Goal: Information Seeking & Learning: Learn about a topic

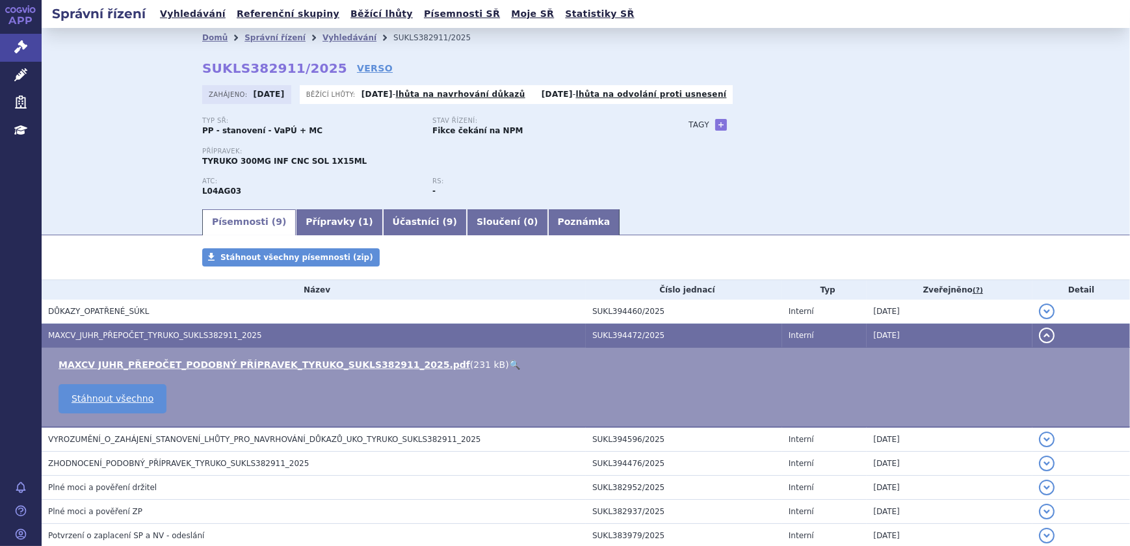
scroll to position [47, 0]
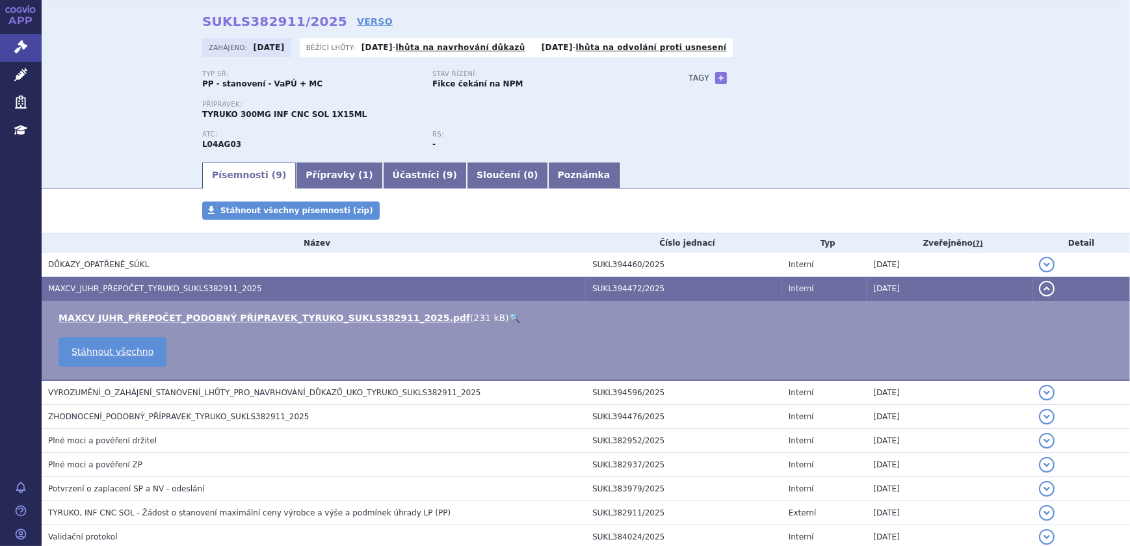
click at [509, 317] on link "🔍" at bounding box center [514, 318] width 11 height 10
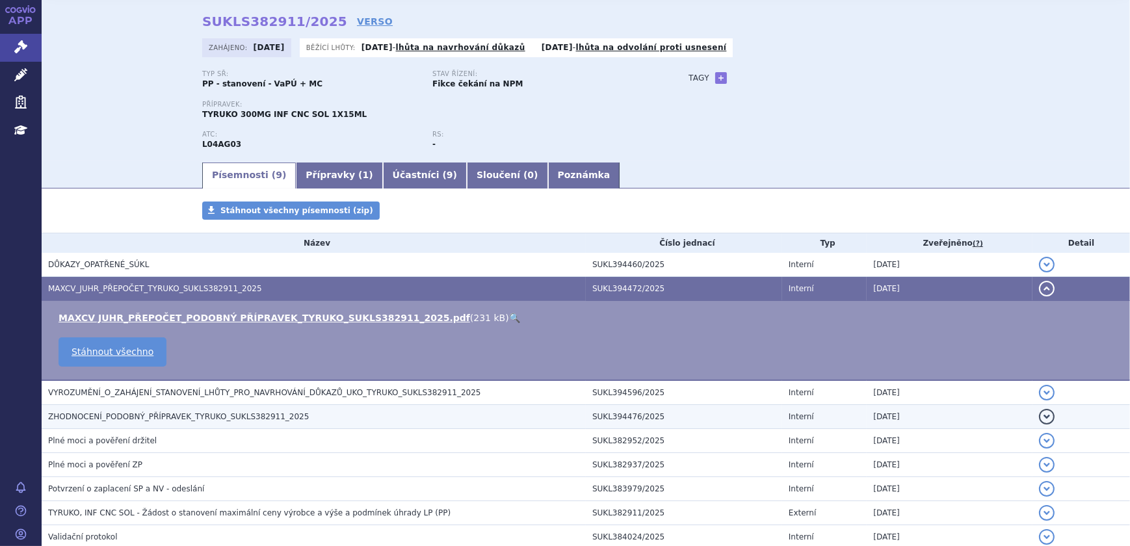
click at [213, 416] on span "ZHODNOCENÍ_PODOBNÝ_PŘÍPRAVEK_TYRUKO_SUKLS382911_2025" at bounding box center [178, 416] width 261 height 9
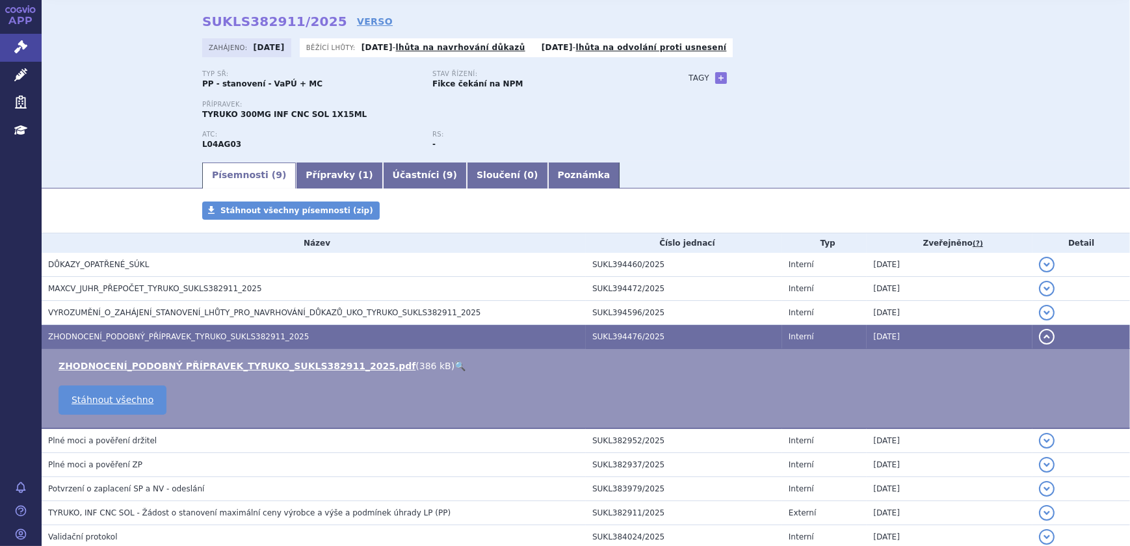
click at [454, 363] on link "🔍" at bounding box center [459, 366] width 11 height 10
click at [18, 74] on icon at bounding box center [20, 74] width 13 height 13
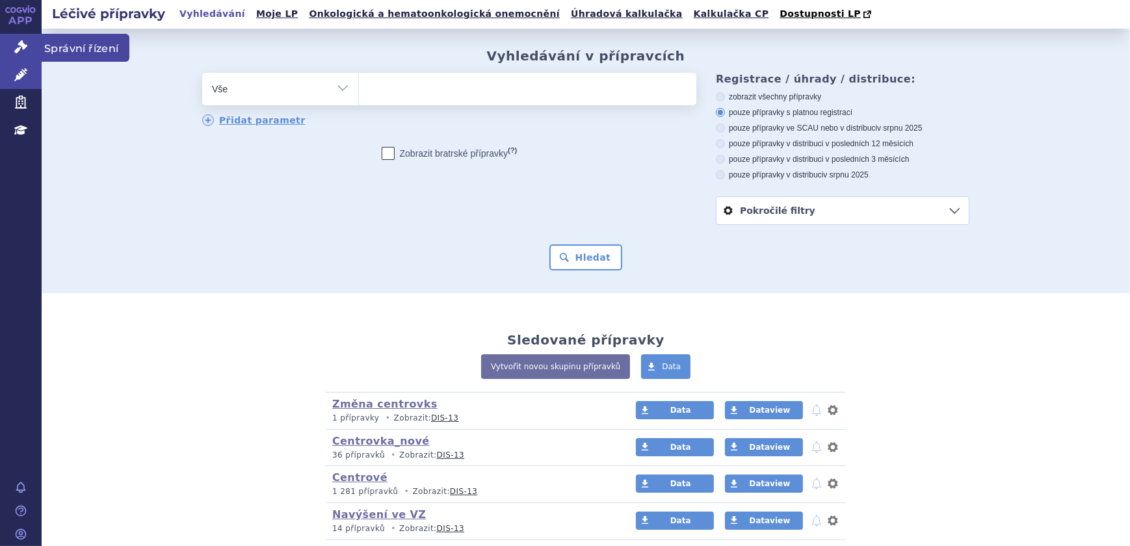
click at [22, 45] on icon at bounding box center [20, 46] width 13 height 13
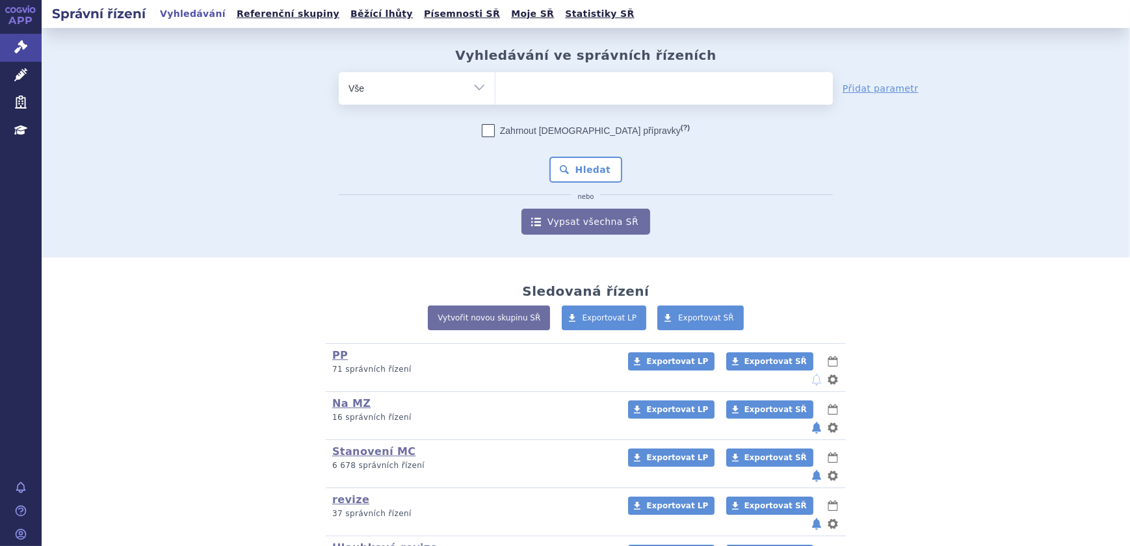
scroll to position [118, 0]
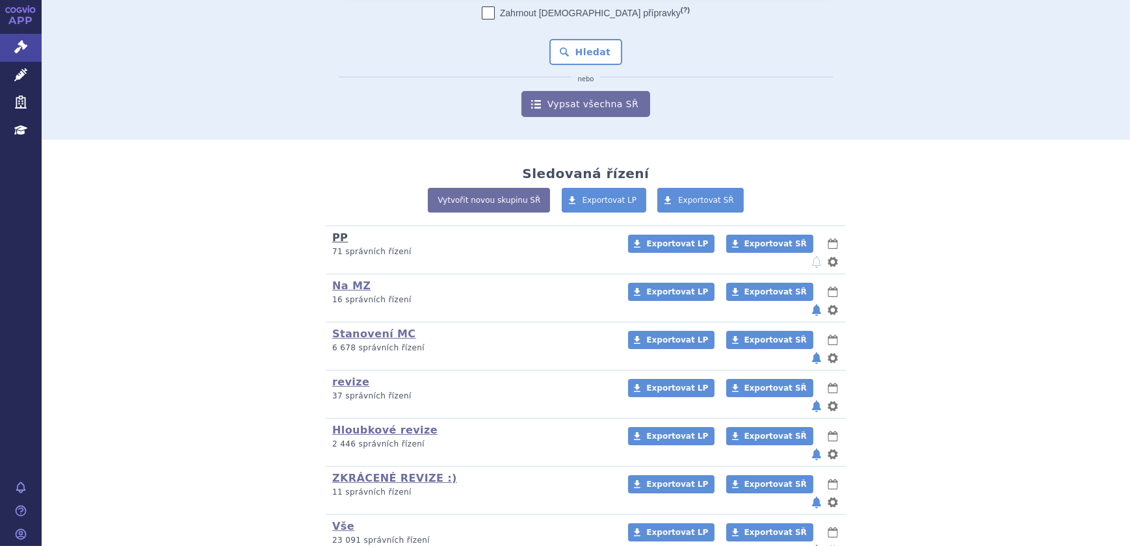
click at [332, 237] on link "PP" at bounding box center [340, 237] width 16 height 12
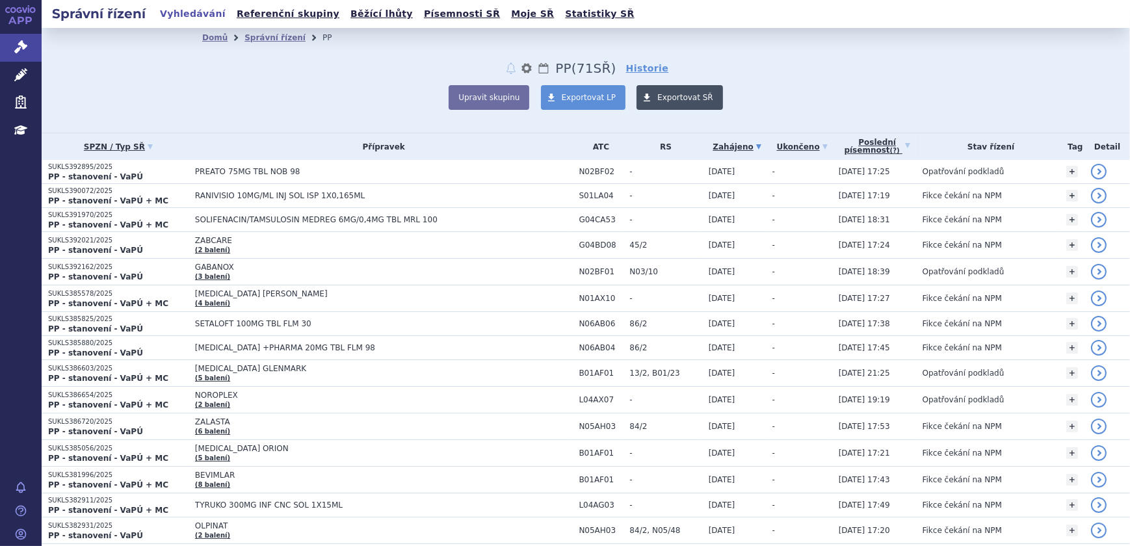
click at [641, 97] on span at bounding box center [646, 97] width 21 height 25
click at [785, 58] on div "Domů Správní řízení PP notifikace nastavení Přejmenovat Smazat Lhůty PP (bez ) …" at bounding box center [585, 78] width 819 height 62
click at [19, 43] on icon at bounding box center [20, 46] width 13 height 13
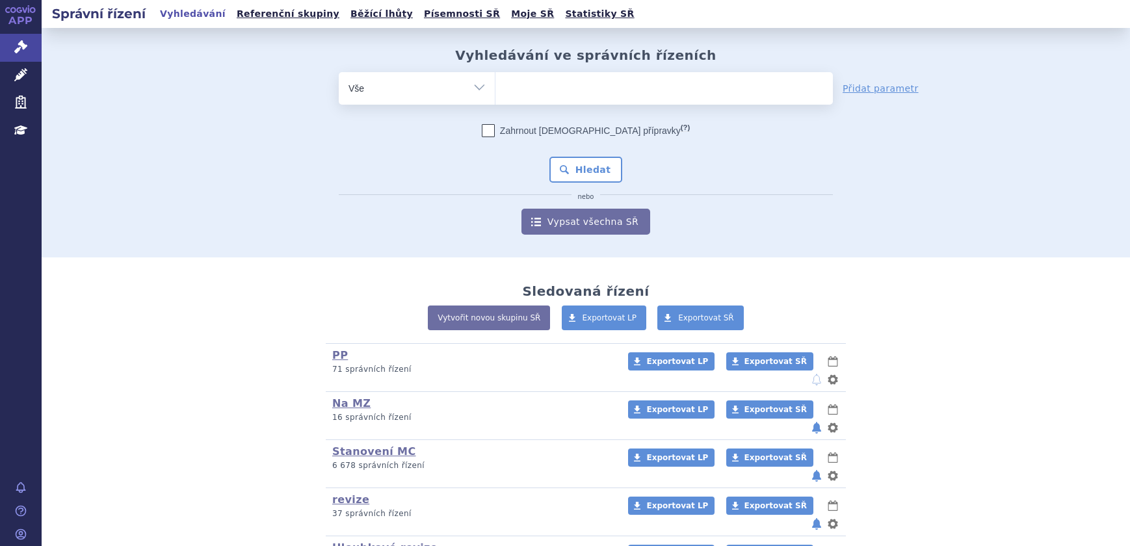
click at [456, 88] on select "Vše Spisová značka Typ SŘ Přípravek/SUKL kód Účastník/Držitel" at bounding box center [417, 86] width 156 height 29
click at [339, 72] on select "Vše Spisová značka Typ SŘ Přípravek/SUKL kód Účastník/Držitel" at bounding box center [417, 86] width 156 height 29
click at [526, 87] on ul at bounding box center [663, 85] width 337 height 27
click at [495, 87] on select at bounding box center [495, 87] width 1 height 32
click at [430, 81] on select "Vše Spisová značka Typ SŘ Přípravek/SUKL kód Účastník/Držitel" at bounding box center [417, 86] width 156 height 29
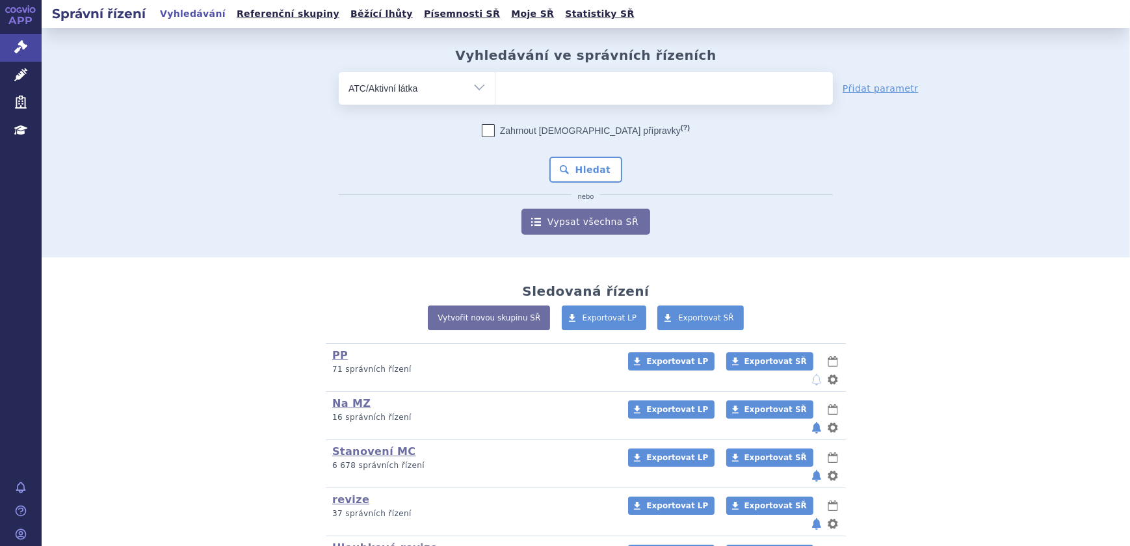
select select "filter-all"
click at [339, 72] on select "Vše Spisová značka Typ SŘ Přípravek/SUKL kód Účastník/Držitel" at bounding box center [417, 86] width 156 height 29
click at [541, 81] on ul at bounding box center [663, 85] width 337 height 27
click at [495, 81] on select at bounding box center [495, 87] width 1 height 32
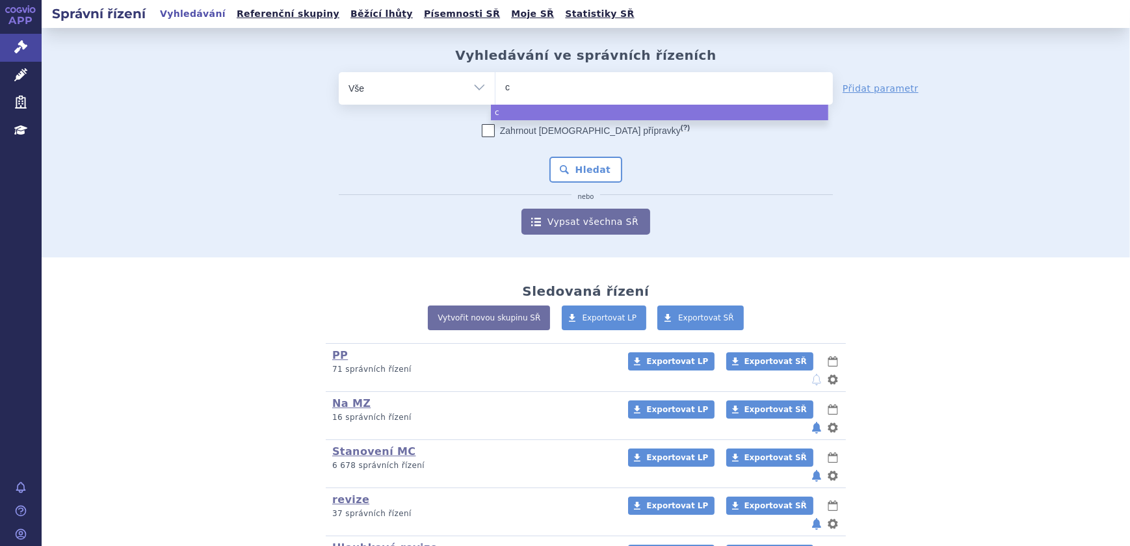
type input "ca"
type input "car"
type input "cart"
type input "carteo"
type input "carteol"
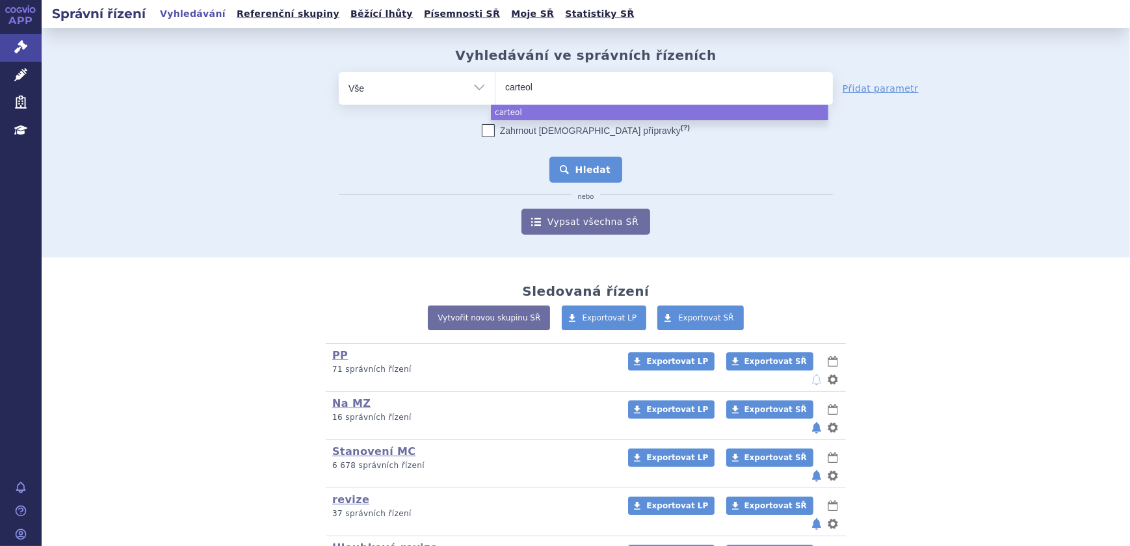
select select "carteol"
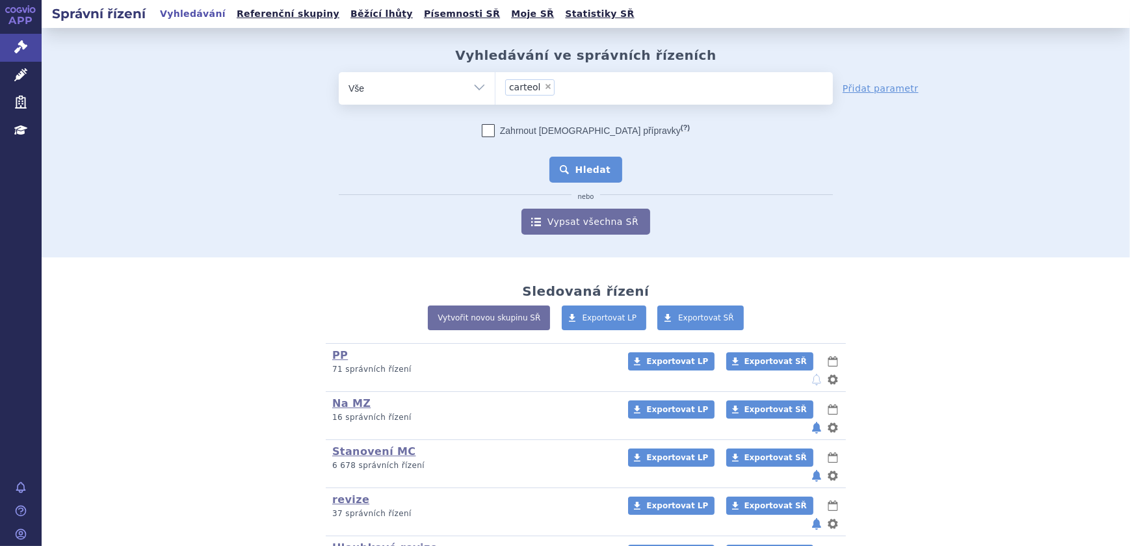
click at [595, 166] on button "Hledat" at bounding box center [585, 170] width 73 height 26
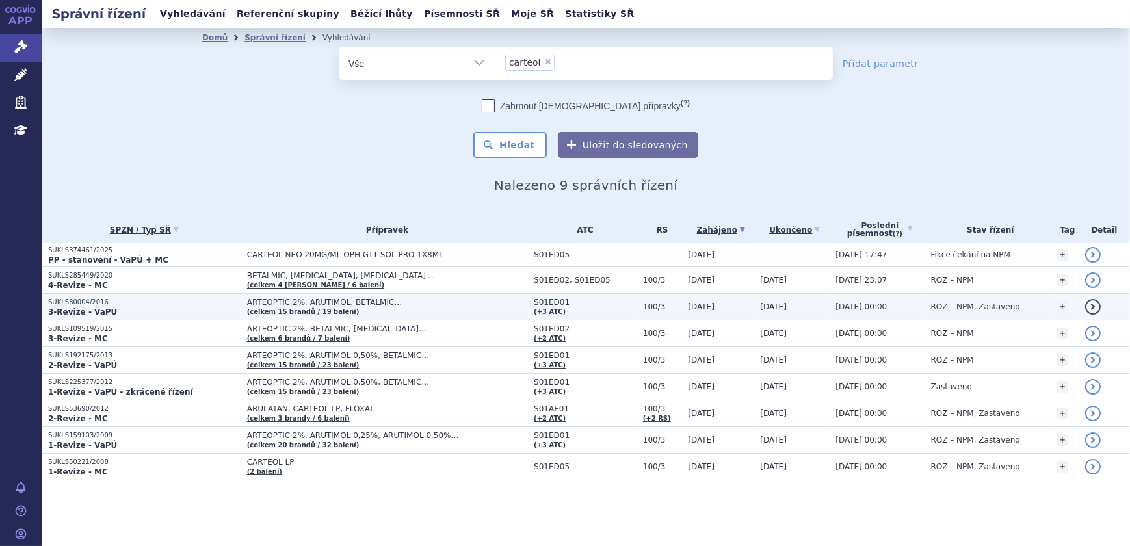
click at [195, 302] on p "SUKLS80004/2016" at bounding box center [144, 302] width 192 height 9
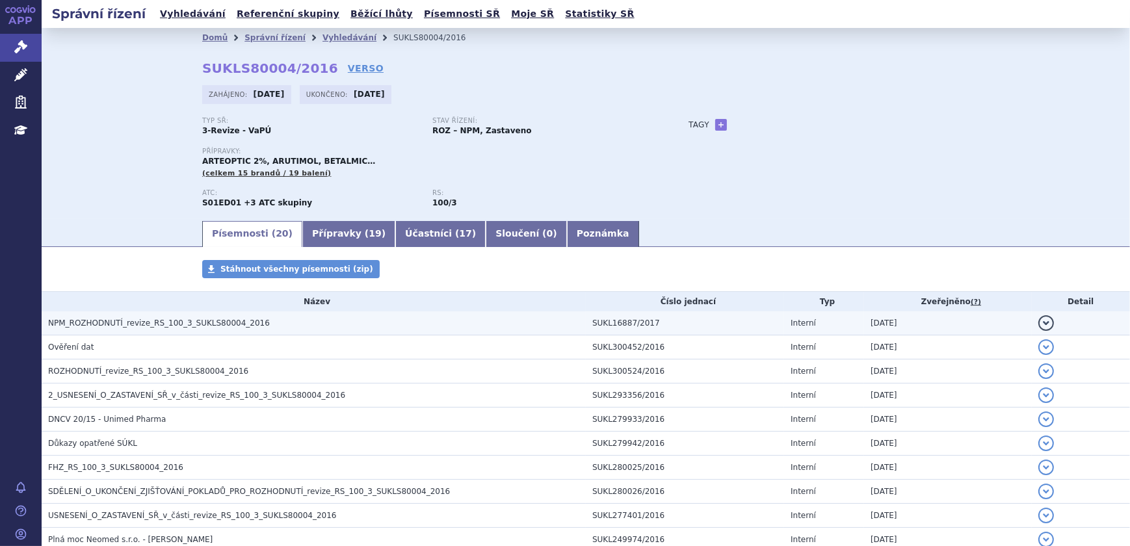
scroll to position [58, 0]
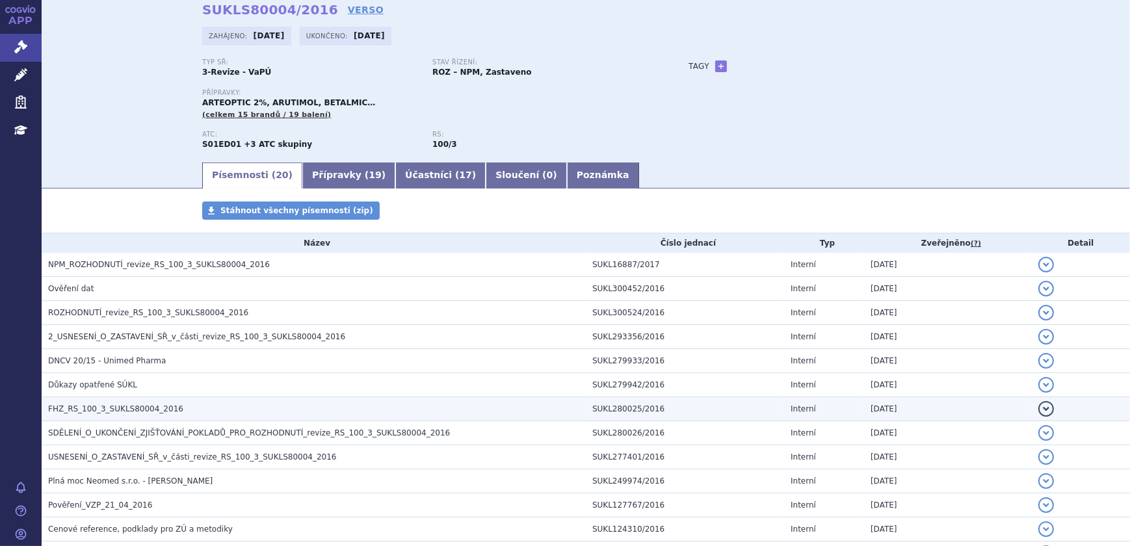
click at [139, 404] on span "FHZ_RS_100_3_SUKLS80004_2016" at bounding box center [115, 408] width 135 height 9
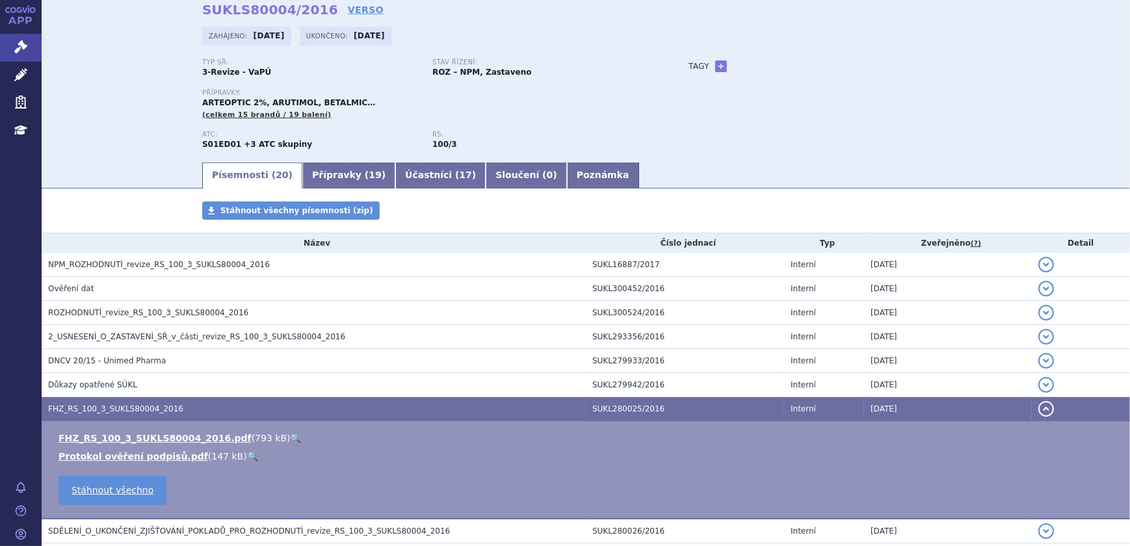
click at [291, 436] on link "🔍" at bounding box center [296, 438] width 11 height 10
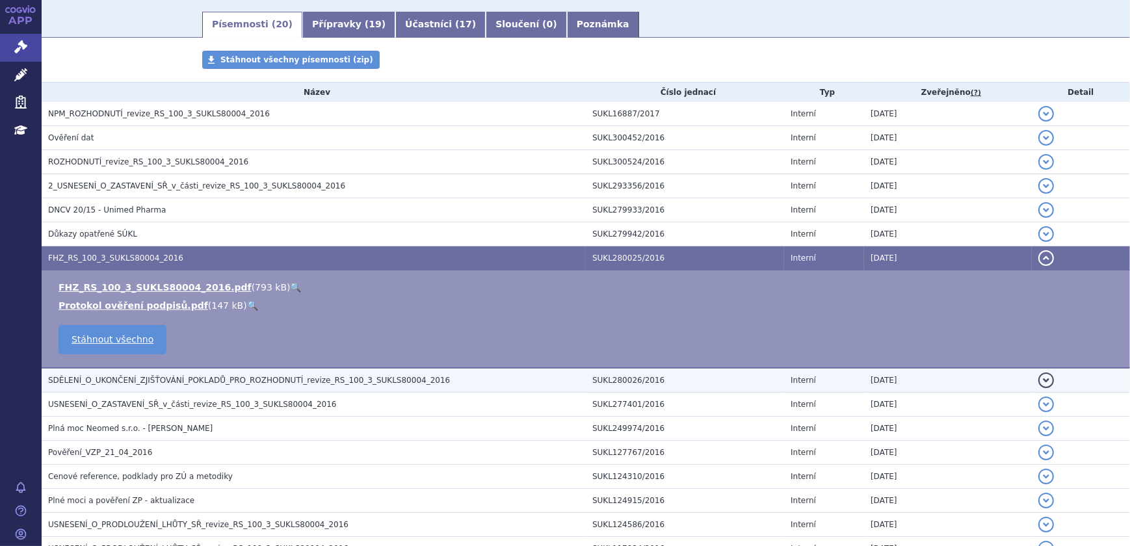
scroll to position [0, 0]
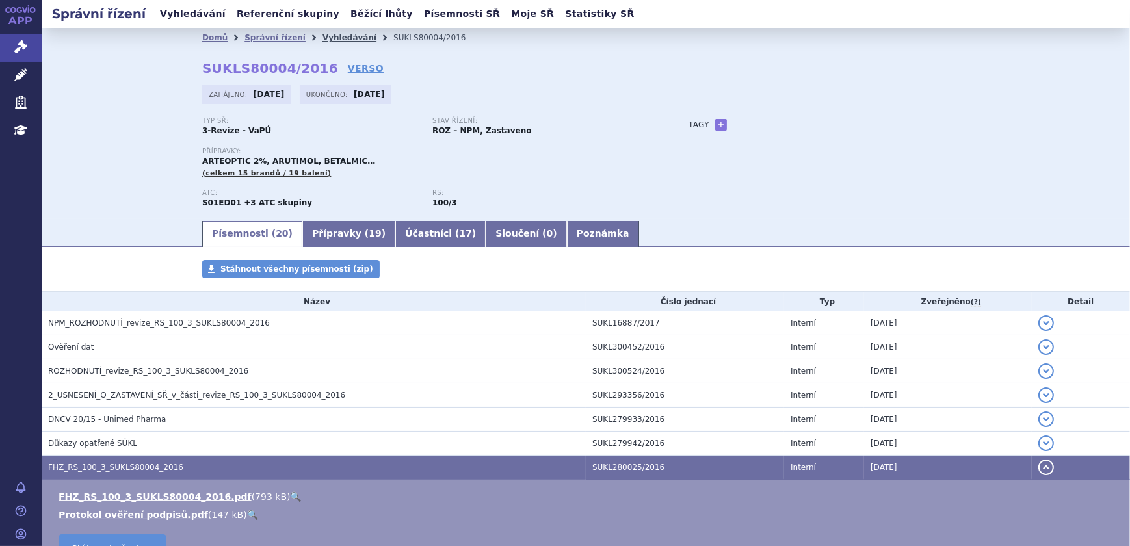
click at [333, 38] on link "Vyhledávání" at bounding box center [349, 37] width 54 height 9
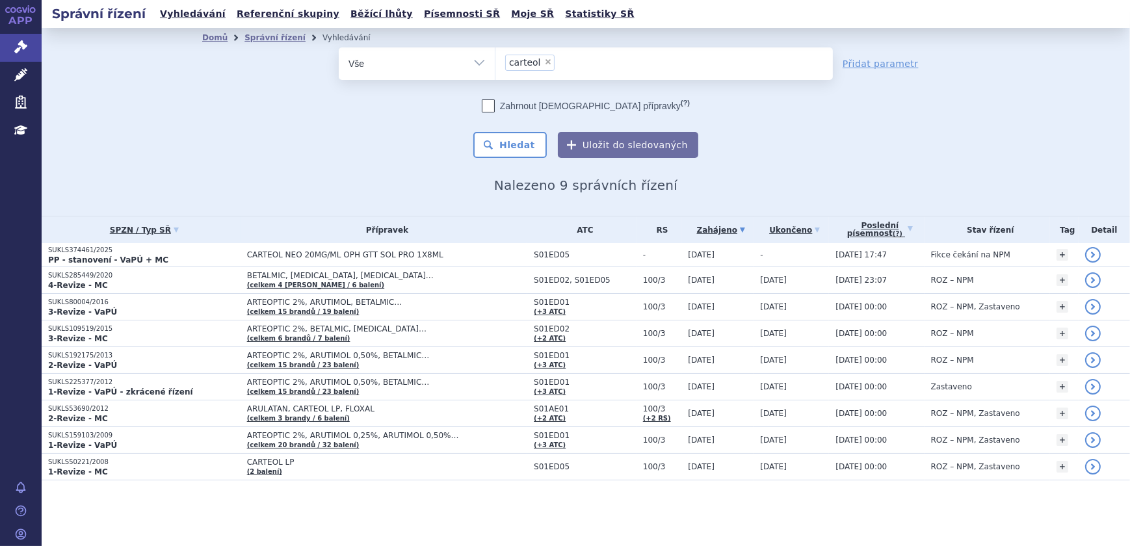
click at [473, 68] on select "Vše Spisová značka Typ SŘ Přípravek/SUKL kód Účastník/Držitel" at bounding box center [417, 61] width 156 height 29
select select "filter-reference-group"
click at [339, 47] on select "Vše Spisová značka Typ SŘ Přípravek/SUKL kód Účastník/Držitel" at bounding box center [417, 61] width 156 height 29
click at [565, 60] on ul at bounding box center [663, 60] width 337 height 27
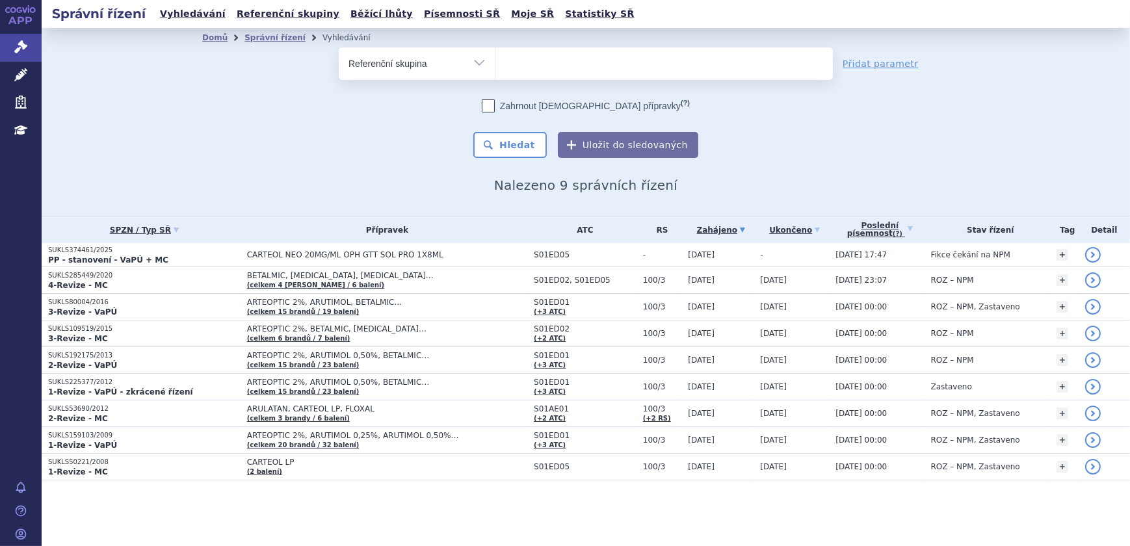
click at [495, 60] on select at bounding box center [495, 63] width 1 height 32
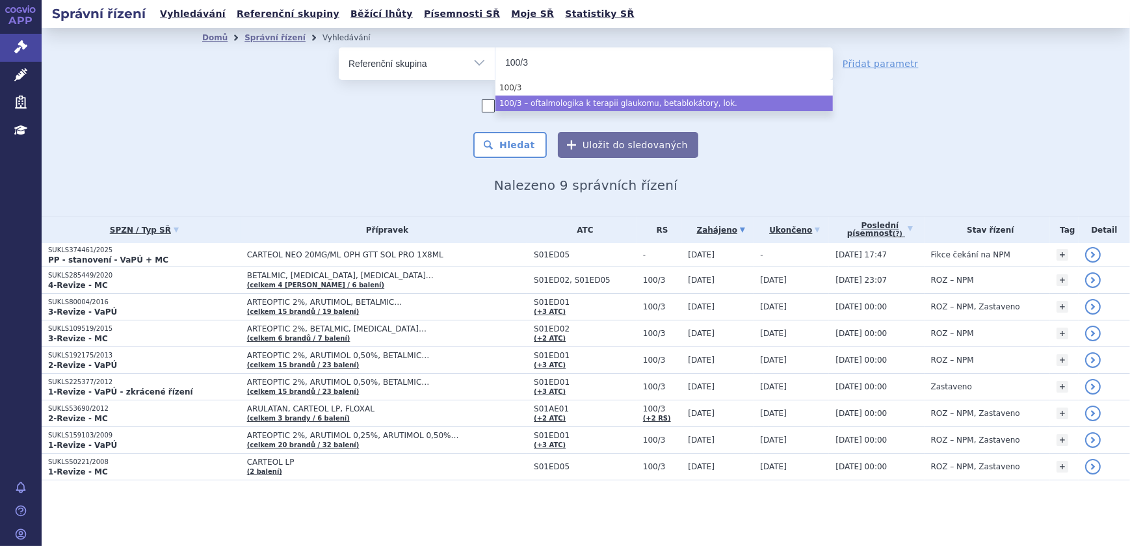
type input "100/3"
select select "217a266b-0049-4146-b108-1233a912752d"
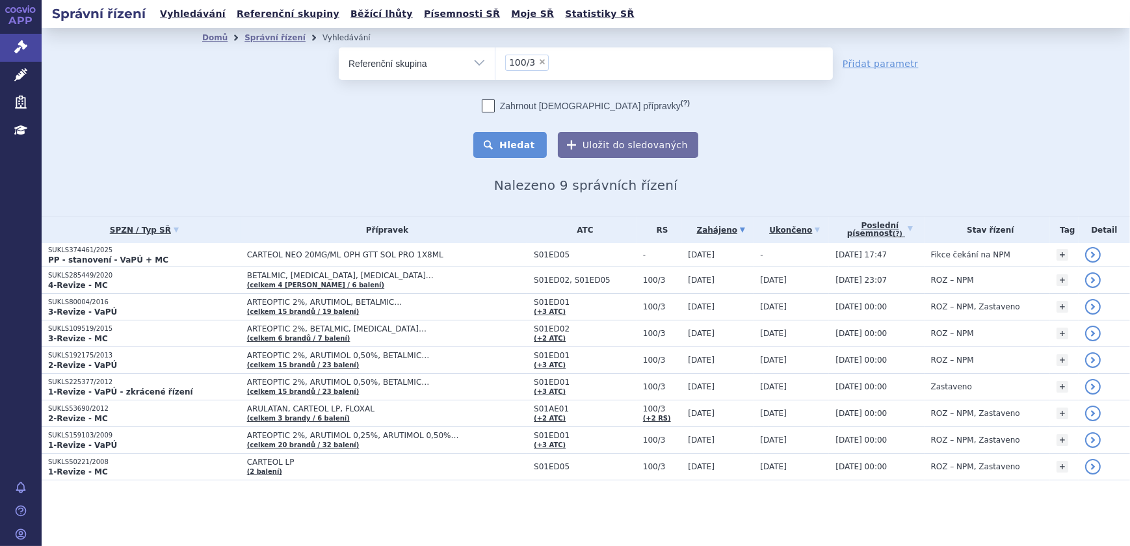
click at [528, 144] on button "Hledat" at bounding box center [509, 145] width 73 height 26
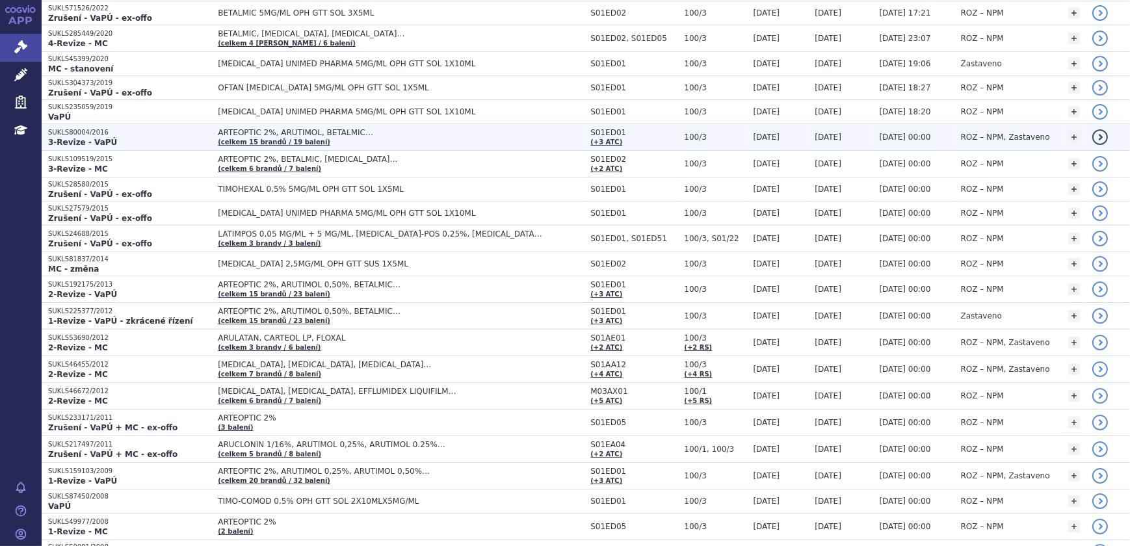
scroll to position [354, 0]
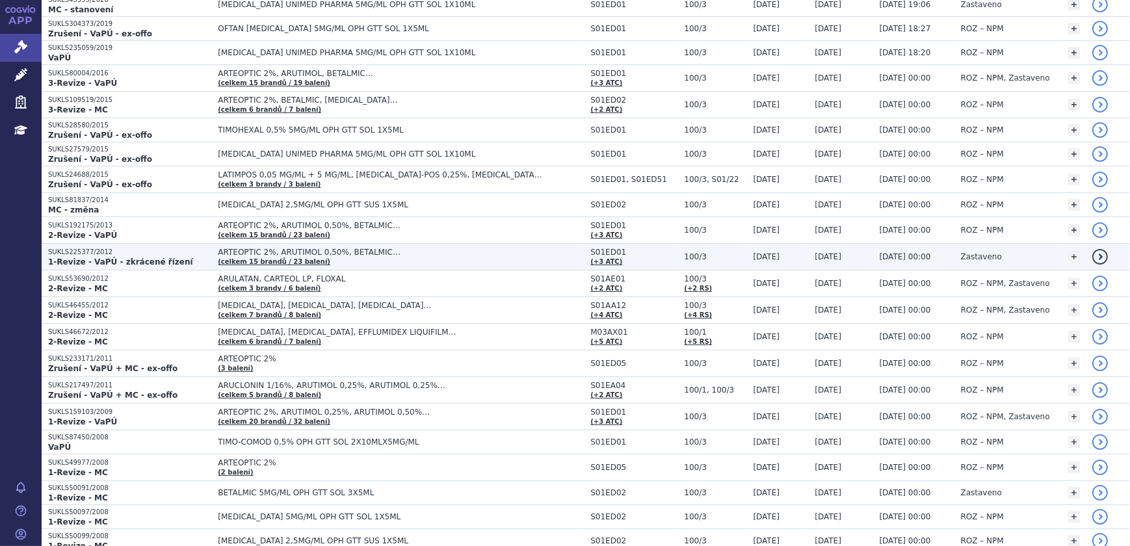
click at [380, 253] on span "ARTEOPTIC 2%, ARUTIMOL 0,50%, BETALMIC…" at bounding box center [380, 252] width 325 height 9
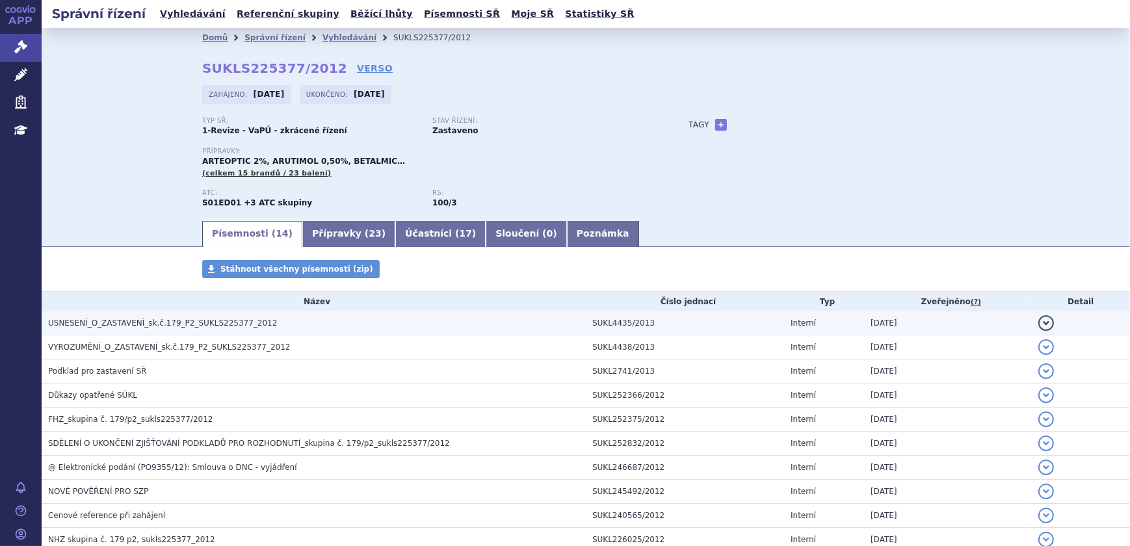
click at [156, 328] on h3 "USNESENÍ_O_ZASTAVENÍ_sk.č.179_P2_SUKLS225377_2012" at bounding box center [317, 323] width 538 height 13
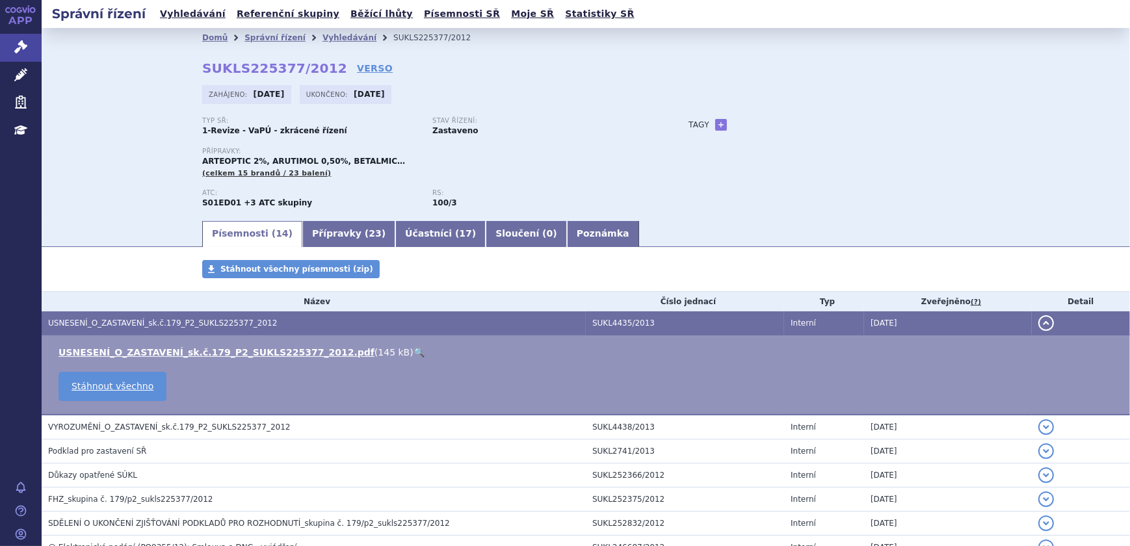
click at [413, 350] on link "🔍" at bounding box center [418, 352] width 11 height 10
click at [334, 36] on link "Vyhledávání" at bounding box center [349, 37] width 54 height 9
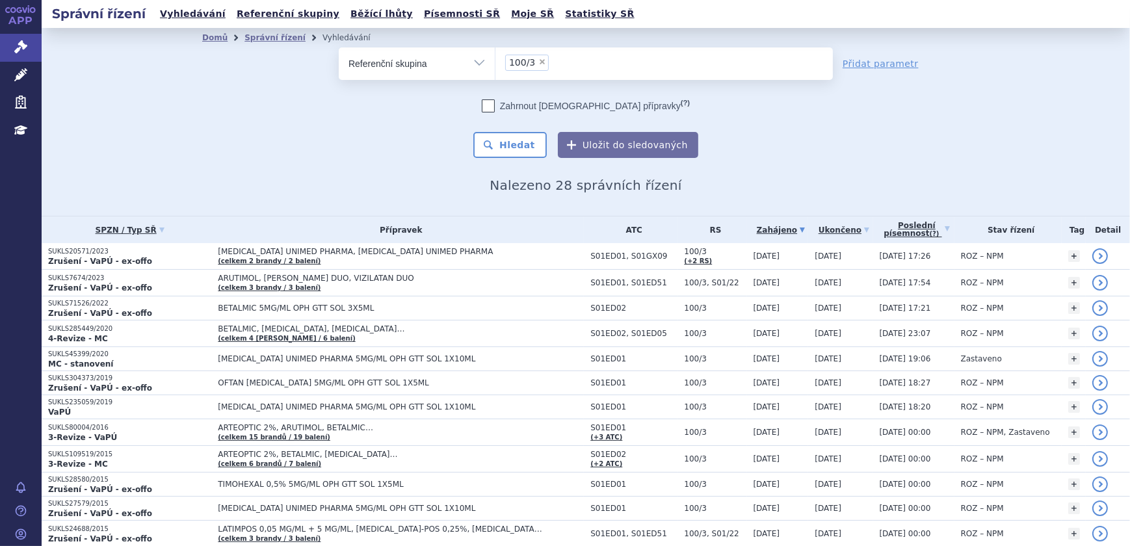
click at [423, 66] on select "Vše Spisová značka Typ SŘ Přípravek/SUKL kód Účastník/Držitel" at bounding box center [417, 61] width 156 height 29
select select "filter-all"
click at [339, 47] on select "Vše Spisová značka Typ SŘ Přípravek/SUKL kód Účastník/Držitel" at bounding box center [417, 61] width 156 height 29
click at [557, 58] on ul at bounding box center [663, 60] width 337 height 27
click at [495, 58] on select at bounding box center [495, 63] width 1 height 32
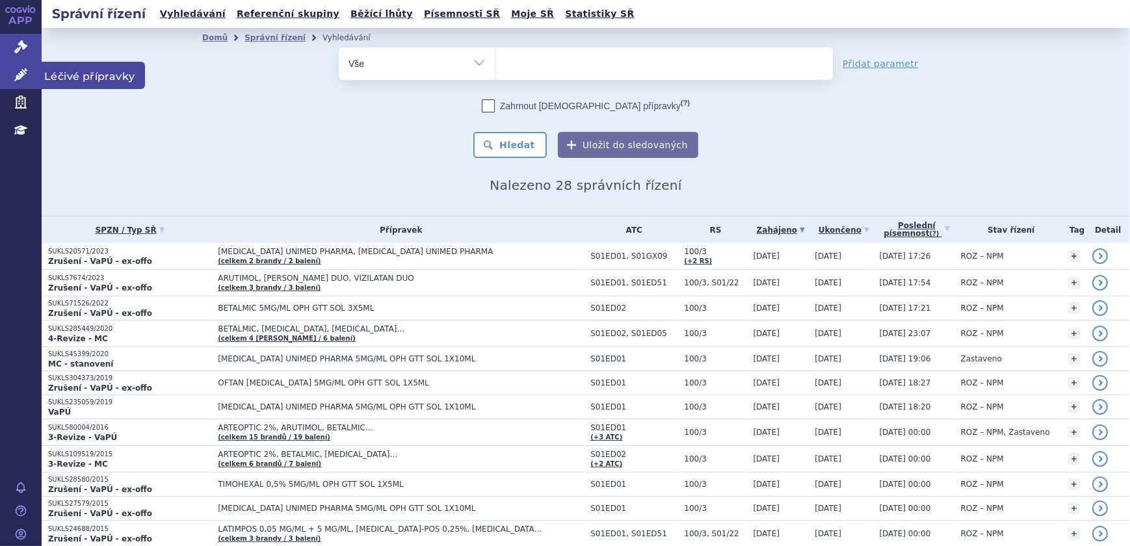
click at [12, 72] on link "Léčivé přípravky" at bounding box center [21, 75] width 42 height 27
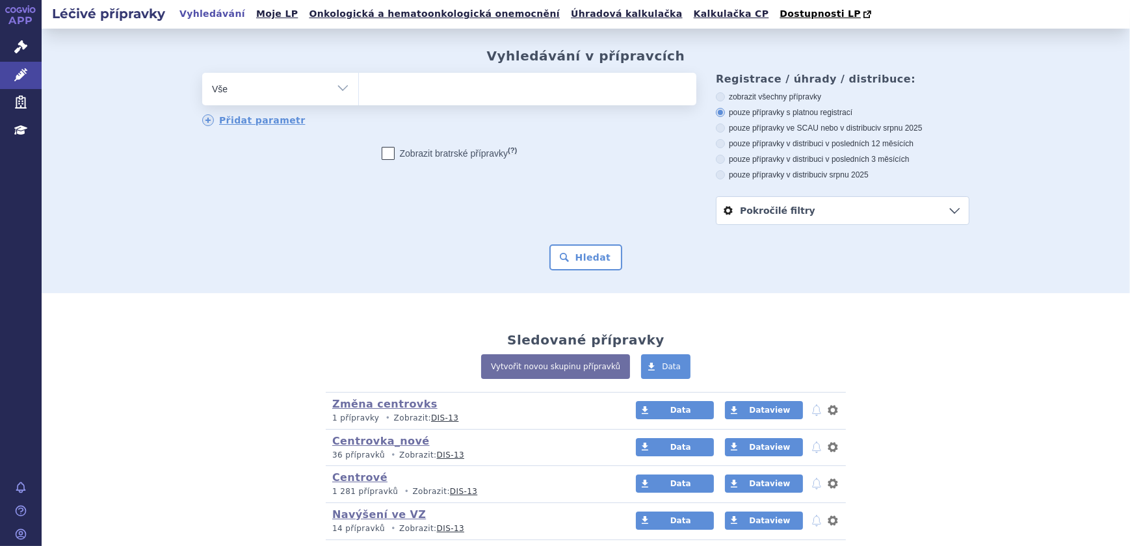
select select "filter-atc-group"
click at [202, 73] on select "Vše Přípravek/SUKL kód MAH VPOIS ATC/Aktivní látka Léková forma Síla" at bounding box center [280, 87] width 156 height 29
click at [381, 86] on ul at bounding box center [527, 86] width 337 height 27
click at [359, 86] on select at bounding box center [358, 88] width 1 height 32
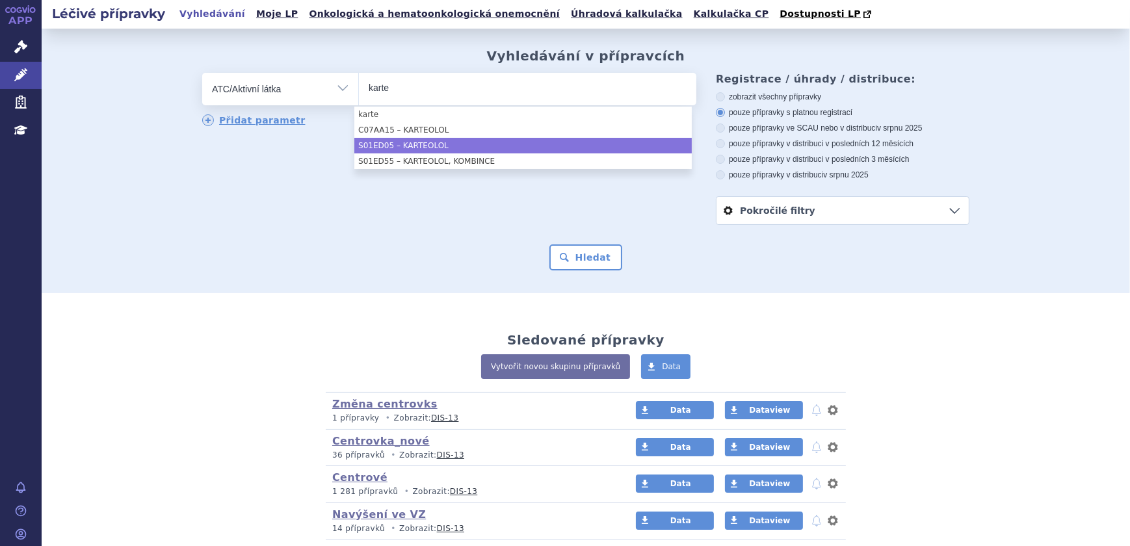
type input "karte"
select select "S01ED05"
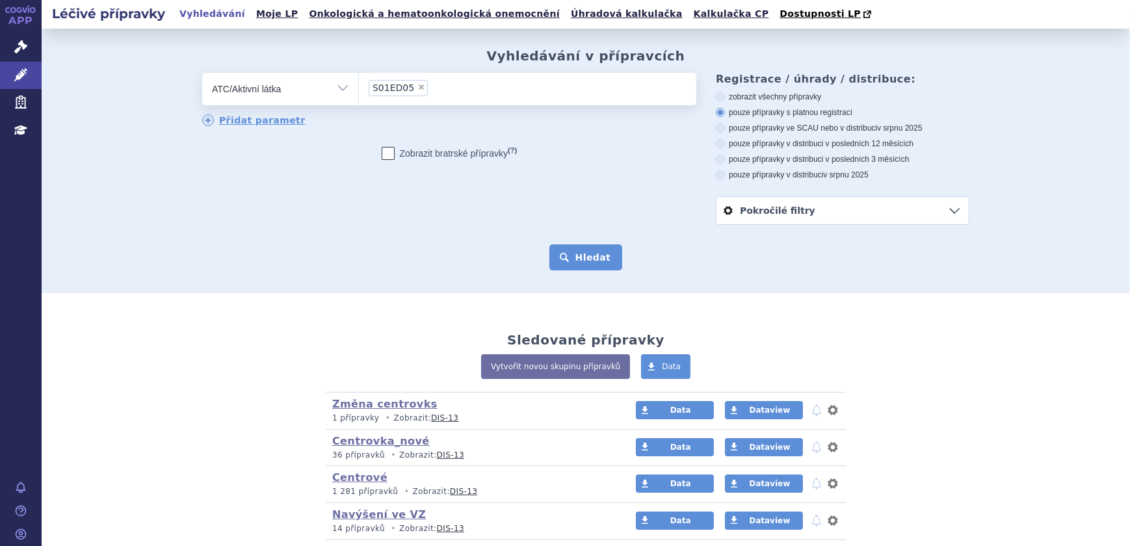
click at [564, 252] on button "Hledat" at bounding box center [585, 257] width 73 height 26
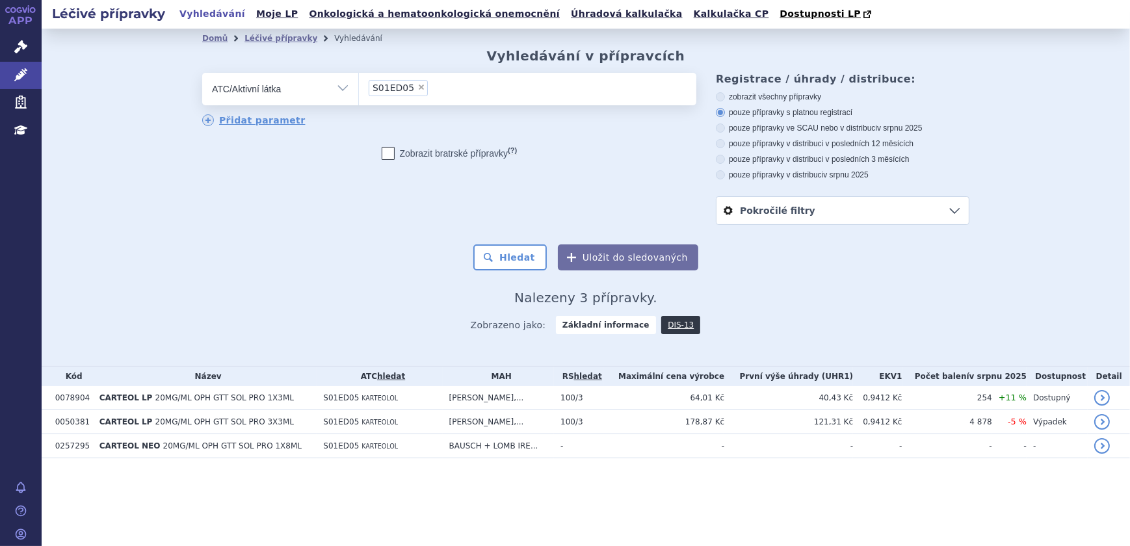
click at [760, 95] on label "zobrazit všechny přípravky" at bounding box center [842, 97] width 253 height 10
click at [725, 95] on input "zobrazit všechny přípravky" at bounding box center [721, 98] width 8 height 8
radio input "true"
click at [508, 255] on button "Hledat" at bounding box center [509, 257] width 73 height 26
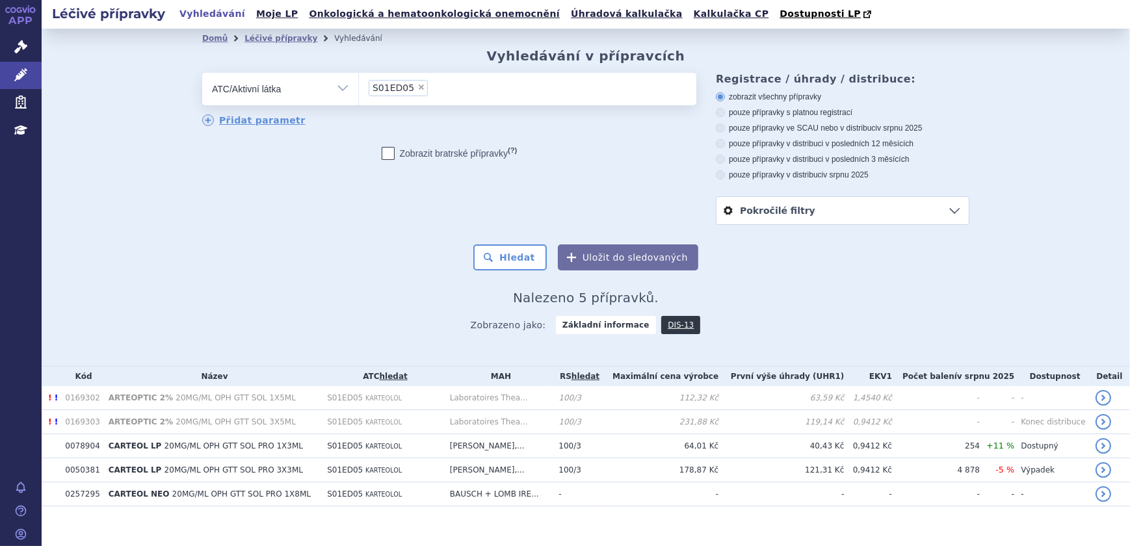
scroll to position [13, 0]
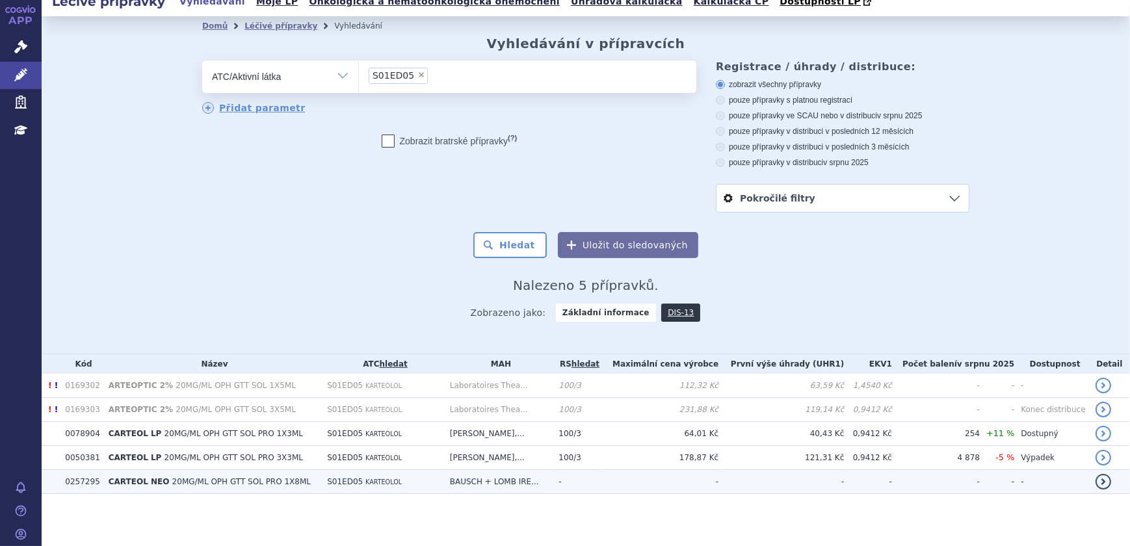
click at [391, 483] on td "S01ED05 KARTEOLOL" at bounding box center [381, 482] width 123 height 24
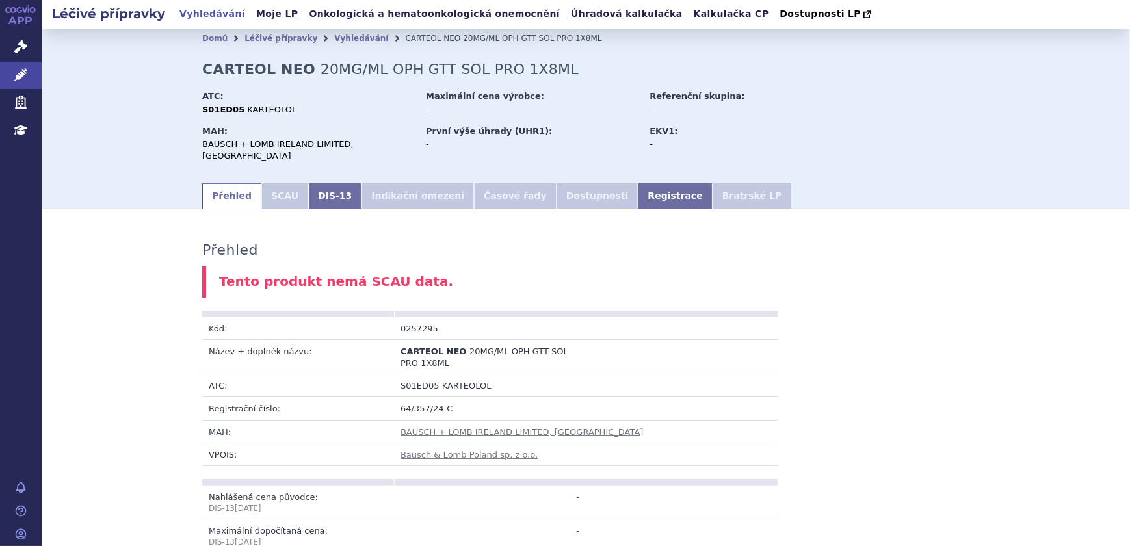
scroll to position [639, 0]
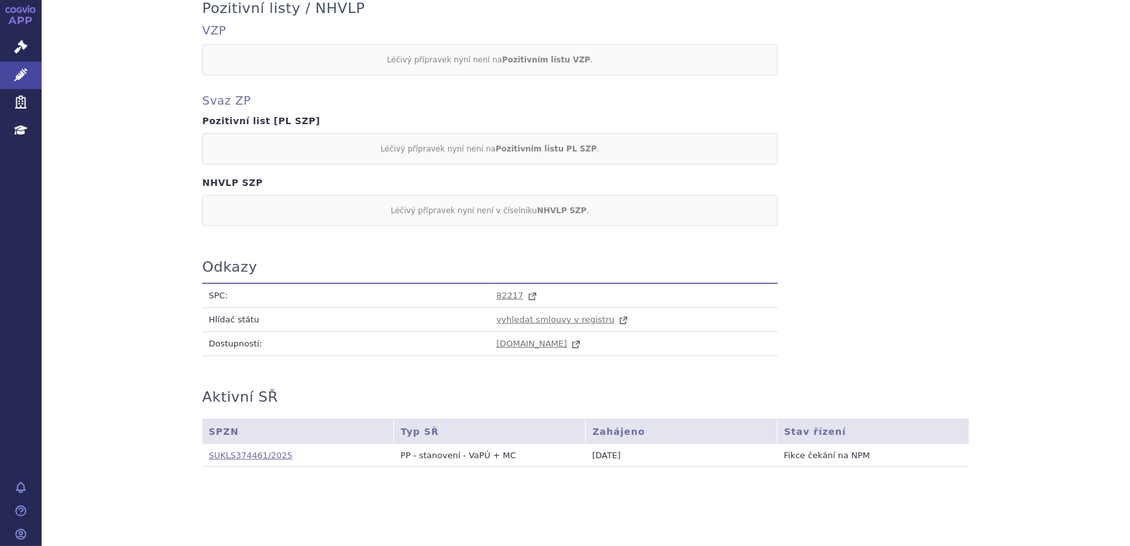
click at [257, 450] on link "SUKLS374461/2025" at bounding box center [251, 455] width 84 height 10
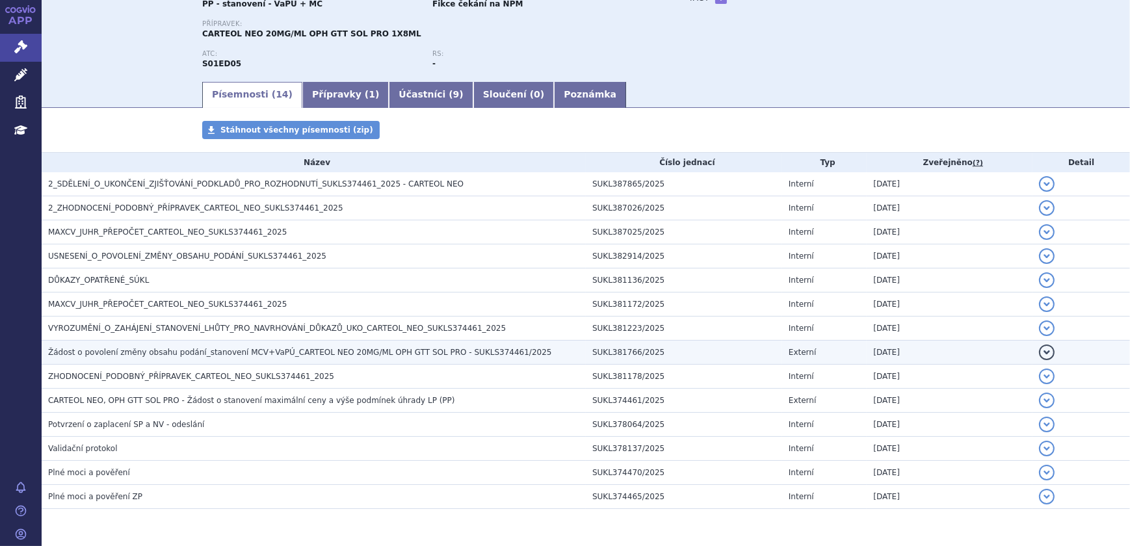
scroll to position [177, 0]
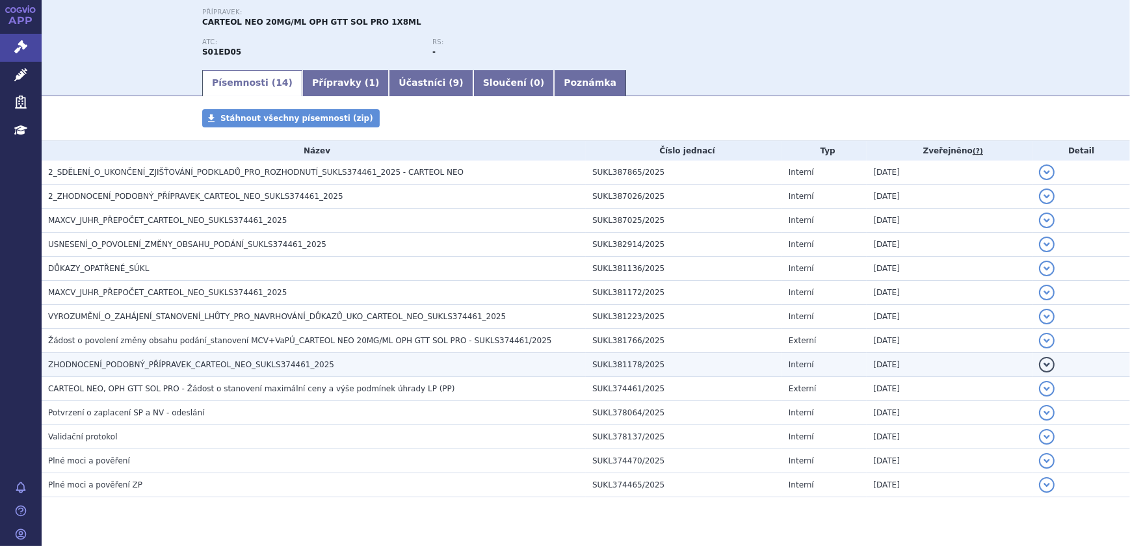
click at [214, 360] on span "ZHODNOCENÍ_PODOBNÝ_PŘÍPRAVEK_CARTEOL_NEO_SUKLS374461_2025" at bounding box center [191, 364] width 286 height 9
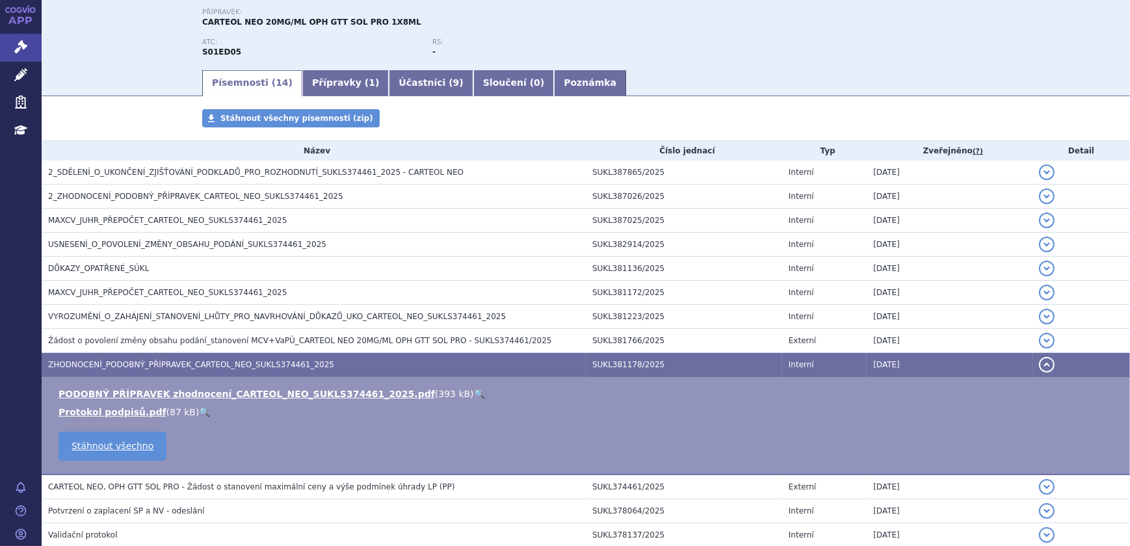
click at [474, 393] on link "🔍" at bounding box center [479, 394] width 11 height 10
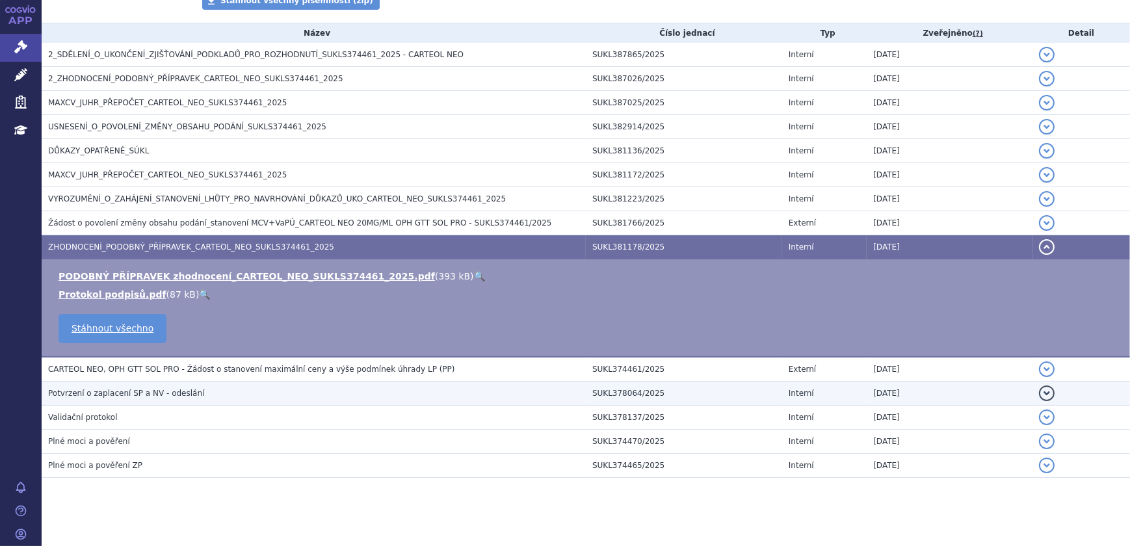
scroll to position [303, 0]
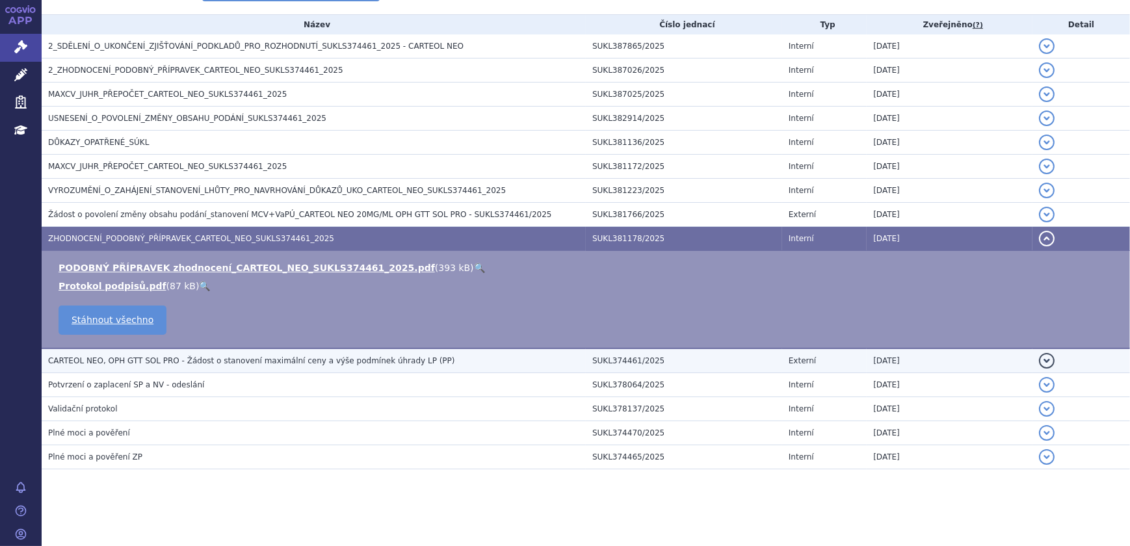
click at [155, 364] on h3 "CARTEOL NEO, OPH GTT SOL PRO - Žádost o stanovení maximální ceny a výše podmíne…" at bounding box center [317, 360] width 538 height 13
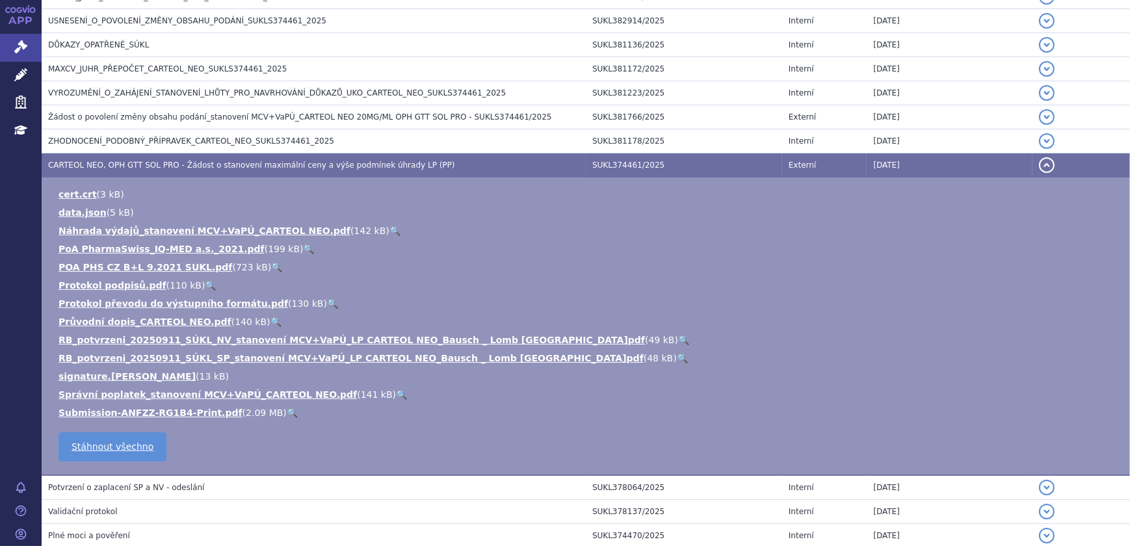
scroll to position [421, 0]
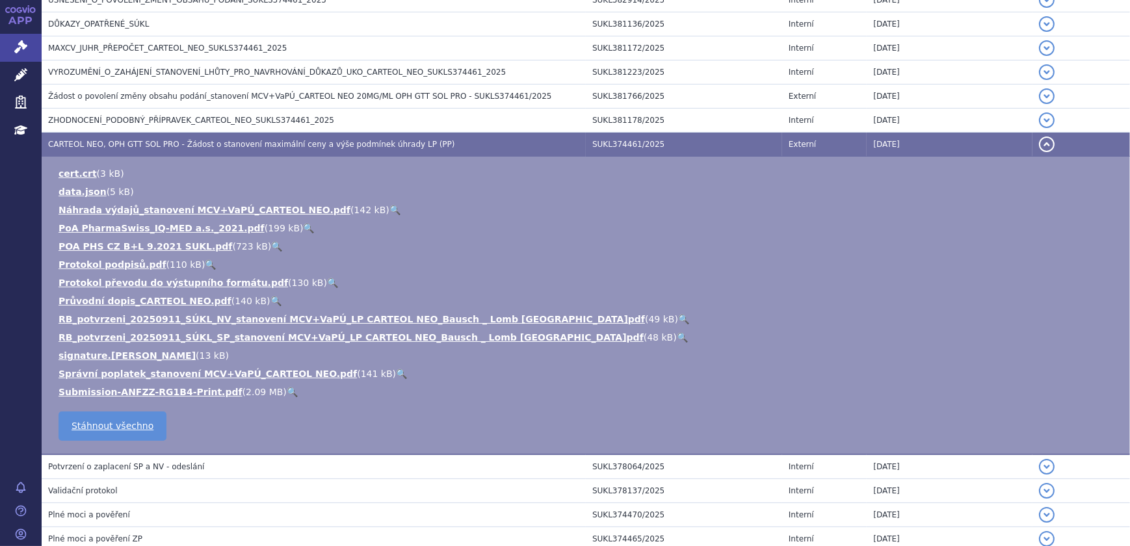
click at [270, 297] on link "🔍" at bounding box center [275, 301] width 11 height 10
click at [287, 393] on link "🔍" at bounding box center [292, 392] width 11 height 10
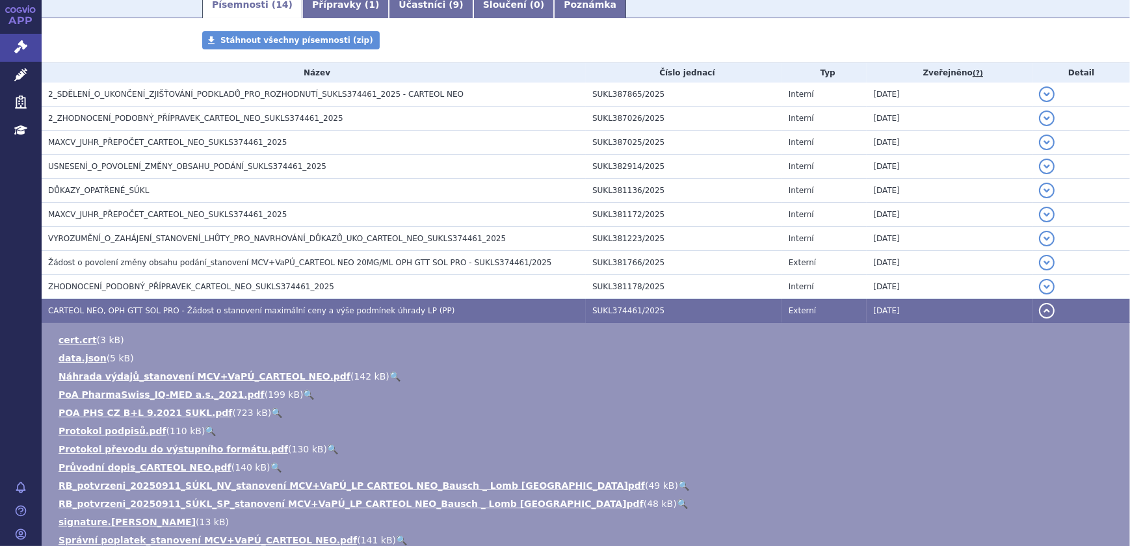
scroll to position [185, 0]
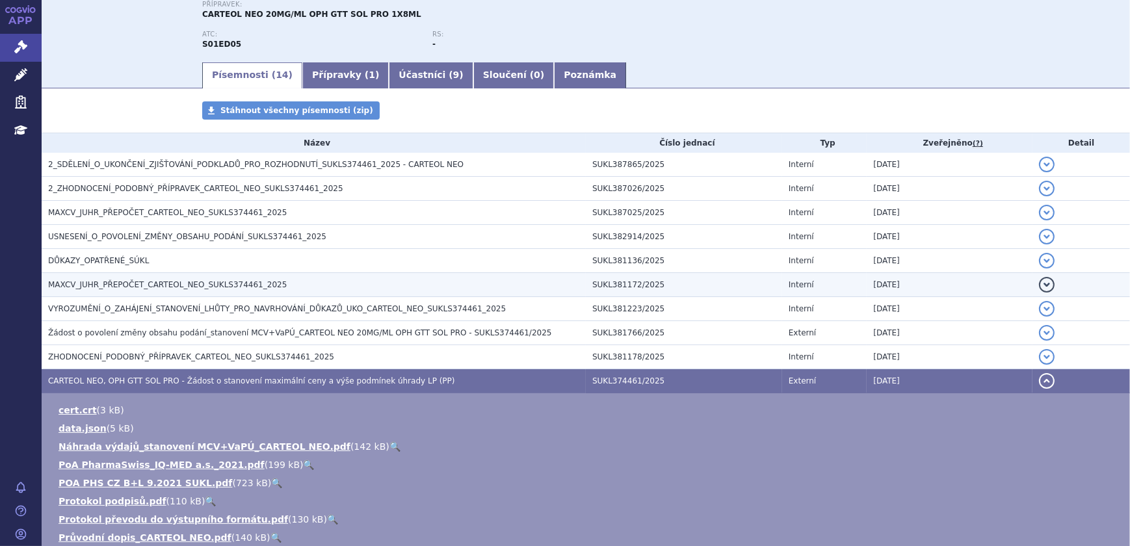
click at [229, 285] on span "MAXCV_JUHR_PŘEPOČET_CARTEOL_NEO_SUKLS374461_2025" at bounding box center [167, 284] width 239 height 9
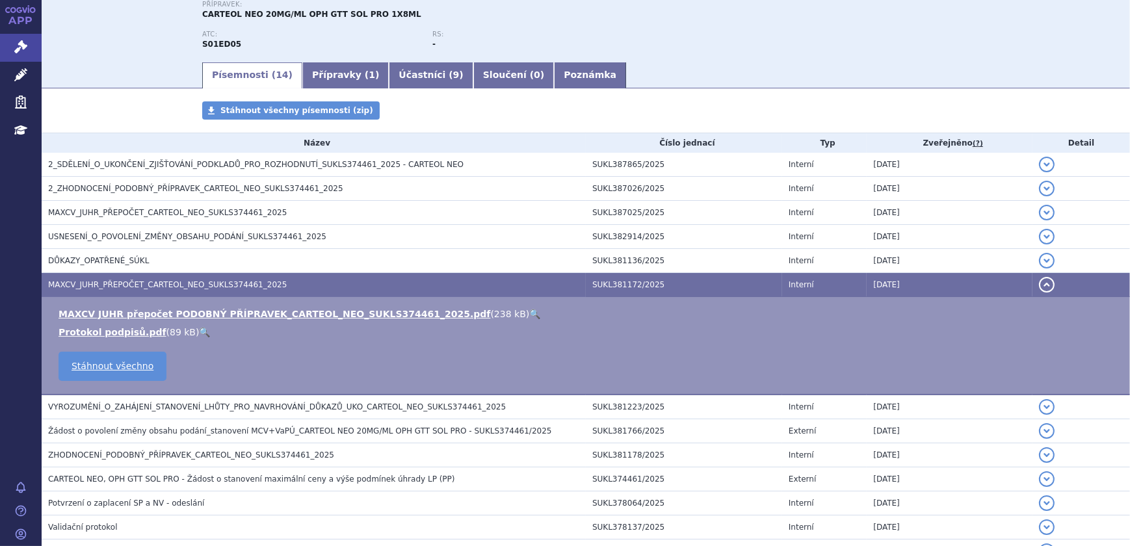
click at [529, 313] on link "🔍" at bounding box center [534, 314] width 11 height 10
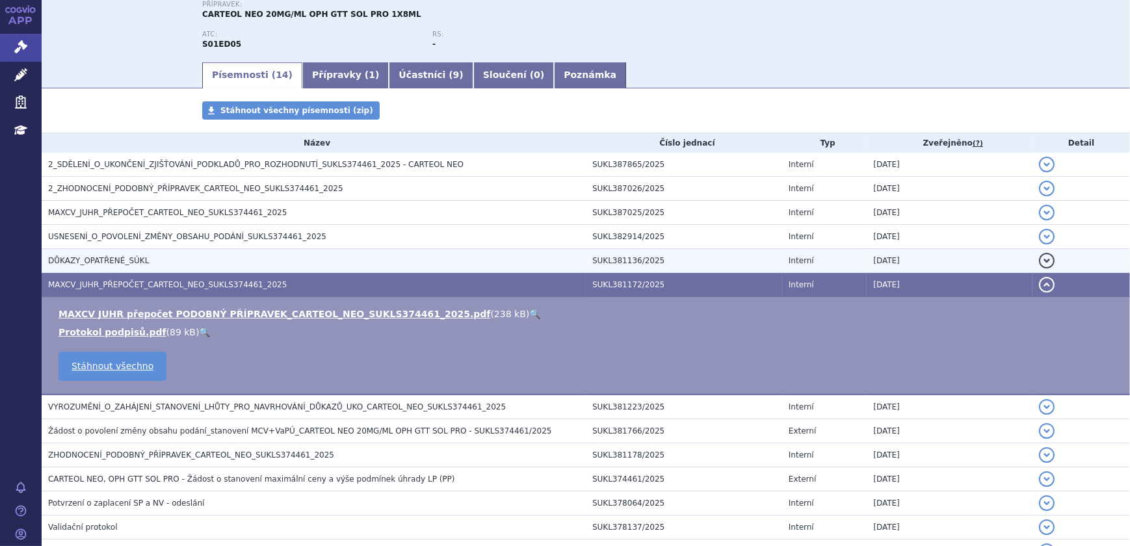
click at [112, 257] on span "DŮKAZY_OPATŘENÉ_SÚKL" at bounding box center [98, 260] width 101 height 9
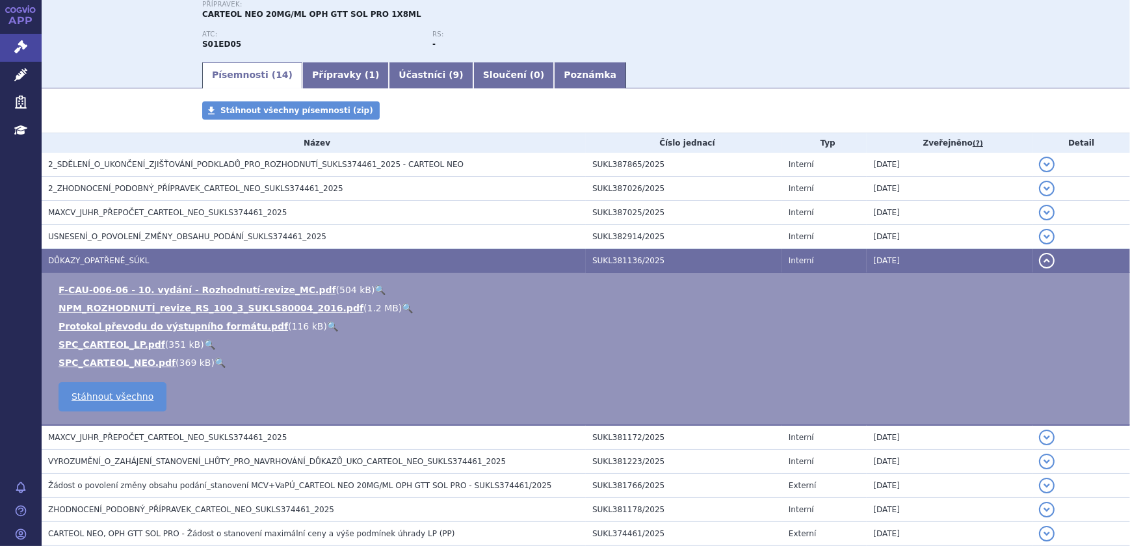
scroll to position [125, 0]
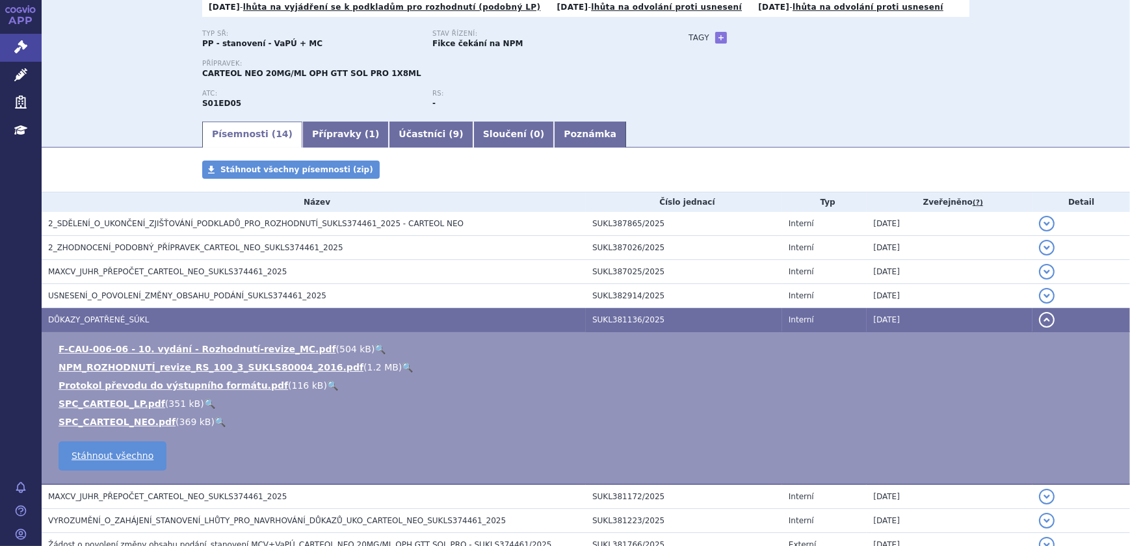
click at [402, 364] on link "🔍" at bounding box center [407, 367] width 11 height 10
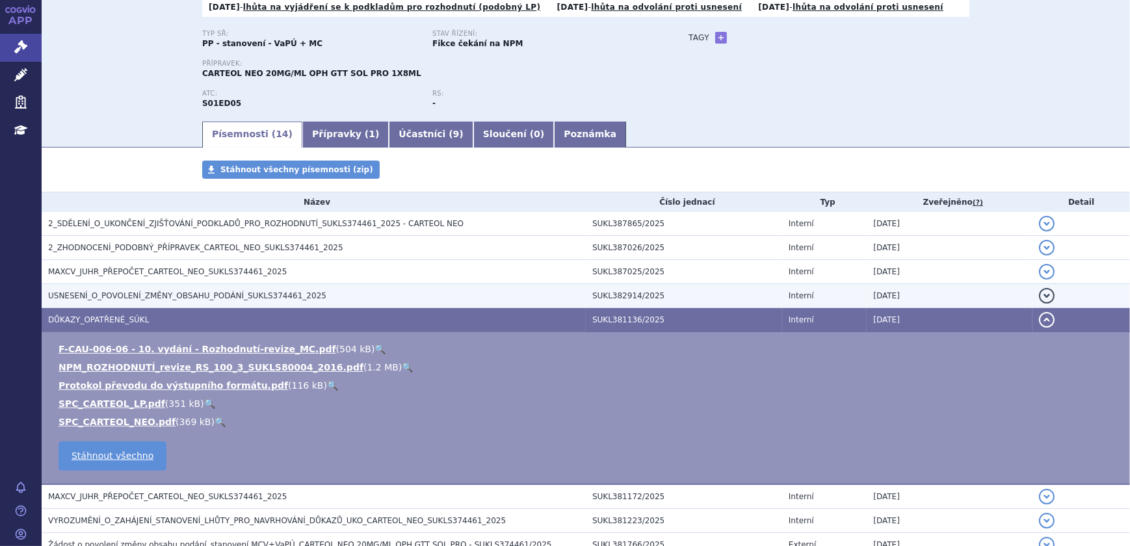
click at [159, 301] on h3 "USNESENÍ_O_POVOLENÍ_ZMĚNY_OBSAHU_PODÁNÍ_SUKLS374461_2025" at bounding box center [317, 295] width 538 height 13
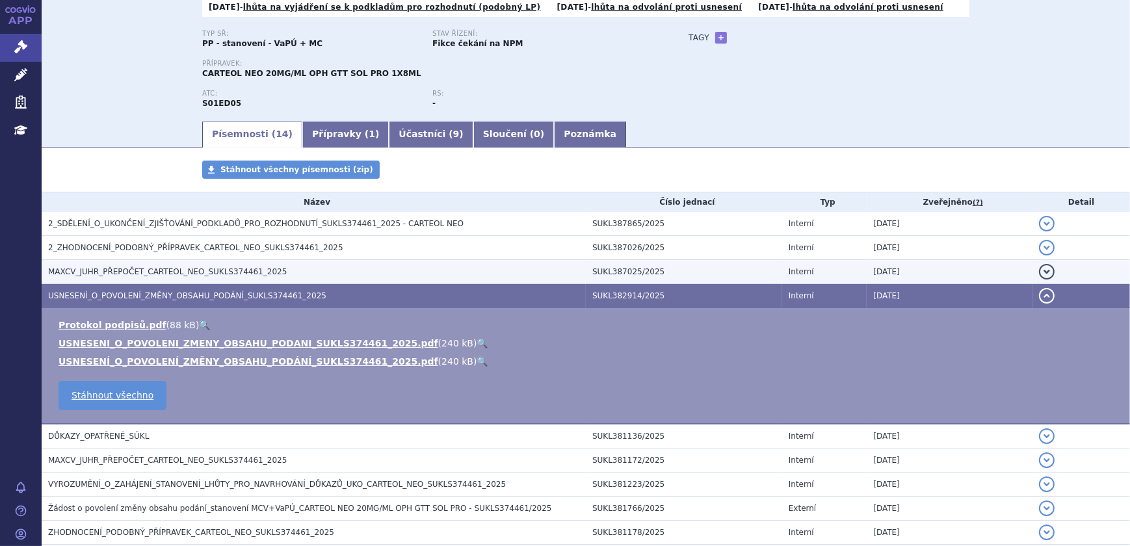
click at [247, 266] on h3 "MAXCV_JUHR_PŘEPOČET_CARTEOL_NEO_SUKLS374461_2025" at bounding box center [317, 271] width 538 height 13
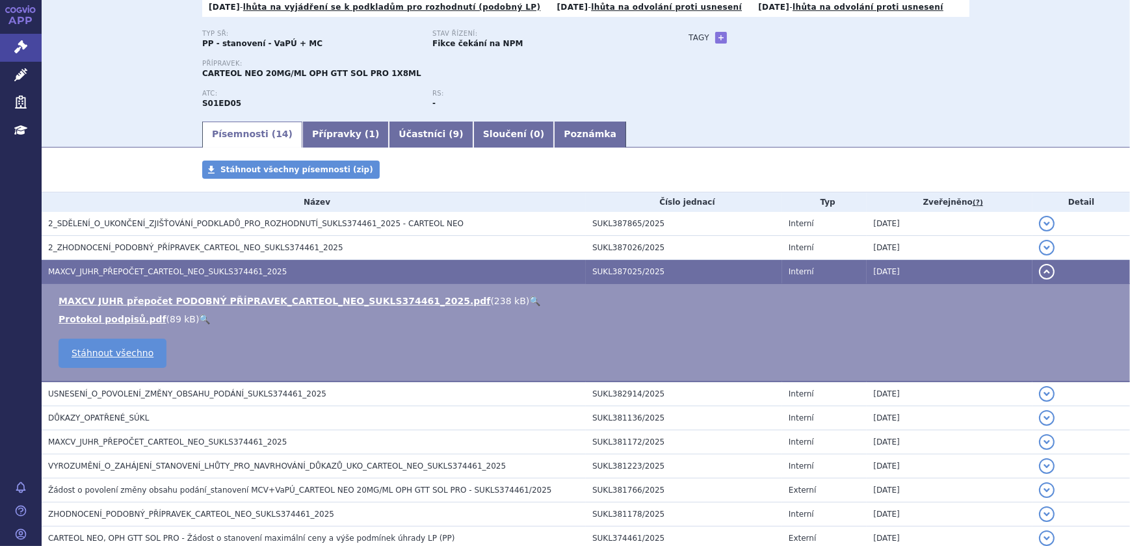
click at [529, 300] on link "🔍" at bounding box center [534, 301] width 11 height 10
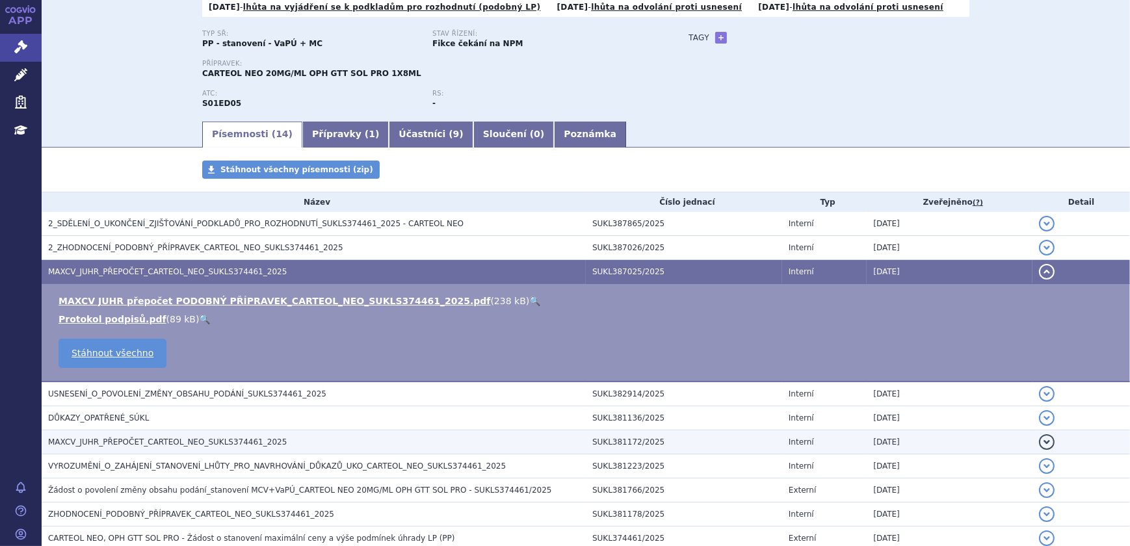
click at [197, 442] on span "MAXCV_JUHR_PŘEPOČET_CARTEOL_NEO_SUKLS374461_2025" at bounding box center [167, 441] width 239 height 9
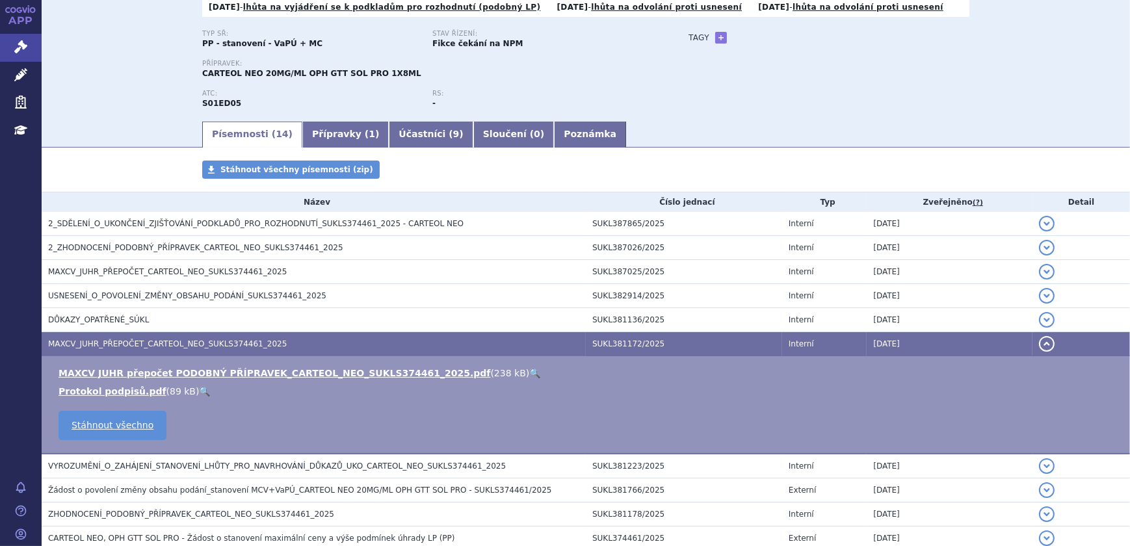
click at [529, 368] on link "🔍" at bounding box center [534, 373] width 11 height 10
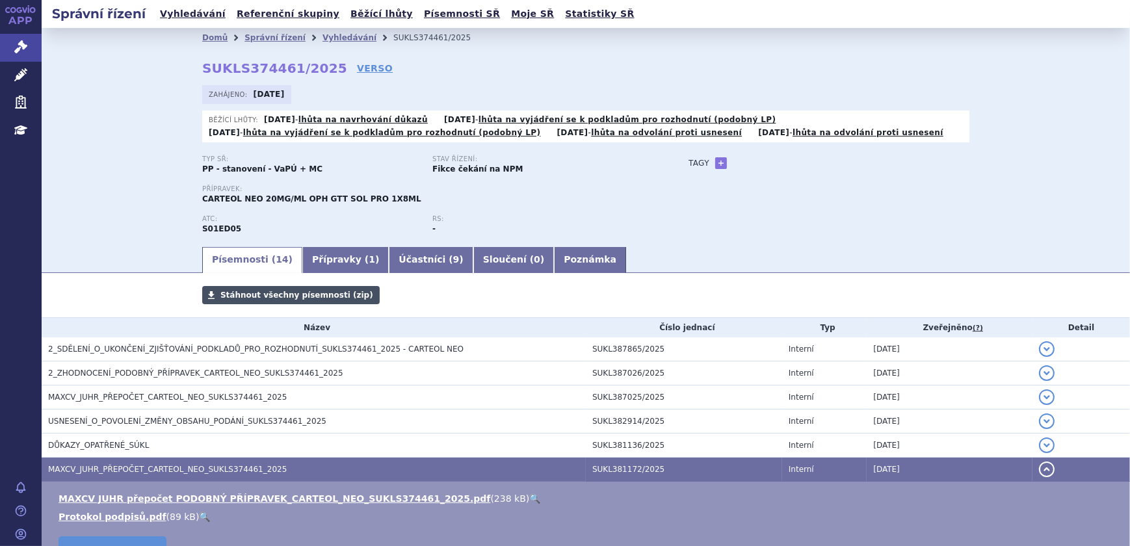
scroll to position [0, 0]
click at [322, 36] on link "Vyhledávání" at bounding box center [349, 37] width 54 height 9
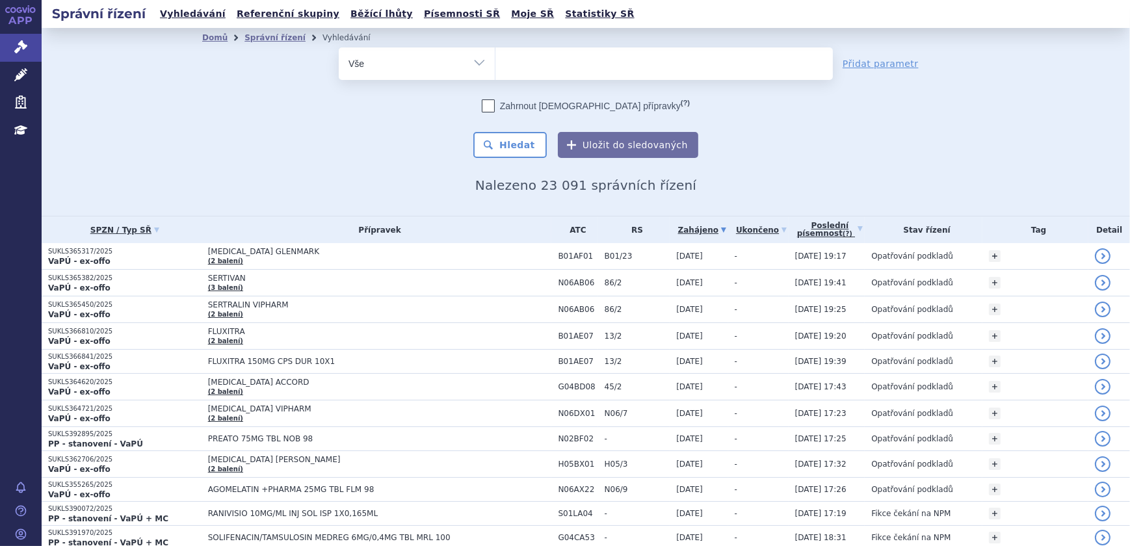
click at [441, 61] on select "Vše Spisová značka Typ SŘ Přípravek/SUKL kód Účastník/Držitel" at bounding box center [417, 61] width 156 height 29
click at [533, 57] on ul at bounding box center [663, 60] width 337 height 27
click at [495, 57] on select at bounding box center [495, 63] width 1 height 32
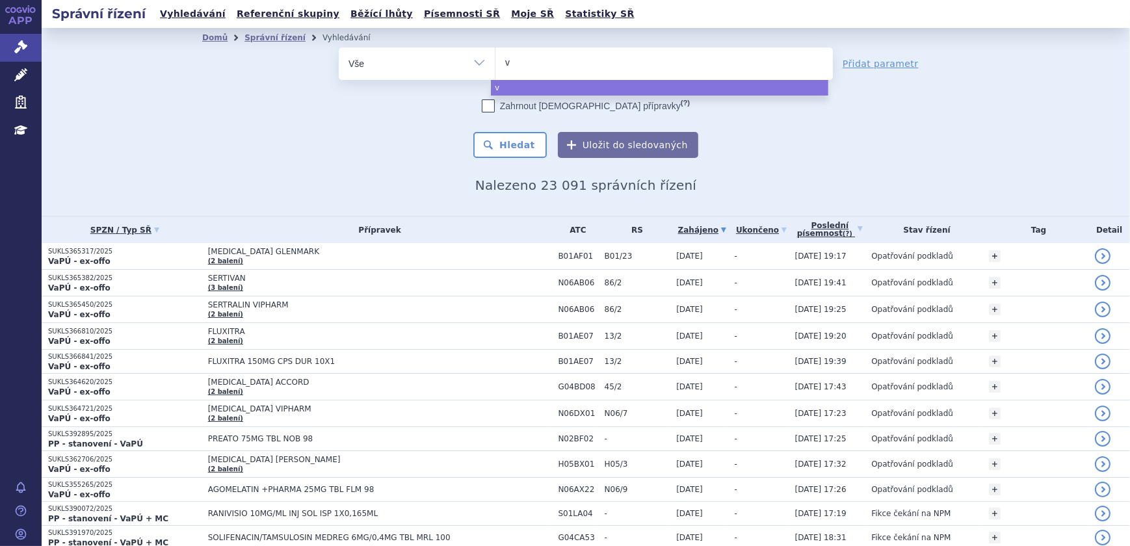
type input "vg"
type input "vgen"
type input "vgenf"
type input "vgenfli"
select select "vgenfli"
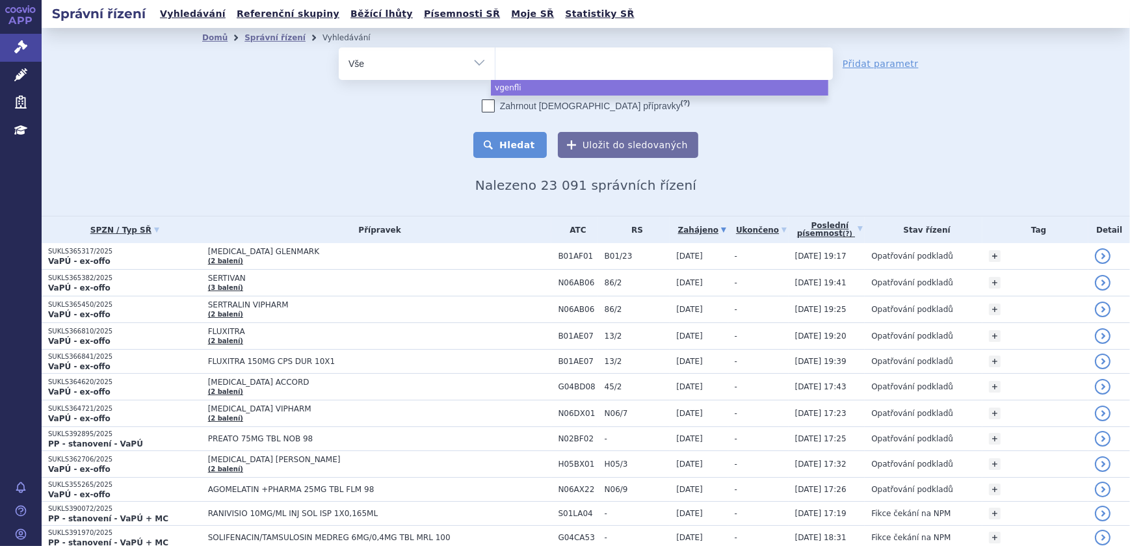
click at [495, 136] on button "Hledat" at bounding box center [509, 145] width 73 height 26
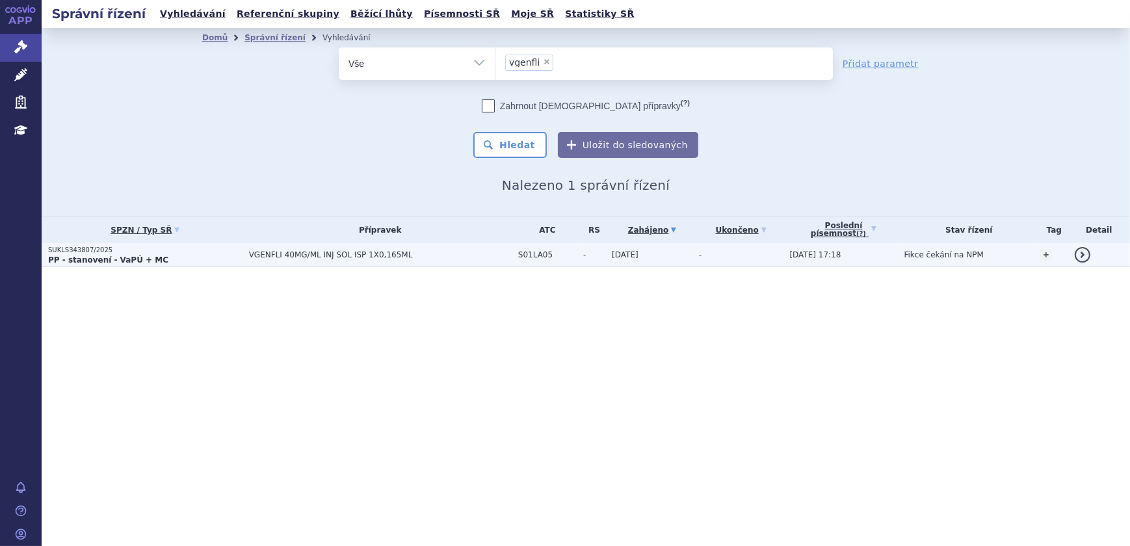
click at [419, 248] on td "VGENFLI 40MG/ML INJ SOL ISP 1X0,165ML" at bounding box center [376, 255] width 269 height 24
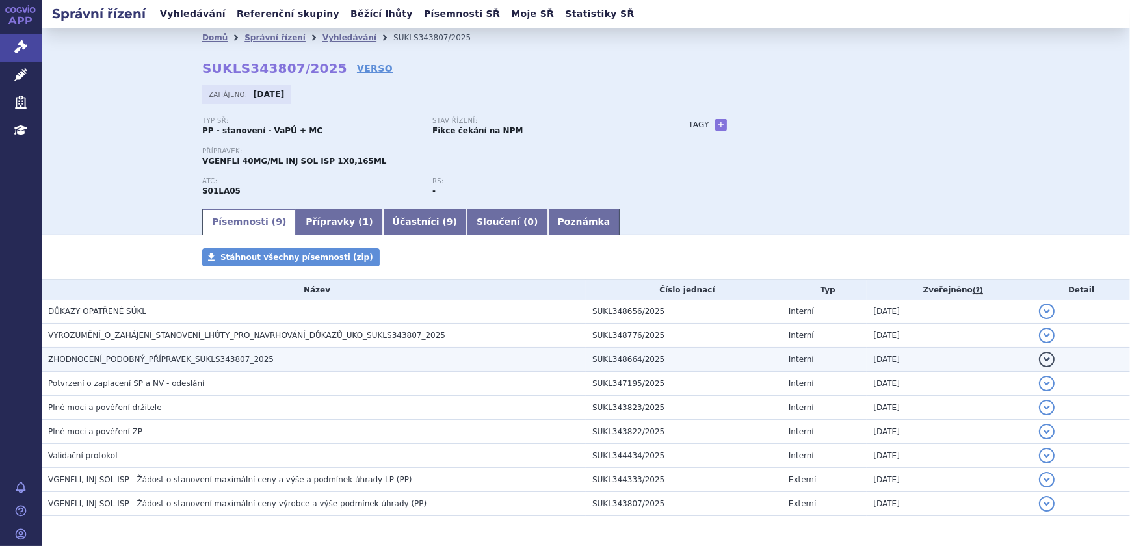
drag, startPoint x: 0, startPoint y: 0, endPoint x: 211, endPoint y: 359, distance: 416.0
click at [211, 359] on span "ZHODNOCENÍ_PODOBNÝ_PŘÍPRAVEK_SUKLS343807_2025" at bounding box center [161, 359] width 226 height 9
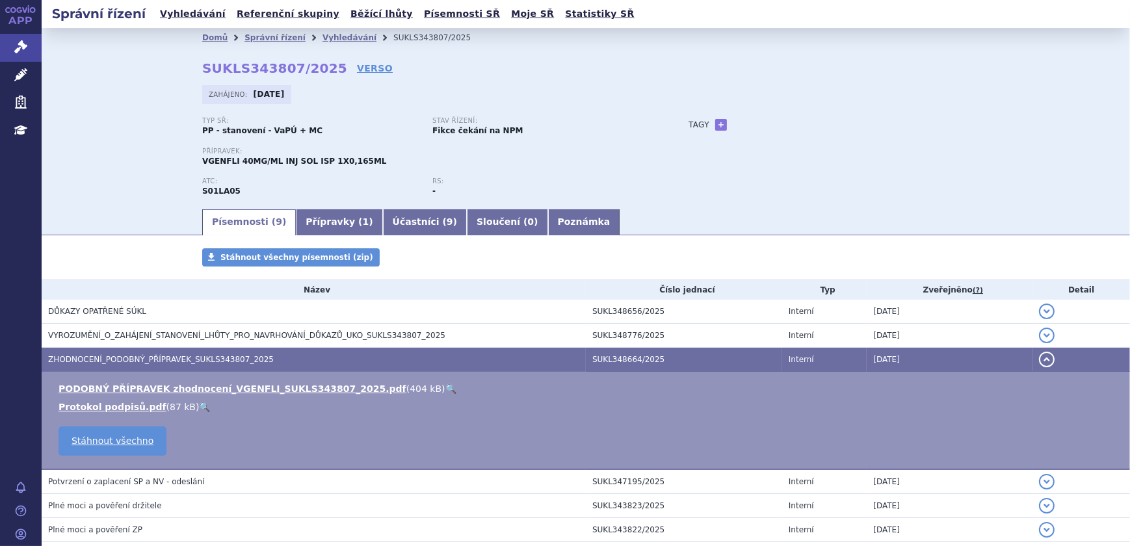
click at [445, 388] on link "🔍" at bounding box center [450, 388] width 11 height 10
click at [324, 33] on link "Vyhledávání" at bounding box center [349, 37] width 54 height 9
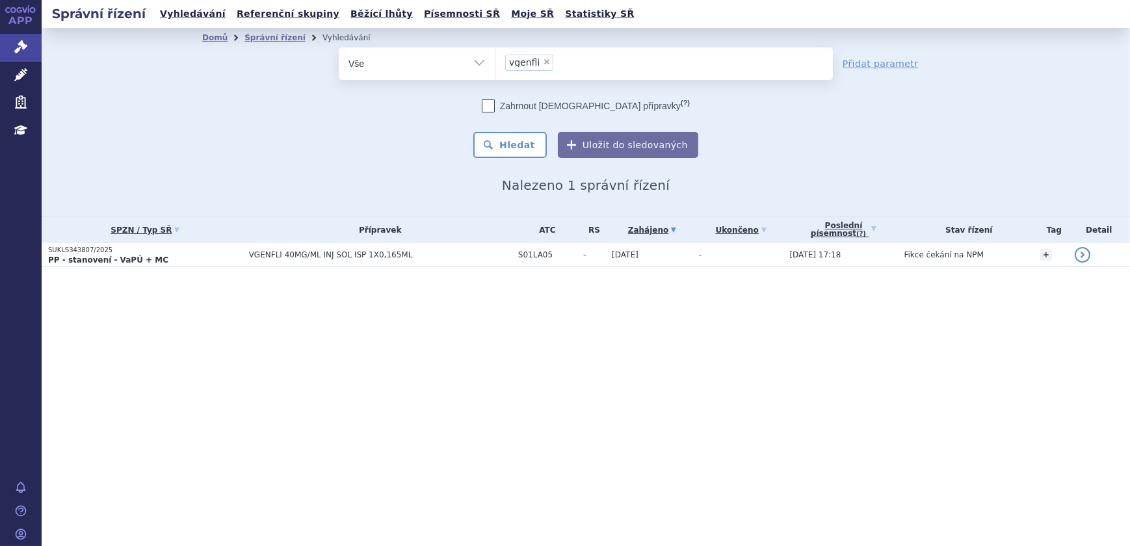
click at [543, 62] on span "×" at bounding box center [547, 62] width 8 height 8
click at [495, 62] on select "vgenfli" at bounding box center [495, 63] width 1 height 32
select select
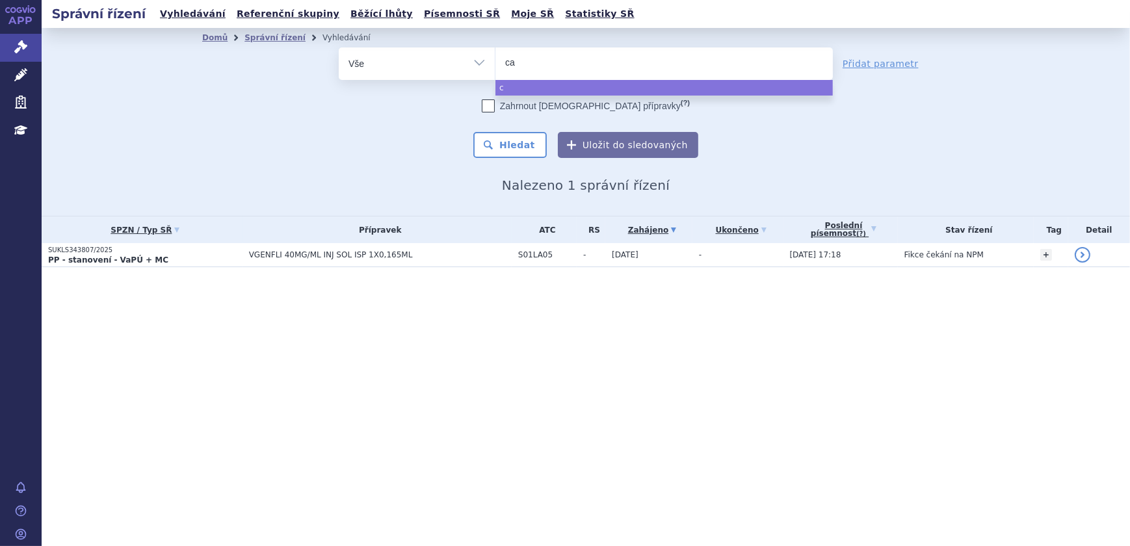
type input "car"
type input "carte"
type input "carteol"
select select "carteol"
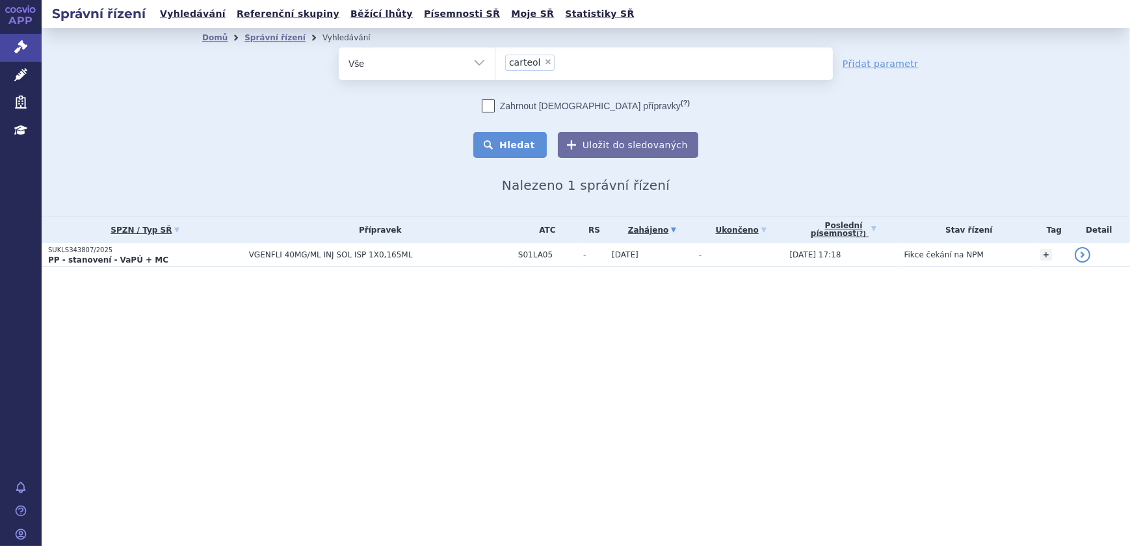
click at [507, 140] on button "Hledat" at bounding box center [509, 145] width 73 height 26
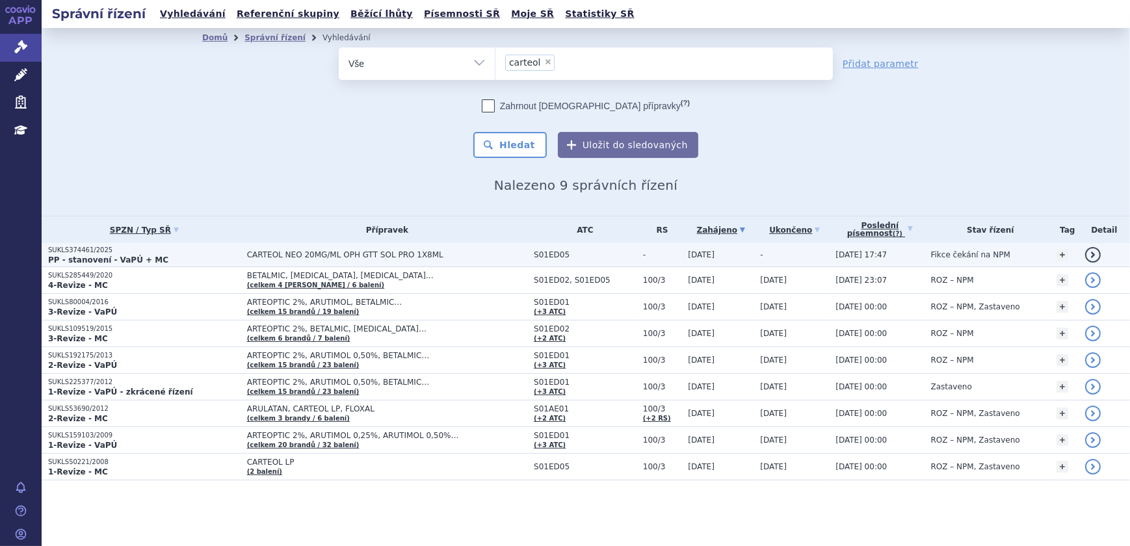
click at [408, 257] on span "CARTEOL NEO 20MG/ML OPH GTT SOL PRO 1X8ML" at bounding box center [387, 254] width 280 height 9
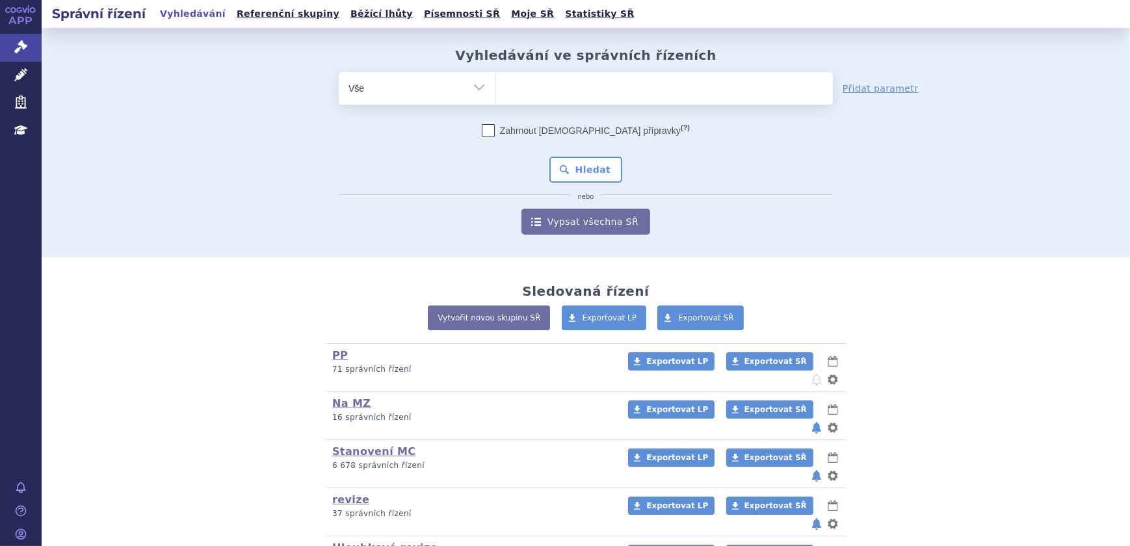
click at [382, 89] on select "Vše Spisová značka Typ SŘ Přípravek/SUKL kód Účastník/Držitel" at bounding box center [417, 86] width 156 height 29
select select "filter-atc-group"
click at [339, 72] on select "Vše Spisová značka Typ SŘ Přípravek/SUKL kód Účastník/Držitel" at bounding box center [417, 86] width 156 height 29
click at [541, 72] on div "Vyhledávání ve správních řízeních odstranit Vše Spisová značka Od" at bounding box center [585, 140] width 819 height 187
drag, startPoint x: 541, startPoint y: 72, endPoint x: 536, endPoint y: 101, distance: 29.1
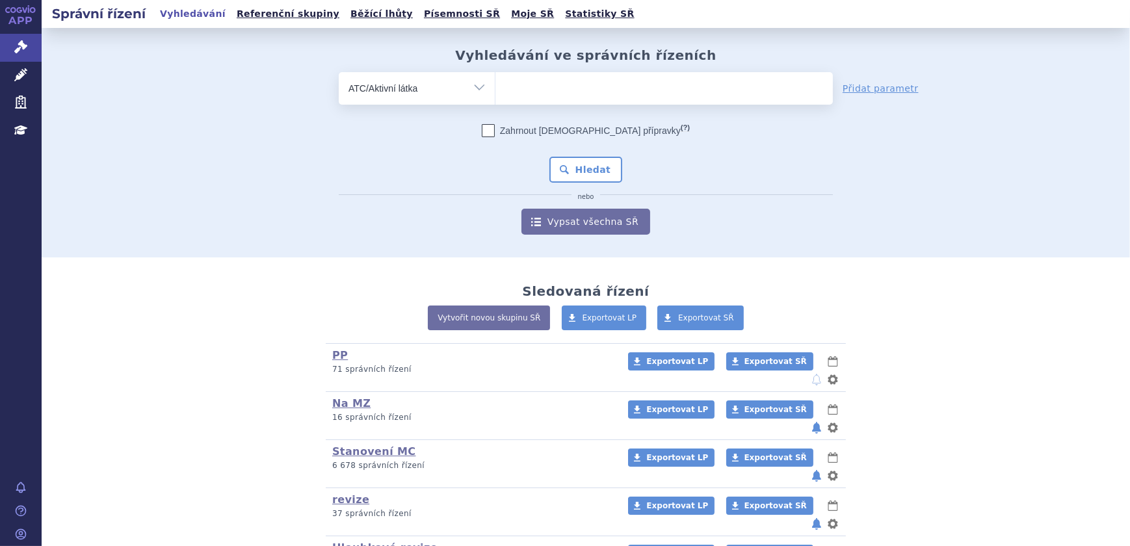
click at [533, 107] on form "odstranit Vše Spisová značka Typ SŘ (?) Hledat" at bounding box center [586, 153] width 494 height 162
click at [542, 96] on ul at bounding box center [663, 85] width 337 height 27
click at [495, 96] on select at bounding box center [495, 87] width 1 height 32
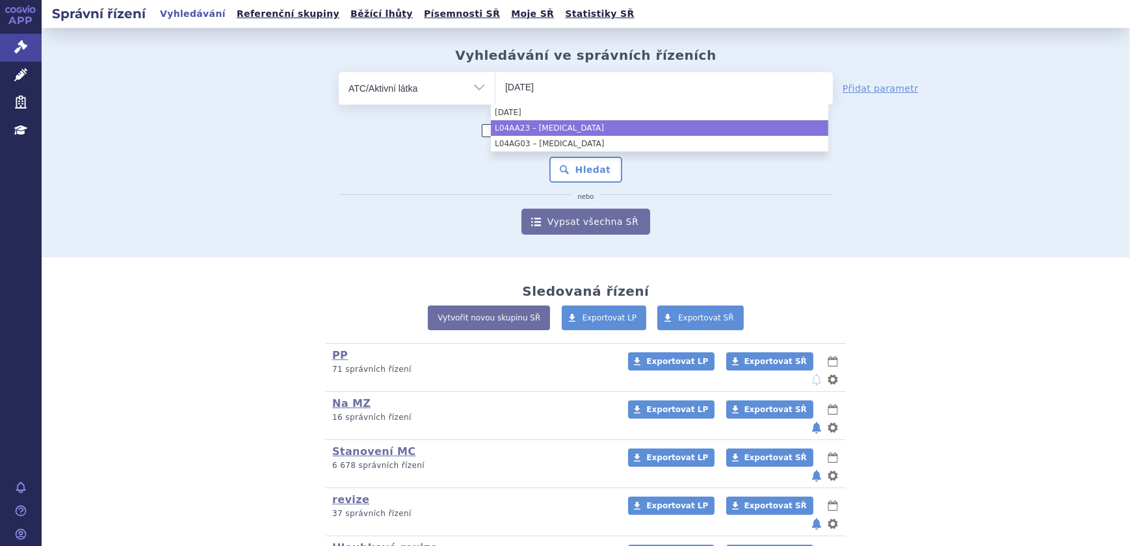
type input "NATAL"
select select "L04AA23"
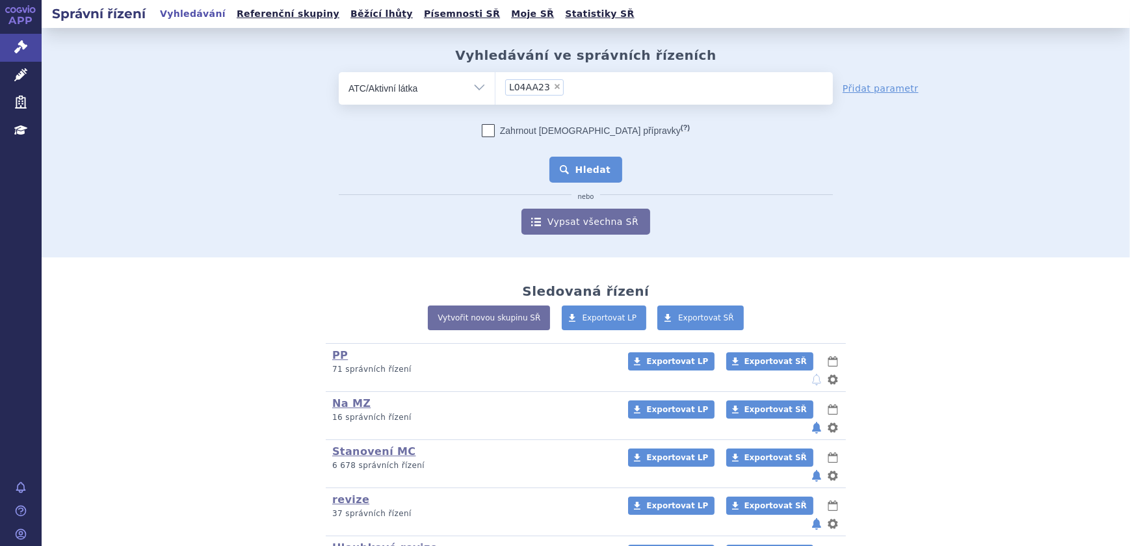
click at [568, 181] on button "Hledat" at bounding box center [585, 170] width 73 height 26
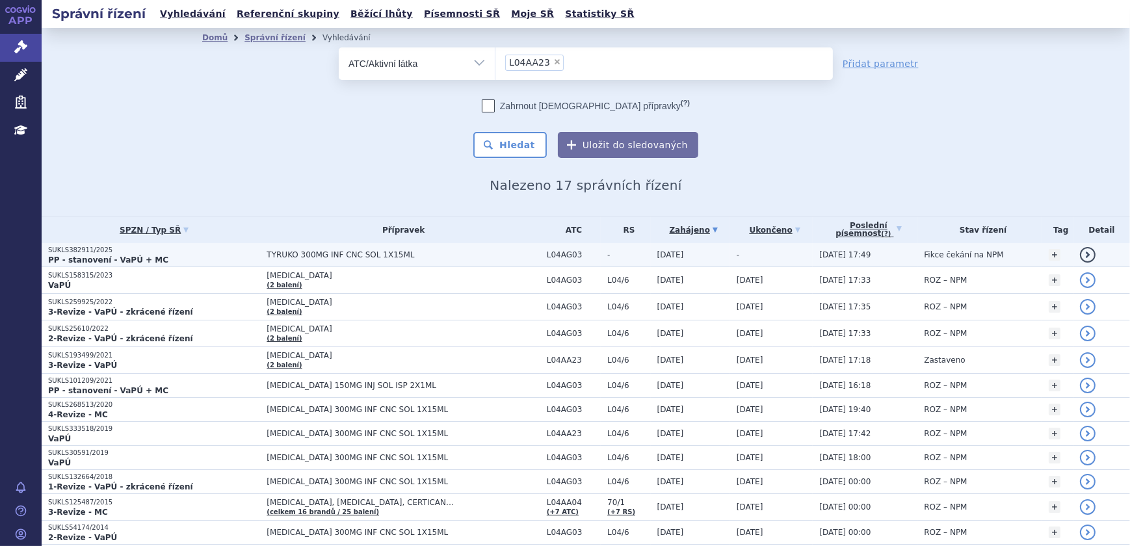
click at [333, 257] on span "TYRUKO 300MG INF CNC SOL 1X15ML" at bounding box center [402, 254] width 273 height 9
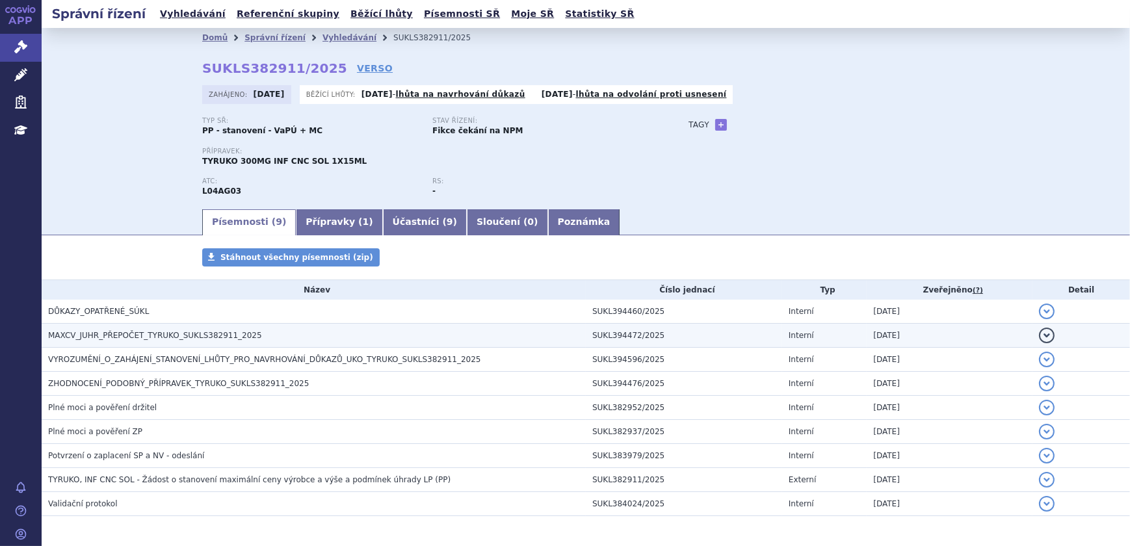
click at [118, 337] on span "MAXCV_JUHR_PŘEPOČET_TYRUKO_SUKLS382911_2025" at bounding box center [155, 335] width 214 height 9
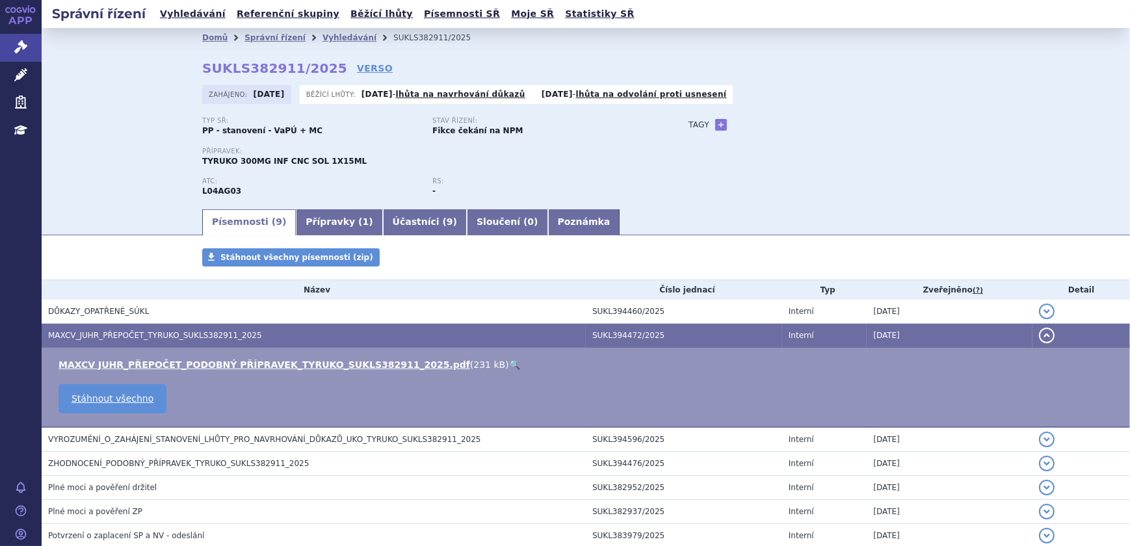
click at [196, 459] on span "ZHODNOCENÍ_PODOBNÝ_PŘÍPRAVEK_TYRUKO_SUKLS382911_2025" at bounding box center [178, 463] width 261 height 9
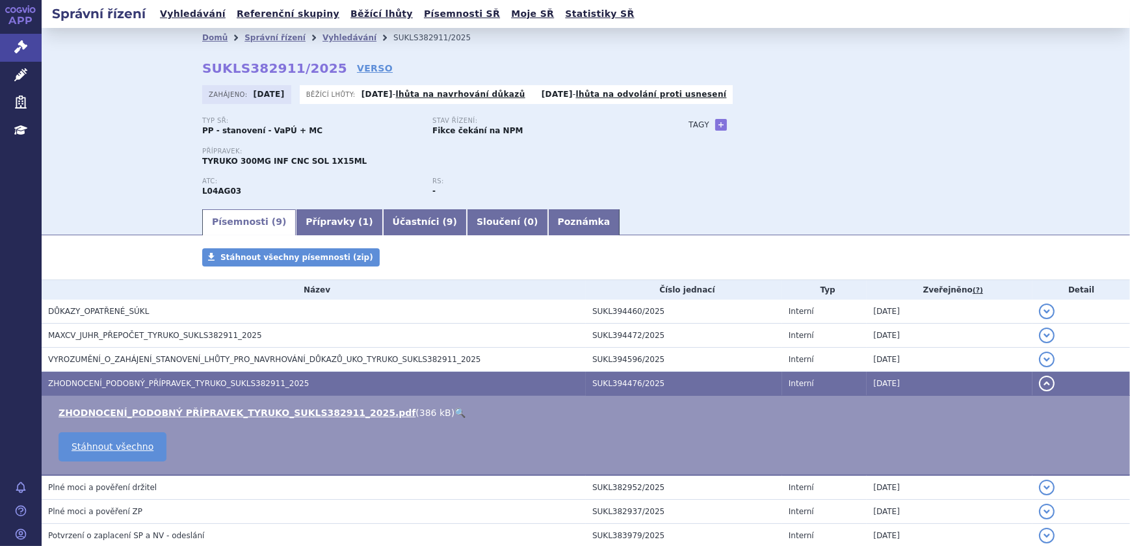
click at [454, 411] on link "🔍" at bounding box center [459, 413] width 11 height 10
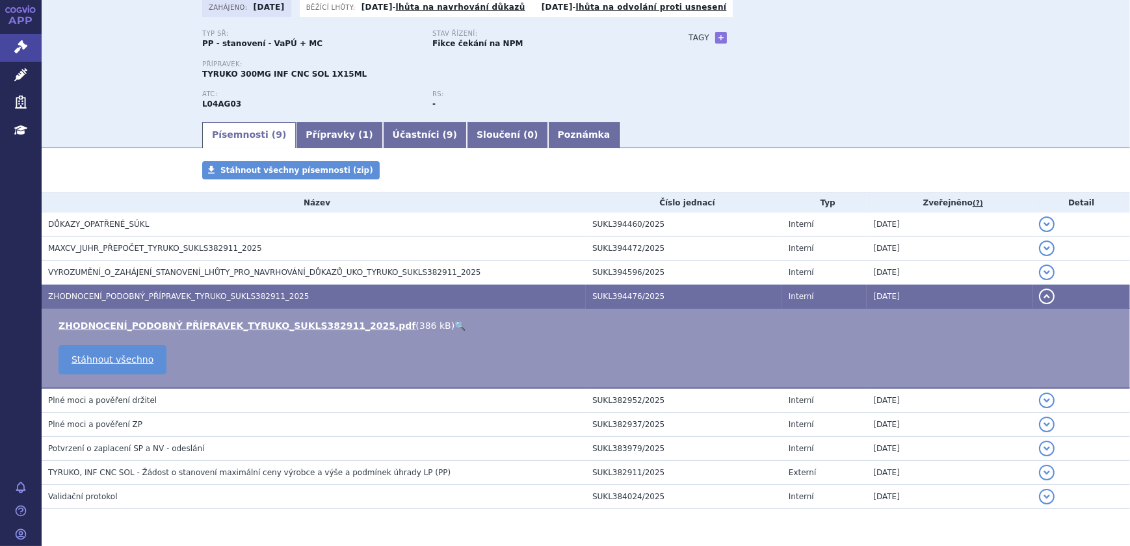
scroll to position [68, 0]
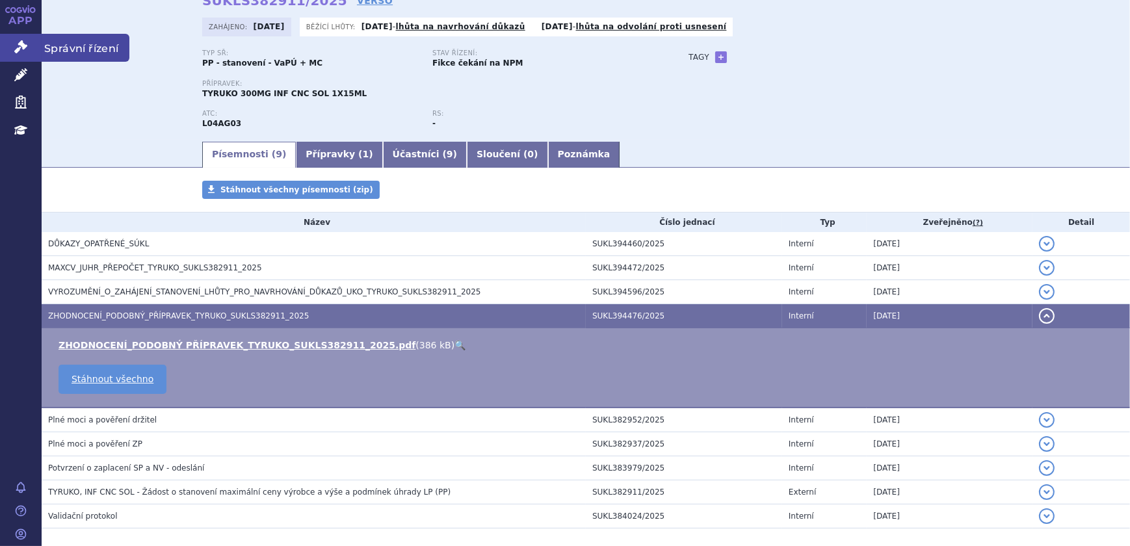
click at [15, 47] on icon at bounding box center [20, 46] width 13 height 13
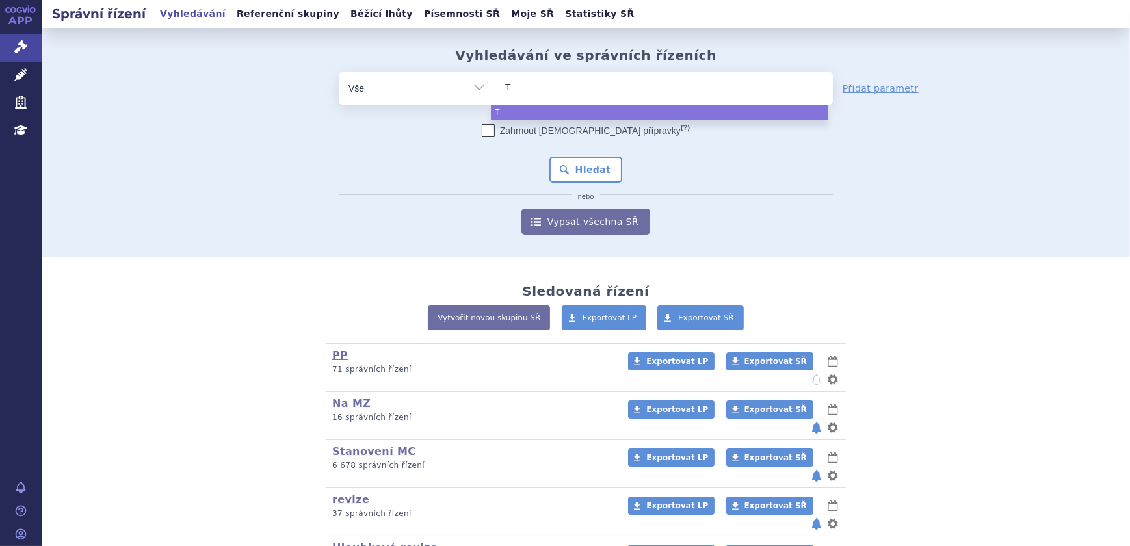
type input "TY"
type input "TYSA"
type input "TYS"
type input "TY"
type input "TYR"
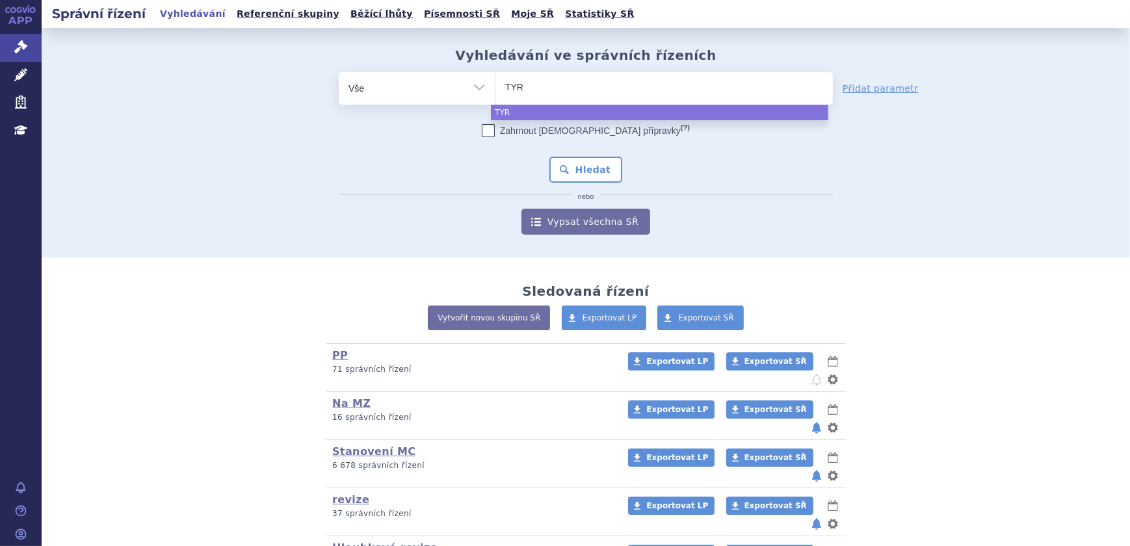
type input "TYRU"
type input "TYRUKO"
select select "TYRUKO"
click at [588, 166] on button "Hledat" at bounding box center [585, 170] width 73 height 26
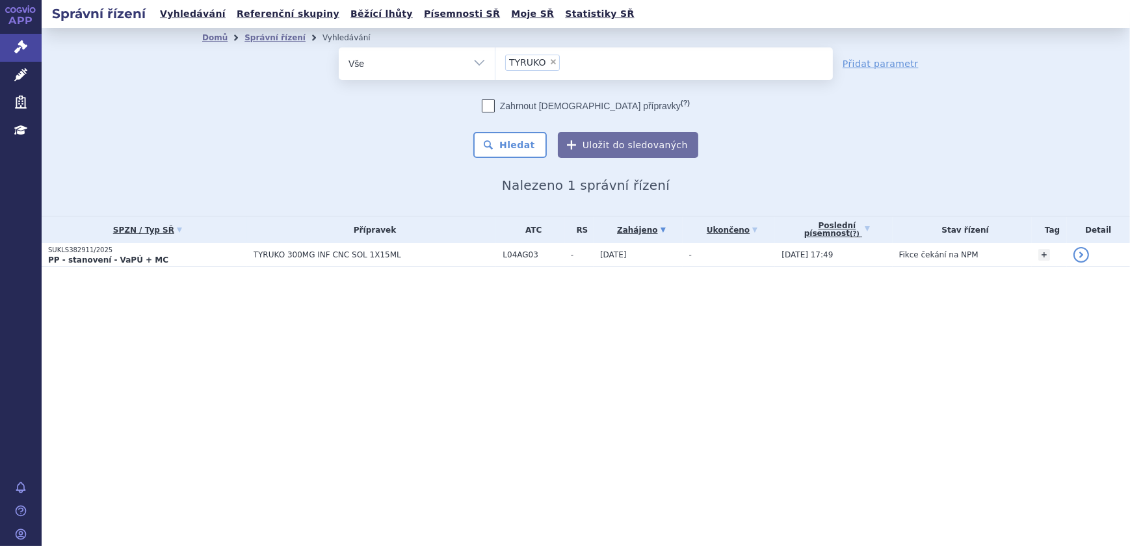
click at [470, 253] on span "TYRUKO 300MG INF CNC SOL 1X15ML" at bounding box center [374, 254] width 243 height 9
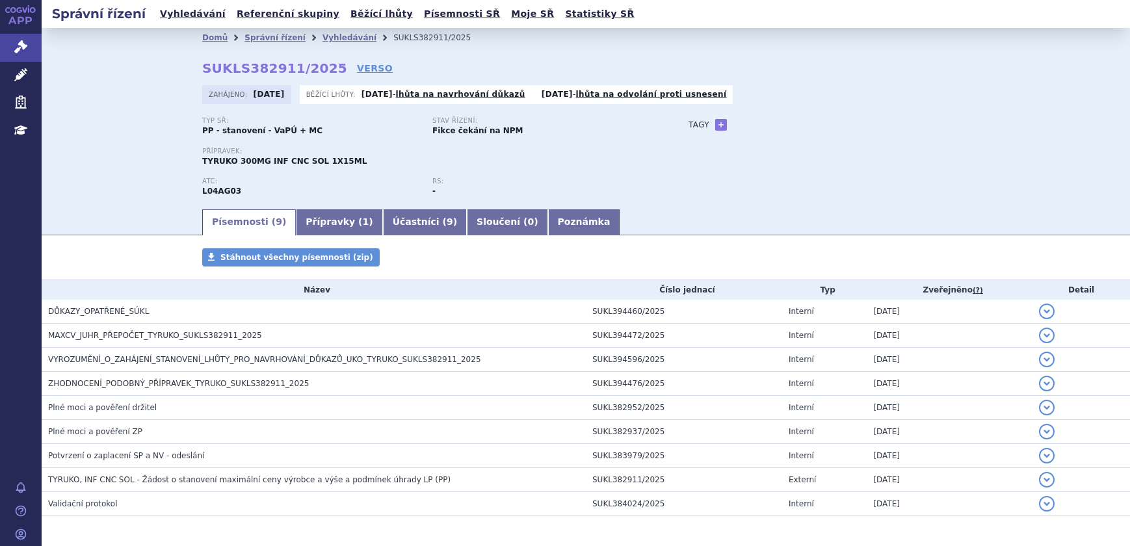
click at [398, 222] on link "Účastníci ( 9 )" at bounding box center [425, 222] width 84 height 26
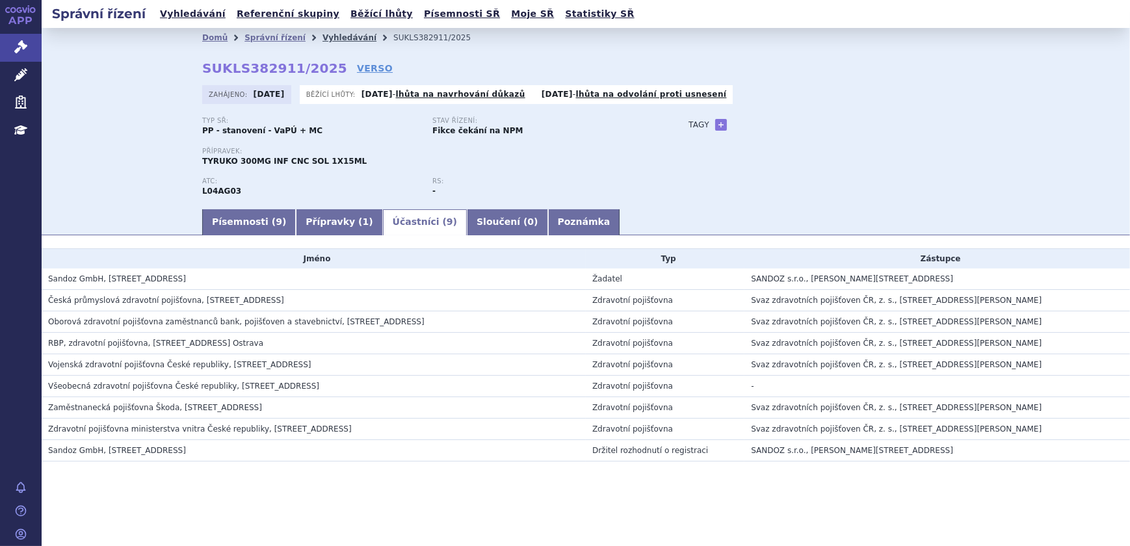
click at [326, 34] on link "Vyhledávání" at bounding box center [349, 37] width 54 height 9
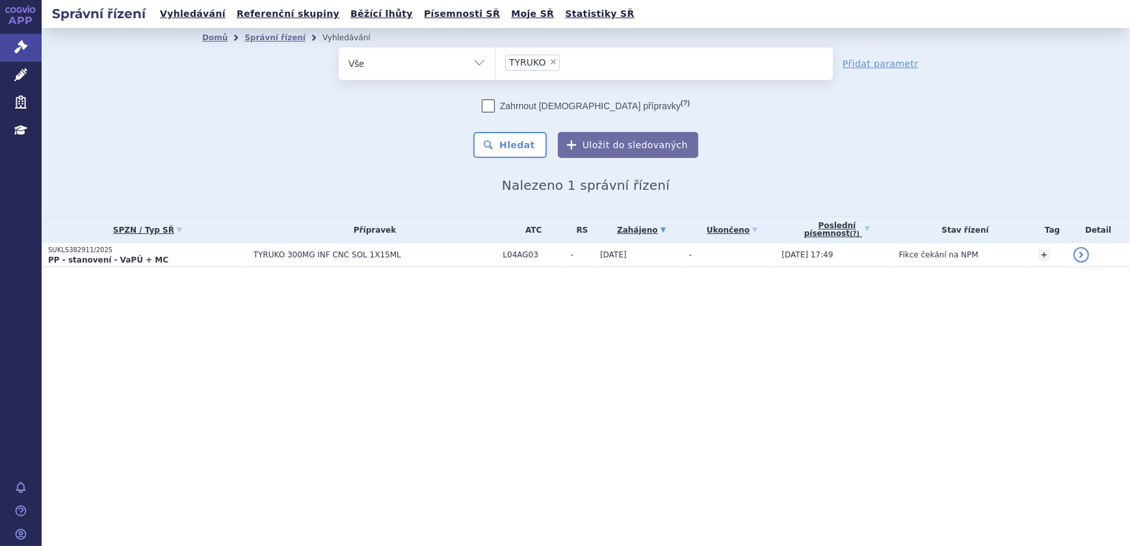
click at [549, 64] on span "×" at bounding box center [553, 62] width 8 height 8
click at [495, 64] on select "TYRUKO" at bounding box center [495, 63] width 1 height 32
select select
type input "TY"
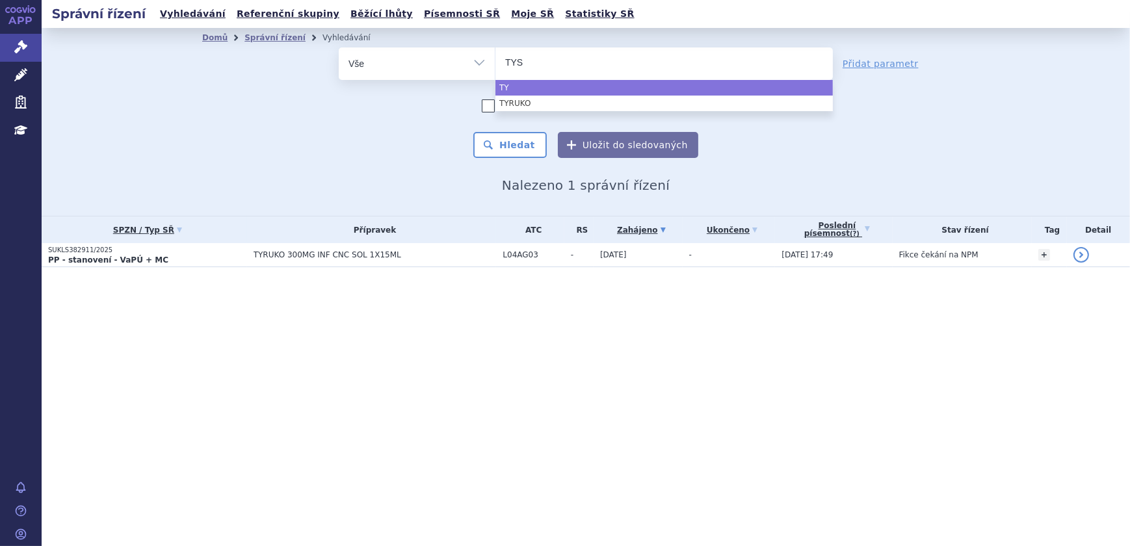
type input "TYSA"
type input "TYSAB"
type input "TYSABR"
type input "TYSABRU"
type input "TYSABR"
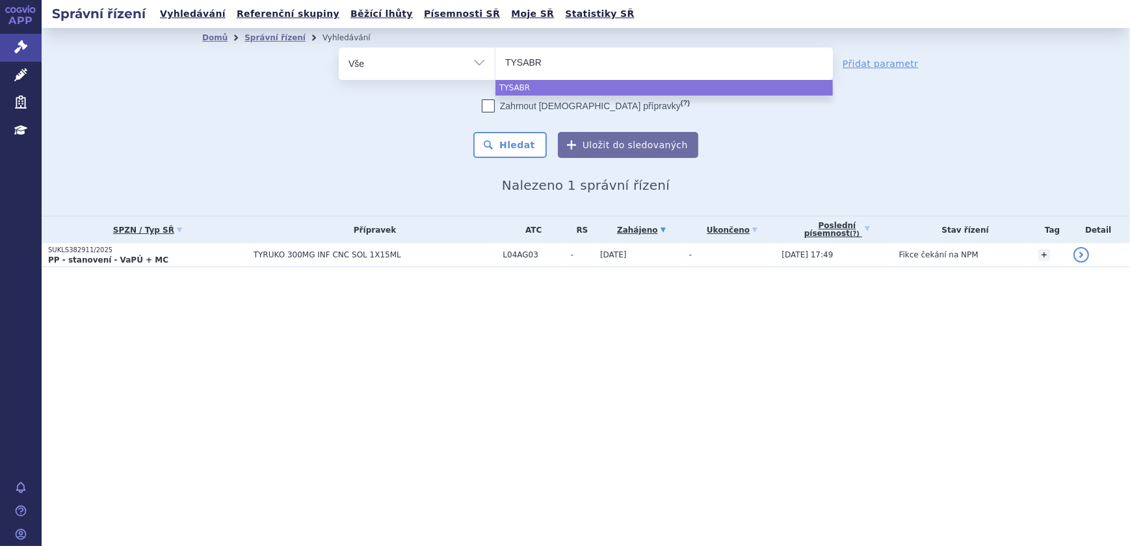
type input "TYSABRI"
select select "TYSABRI"
click at [531, 155] on button "Hledat" at bounding box center [509, 145] width 73 height 26
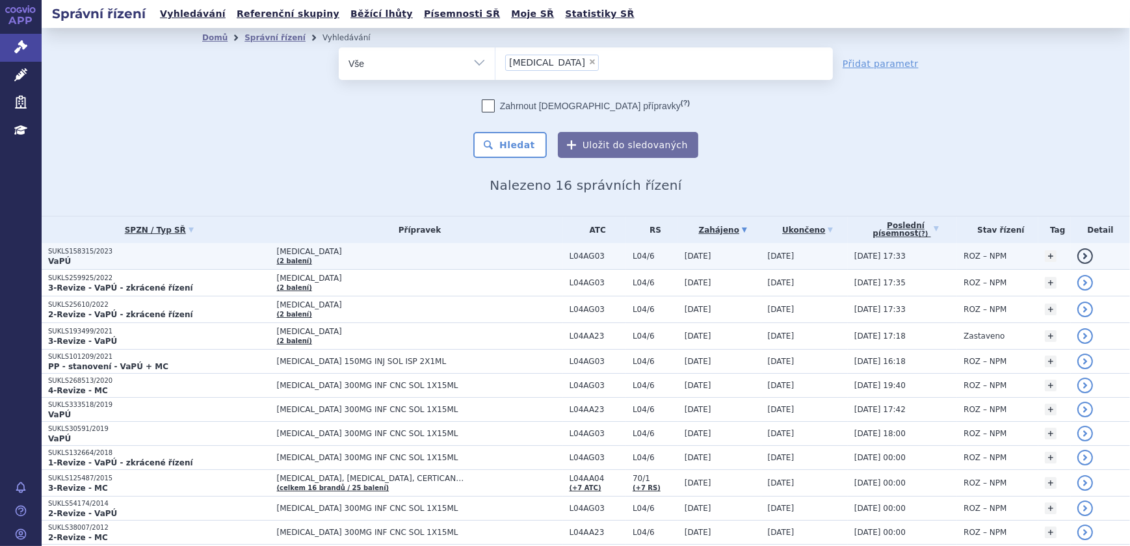
click at [244, 256] on p "VaPÚ" at bounding box center [159, 261] width 222 height 10
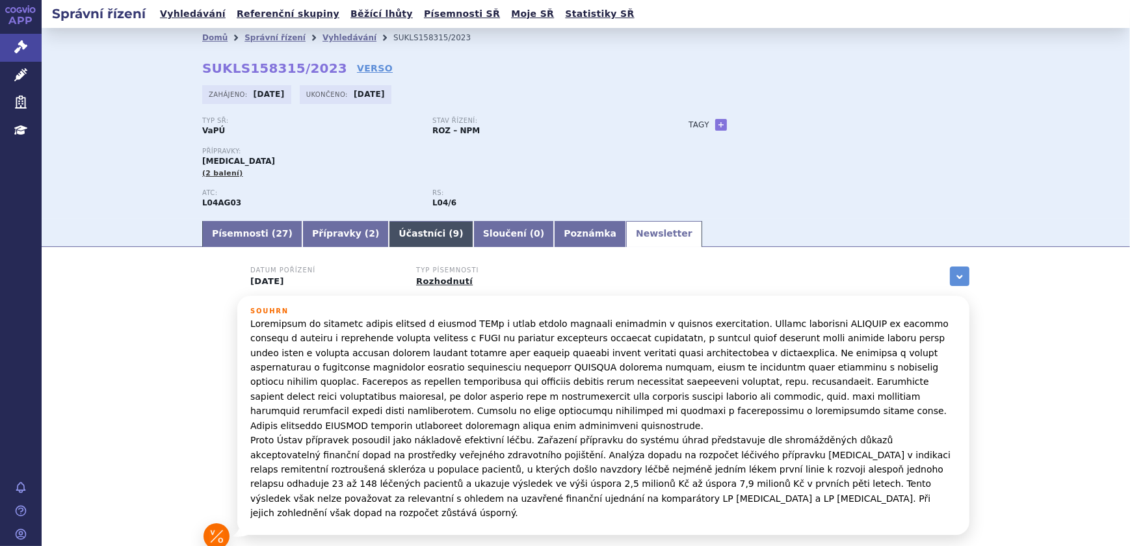
click at [400, 229] on link "Účastníci ( 9 )" at bounding box center [431, 234] width 84 height 26
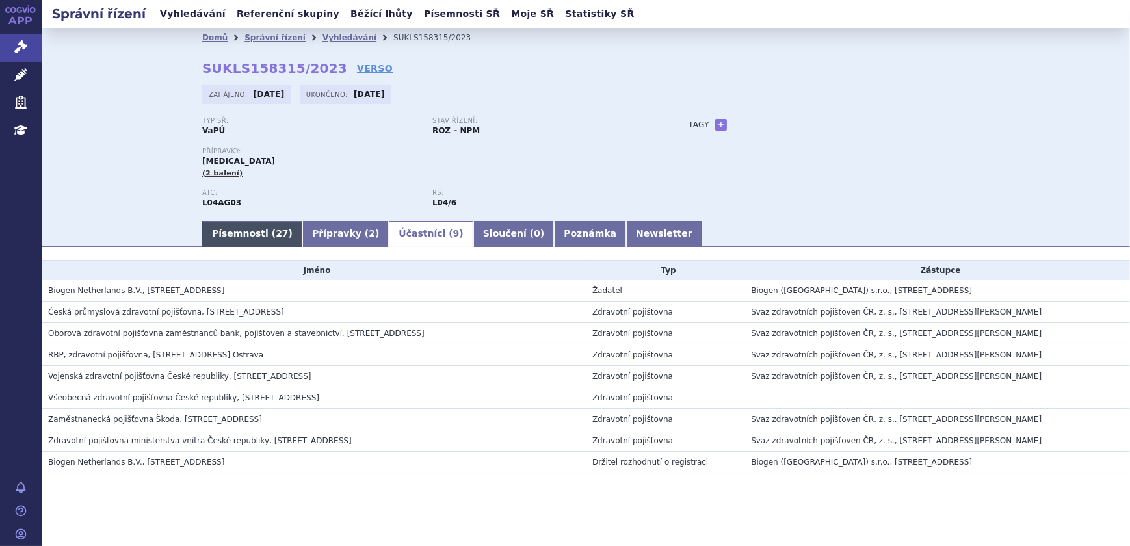
click at [231, 236] on link "Písemnosti ( 27 )" at bounding box center [252, 234] width 100 height 26
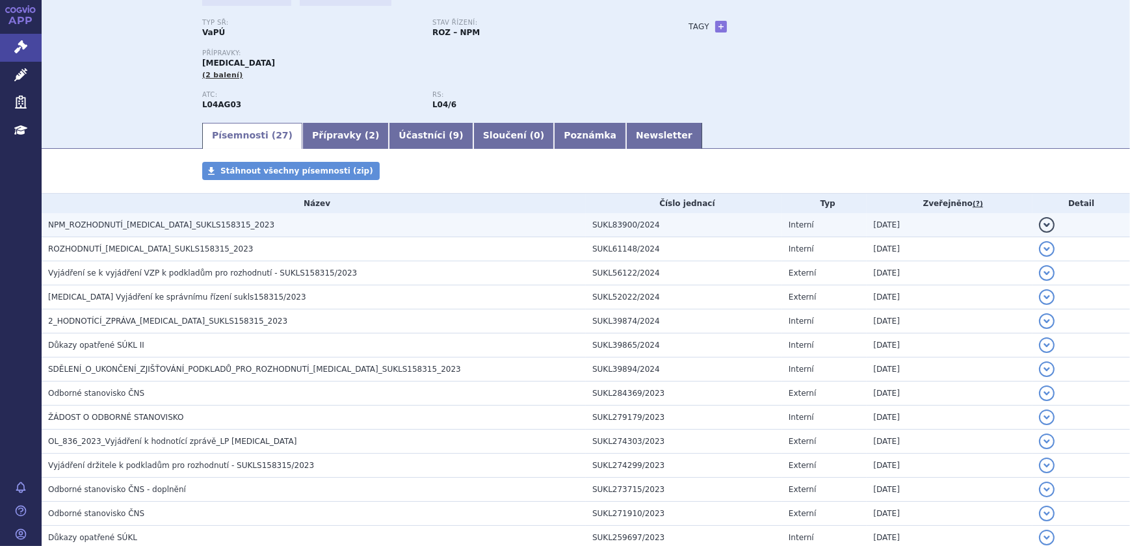
scroll to position [118, 0]
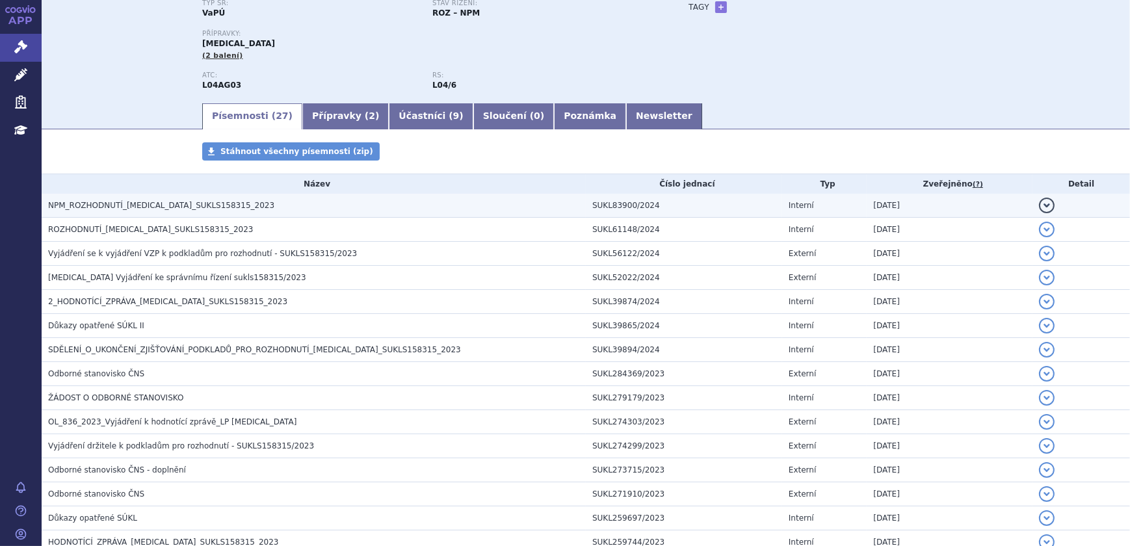
click at [163, 207] on span "NPM_ROZHODNUTÍ_TYSABRI_SUKLS158315_2023" at bounding box center [161, 205] width 226 height 9
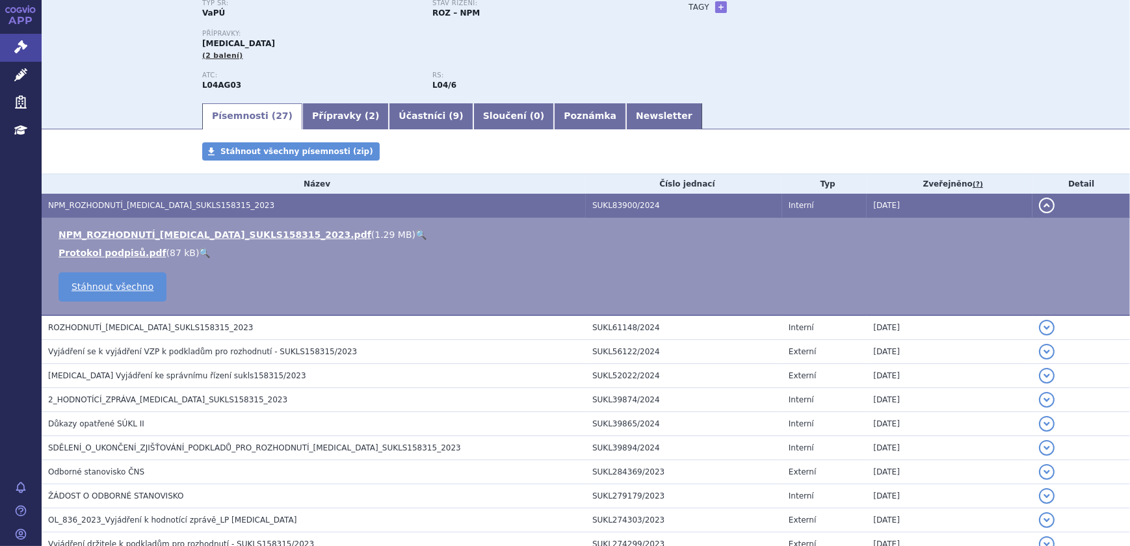
click at [415, 231] on link "🔍" at bounding box center [420, 234] width 11 height 10
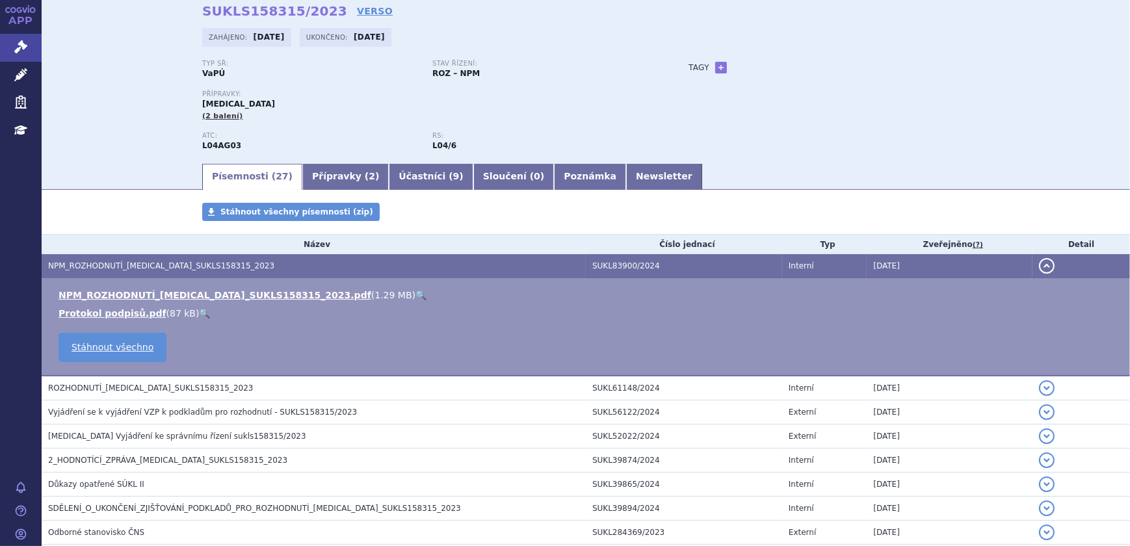
scroll to position [0, 0]
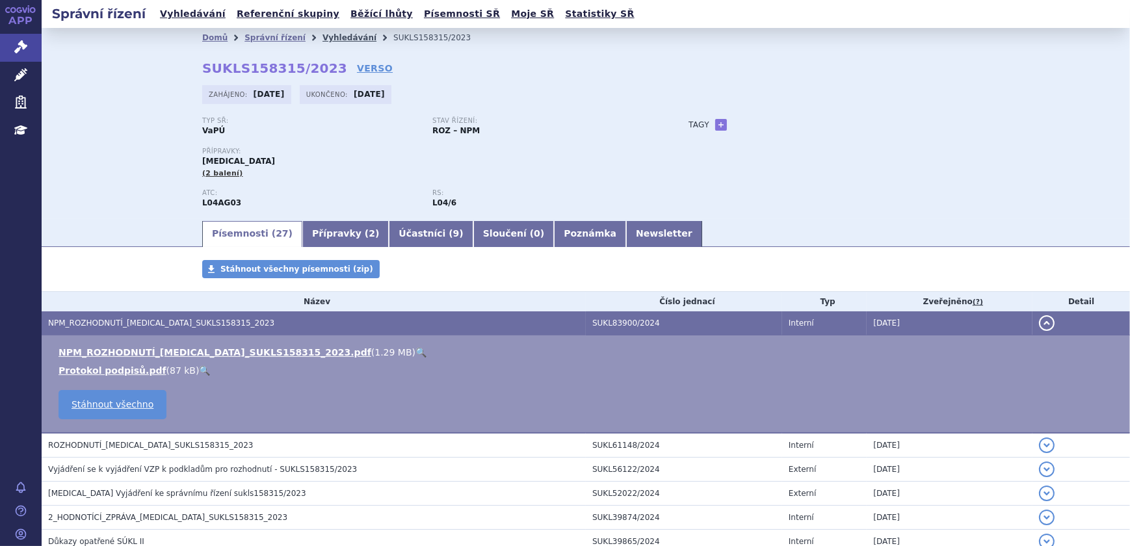
click at [322, 37] on link "Vyhledávání" at bounding box center [349, 37] width 54 height 9
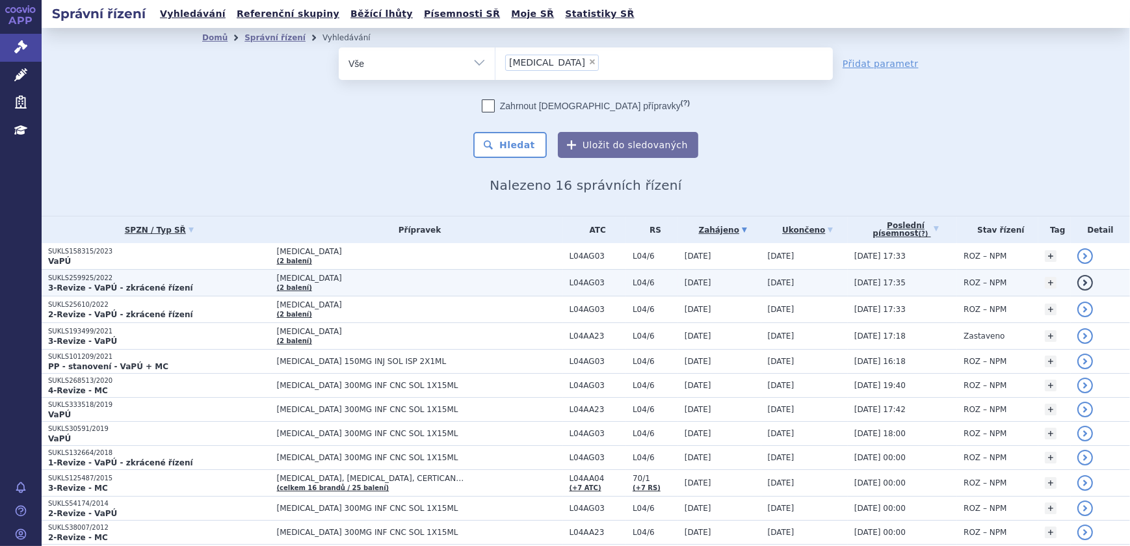
click at [177, 278] on p "SUKLS259925/2022" at bounding box center [159, 278] width 222 height 9
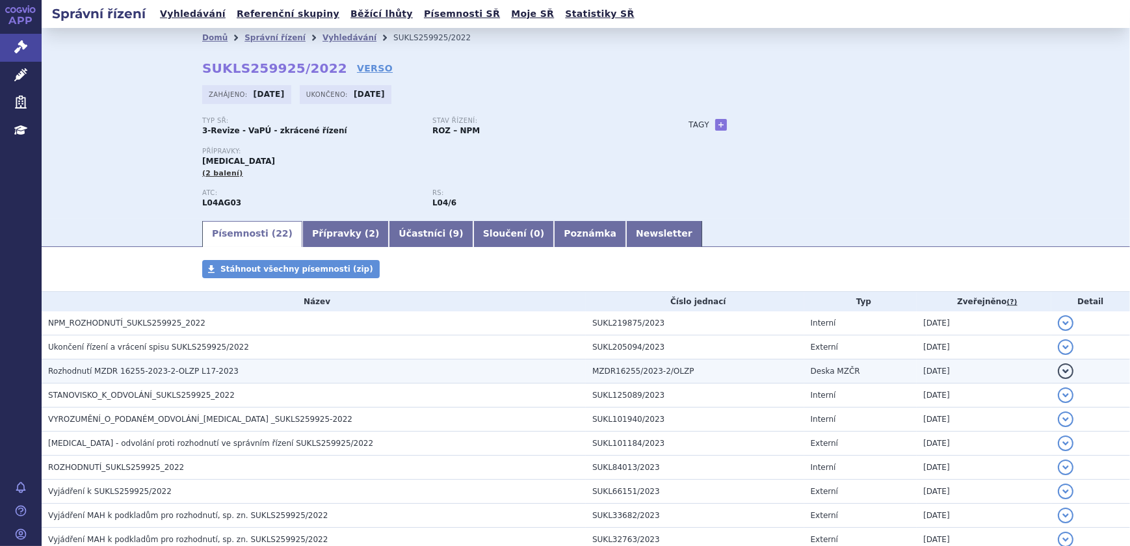
click at [124, 375] on span "Rozhodnutí MZDR 16255-2023-2-OLZP L17-2023" at bounding box center [143, 371] width 190 height 9
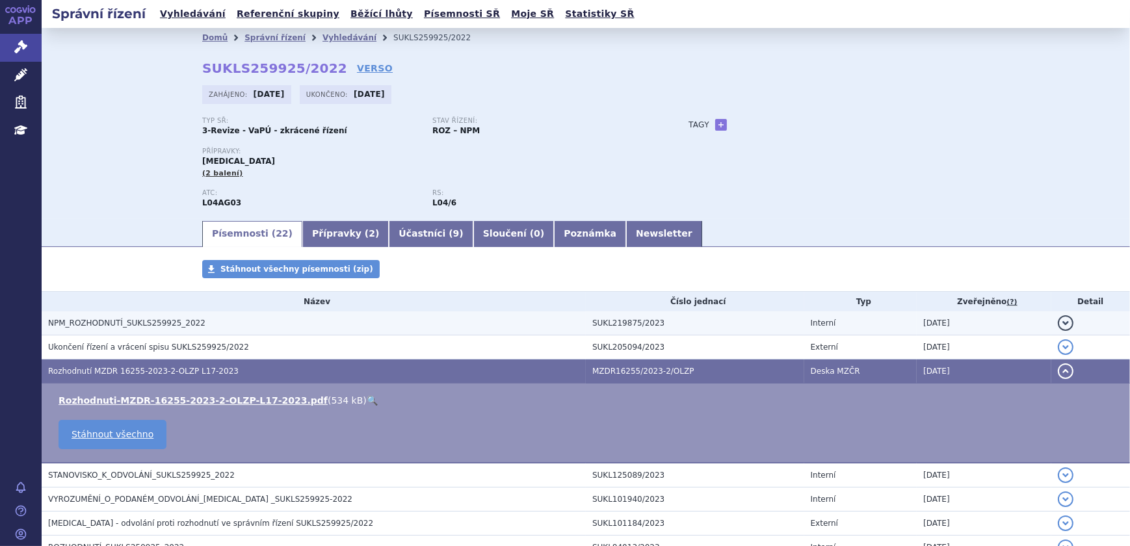
click at [241, 323] on h3 "NPM_ROZHODNUTÍ_SUKLS259925_2022" at bounding box center [317, 323] width 538 height 13
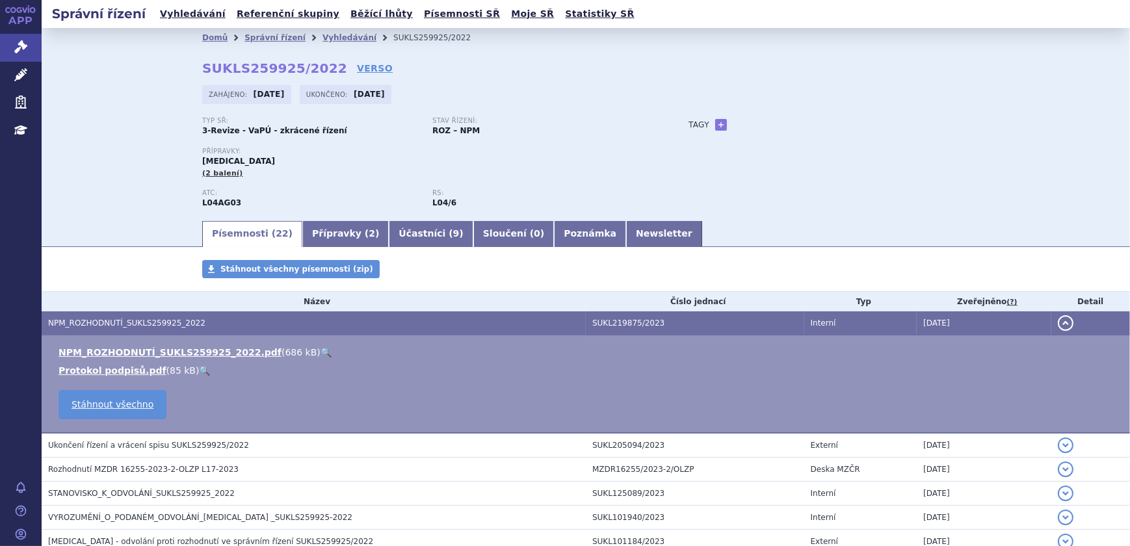
click at [320, 348] on link "🔍" at bounding box center [325, 352] width 11 height 10
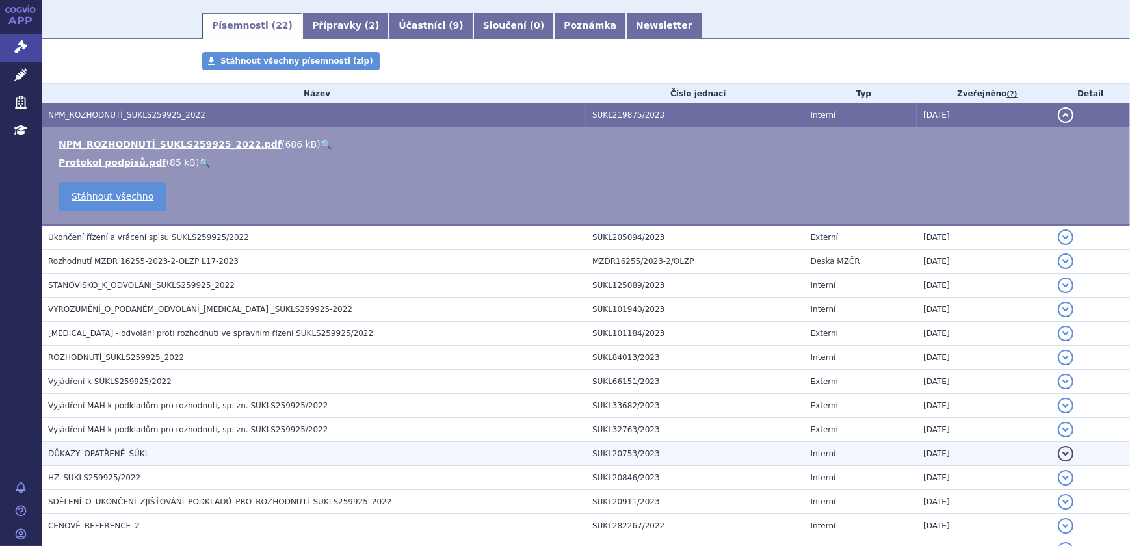
scroll to position [236, 0]
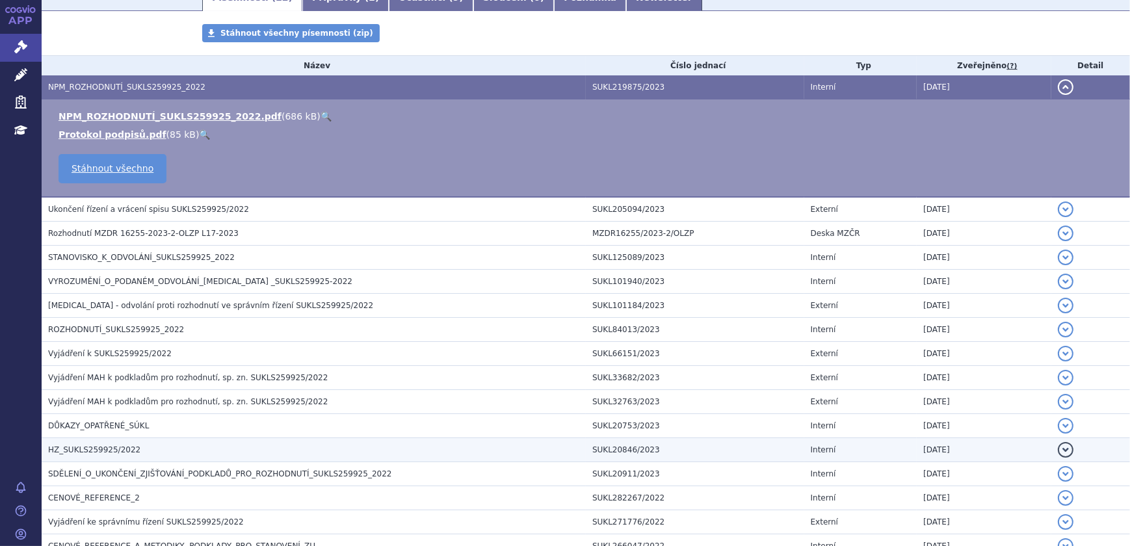
click at [136, 448] on h3 "HZ_SUKLS259925/2022" at bounding box center [317, 449] width 538 height 13
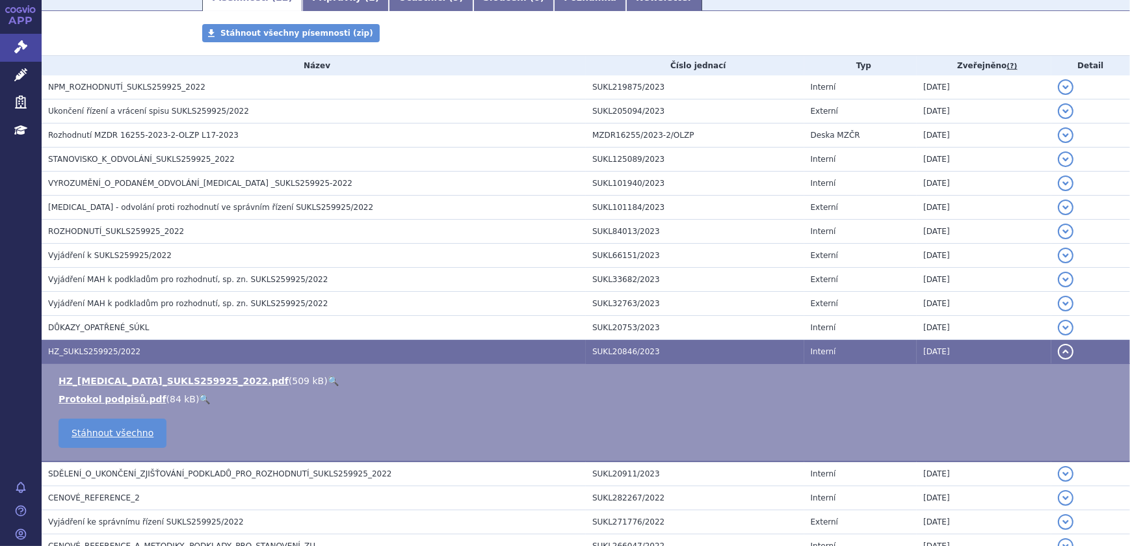
click at [328, 378] on link "🔍" at bounding box center [333, 381] width 11 height 10
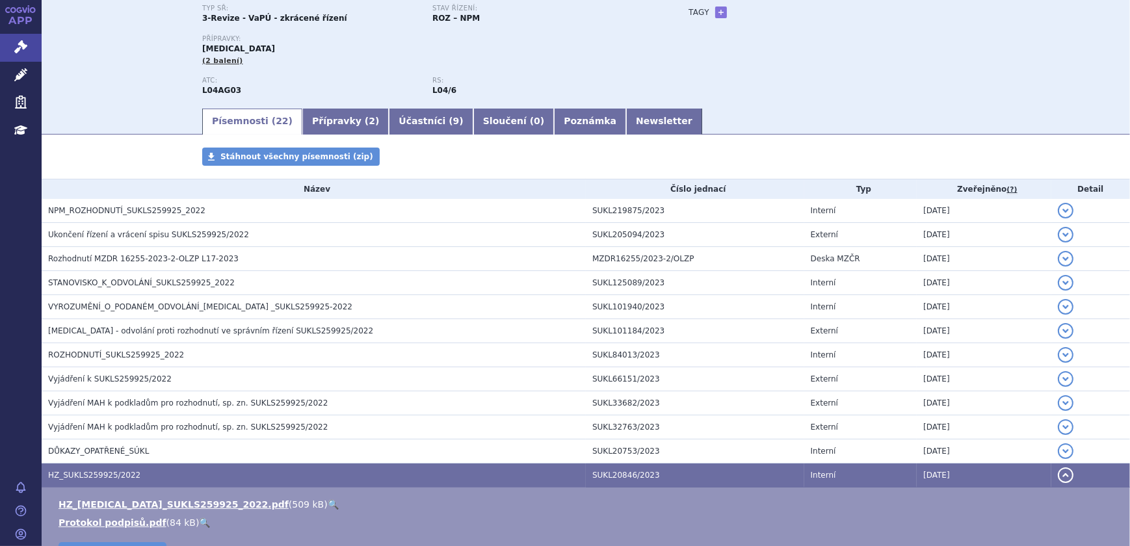
scroll to position [0, 0]
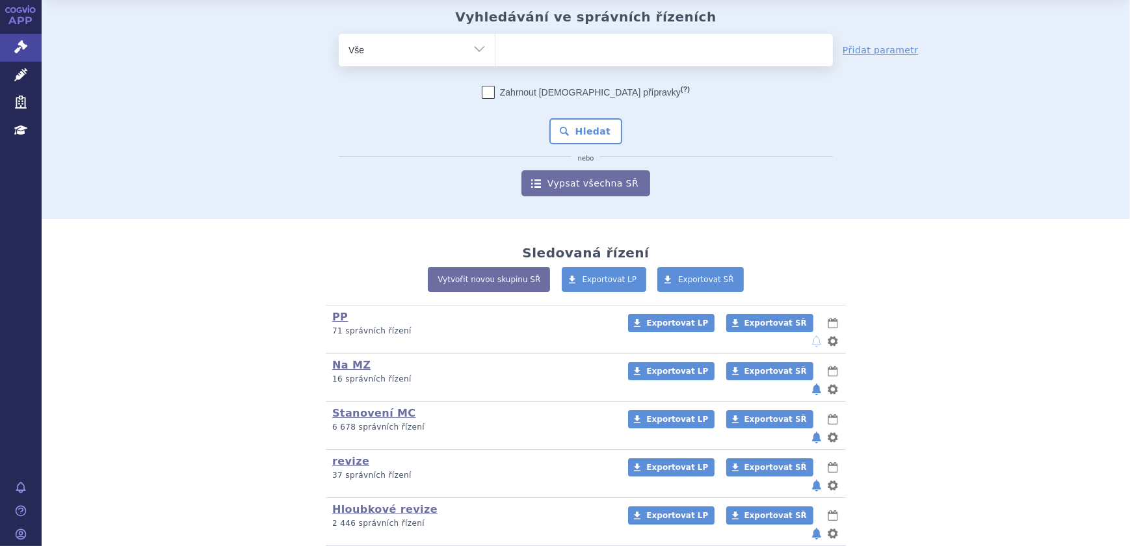
scroll to position [58, 0]
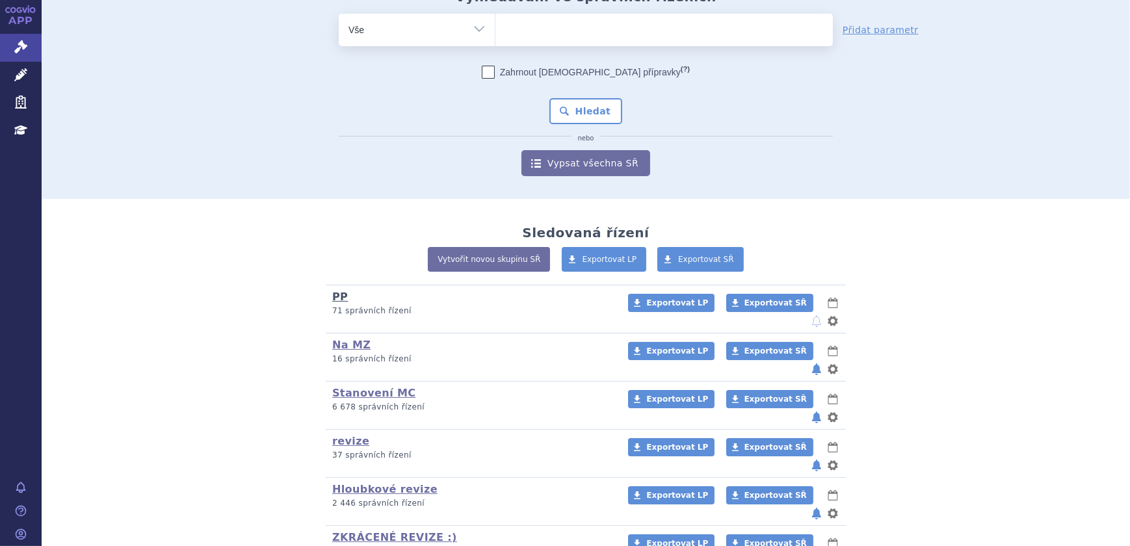
click at [333, 296] on link "PP" at bounding box center [340, 297] width 16 height 12
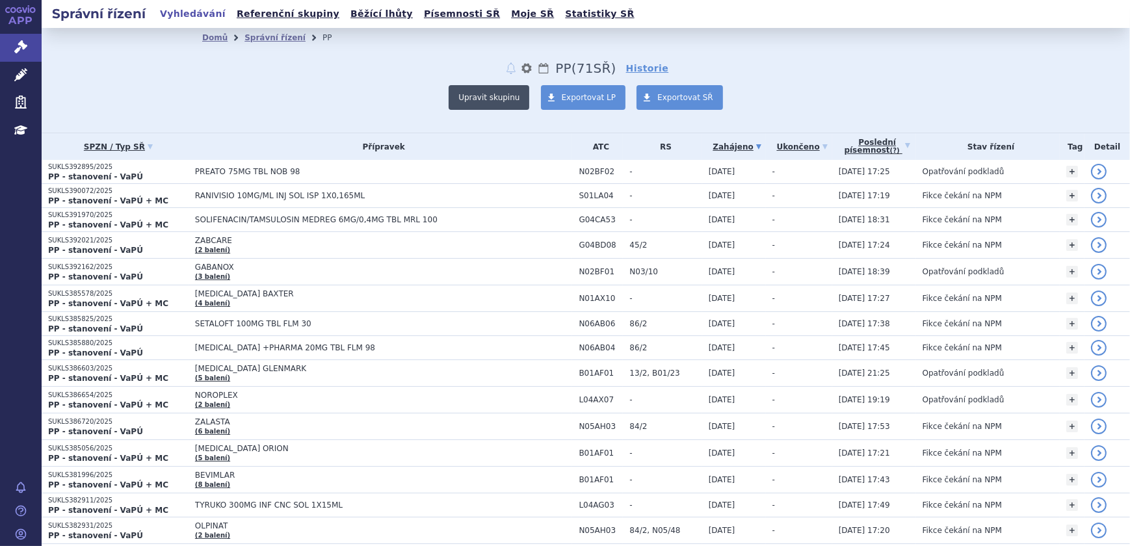
click at [506, 93] on button "Upravit skupinu" at bounding box center [488, 97] width 81 height 25
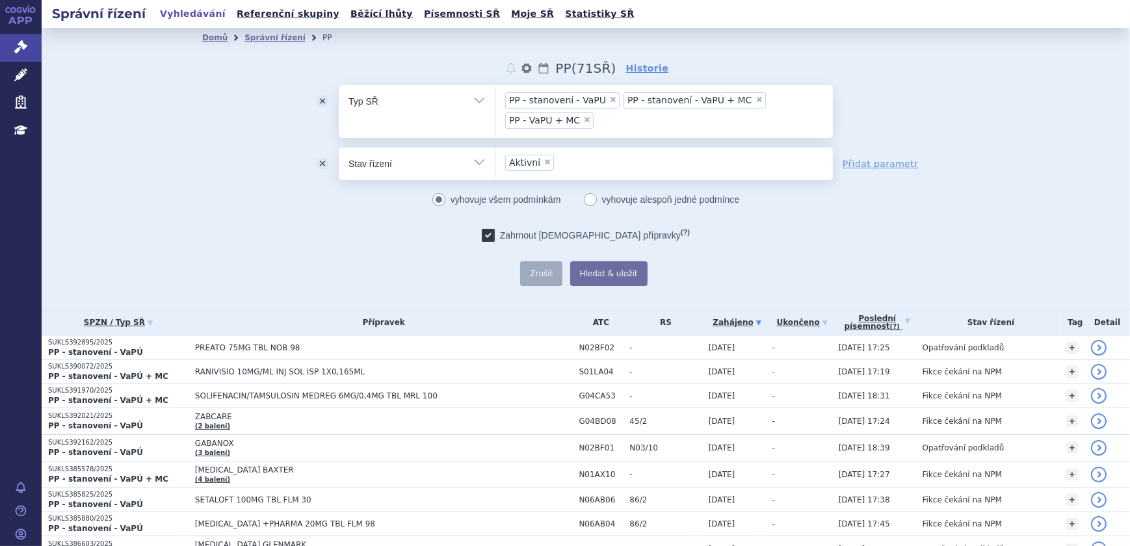
click at [619, 121] on ul "× PP - stanovení - VaPÚ × PP - stanovení - VaPÚ + MC × PP - VaPÚ + MC" at bounding box center [663, 109] width 337 height 49
click at [495, 117] on select "PP - stanovení - VaPÚ PP - stanovení - VaPÚ + MC PP - VaPÚ + MC" at bounding box center [495, 100] width 1 height 32
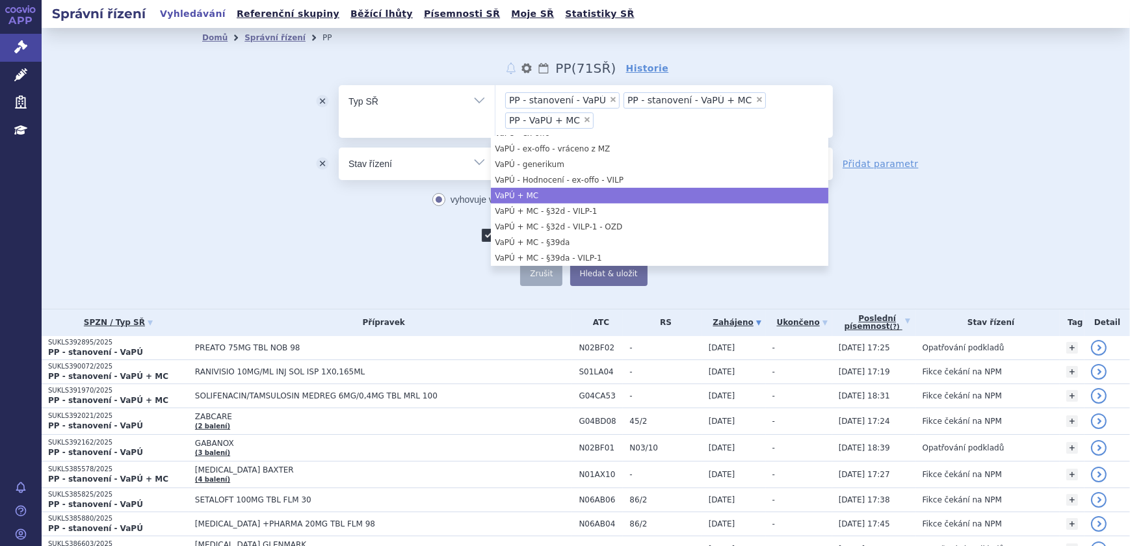
scroll to position [827, 0]
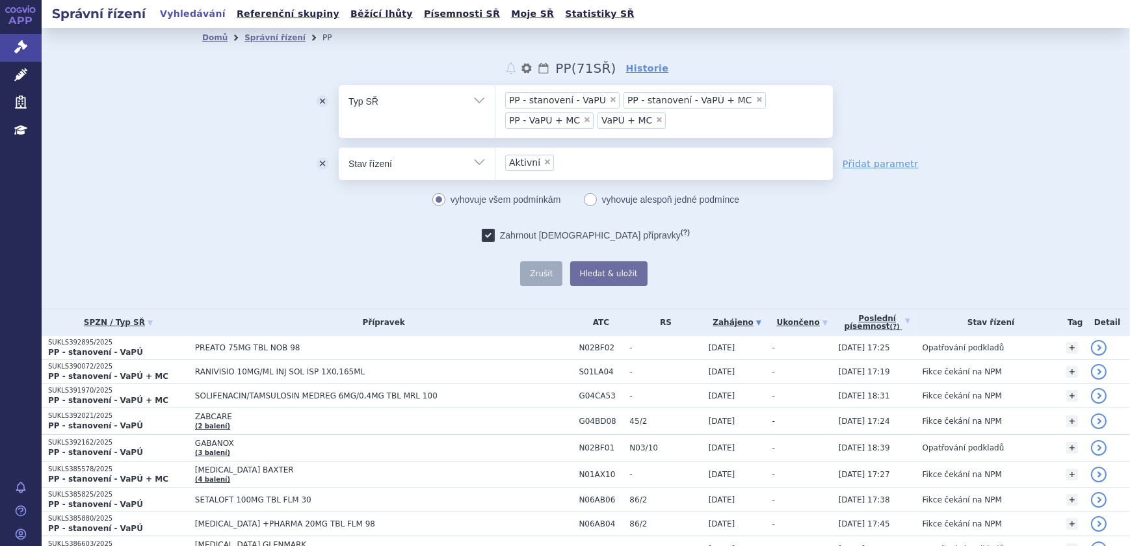
click at [675, 120] on ul "× PP - stanovení - VaPÚ × PP - stanovení - VaPÚ + MC × PP - VaPÚ + MC × VaPÚ + …" at bounding box center [663, 109] width 337 height 49
click at [495, 117] on select "PP - stanovení - VaPÚ PP - stanovení - VaPÚ + MC PP - VaPÚ + MC VaPÚ + MC" at bounding box center [495, 100] width 1 height 32
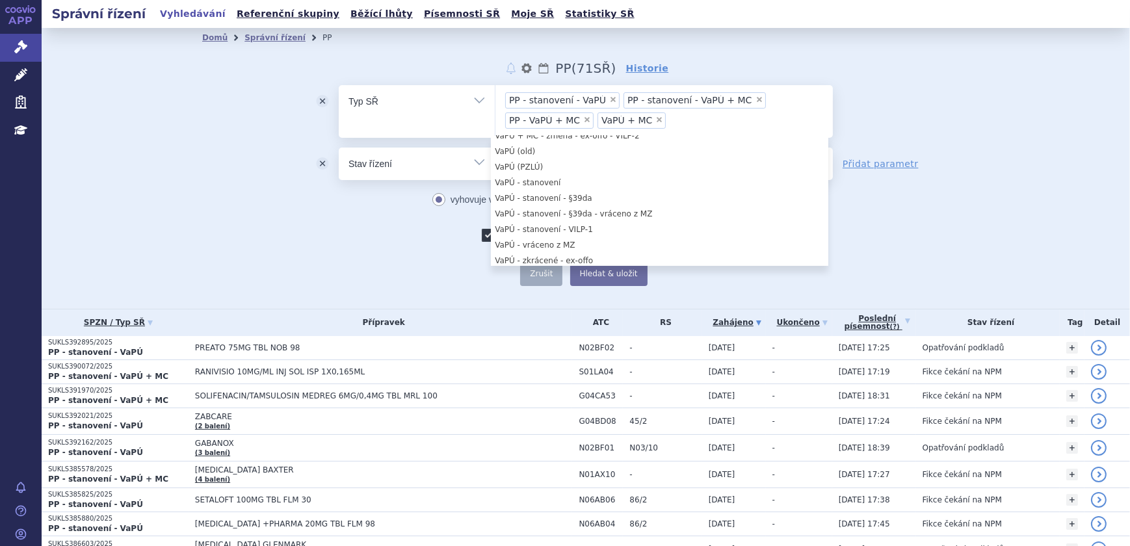
scroll to position [1095, 0]
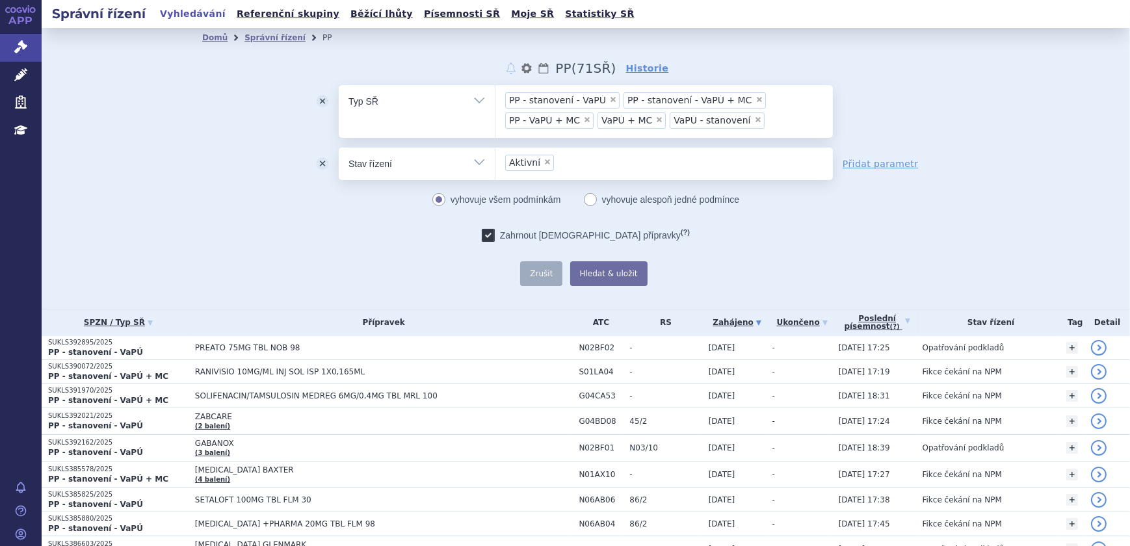
click at [793, 230] on div "Zahrnout bratrské přípravky (?)" at bounding box center [586, 235] width 494 height 13
click at [619, 270] on button "Hledat & uložit" at bounding box center [608, 273] width 77 height 25
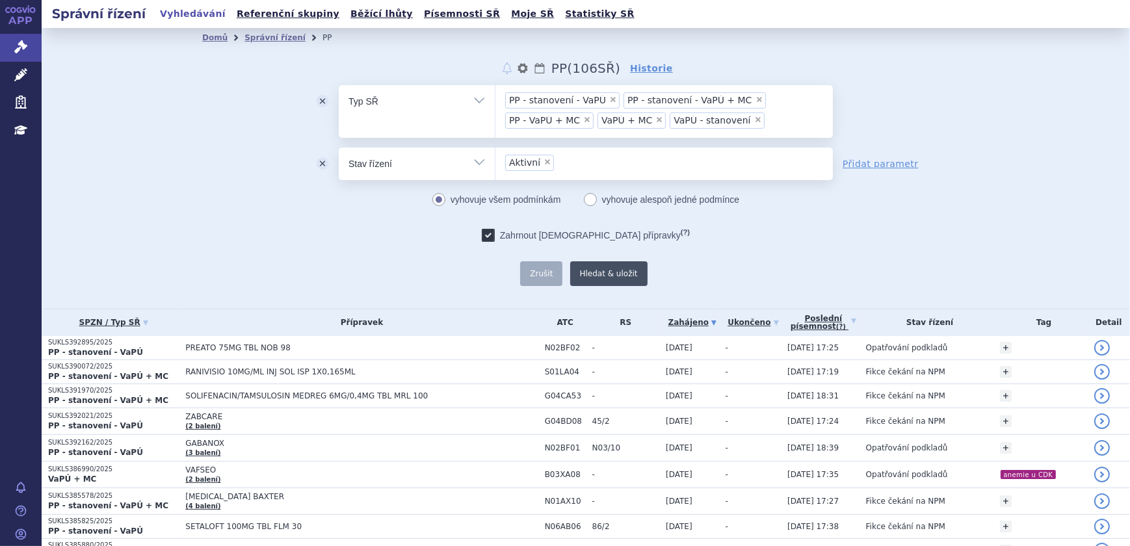
click at [597, 271] on button "Hledat & uložit" at bounding box center [608, 273] width 77 height 25
click at [259, 39] on link "Správní řízení" at bounding box center [274, 37] width 61 height 9
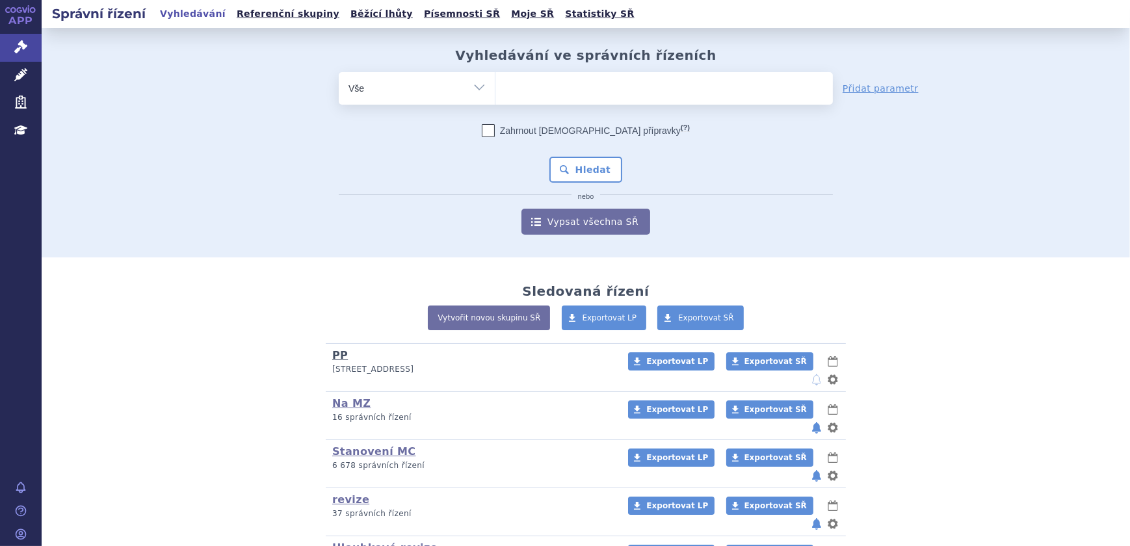
click at [337, 354] on link "PP" at bounding box center [340, 355] width 16 height 12
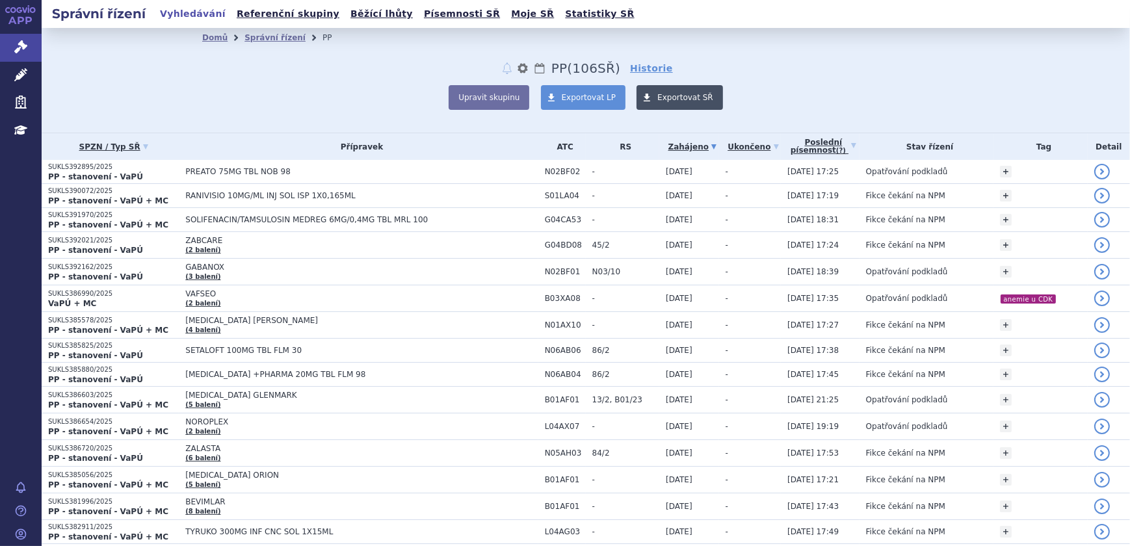
click at [657, 102] on span "Exportovat SŘ" at bounding box center [685, 97] width 56 height 9
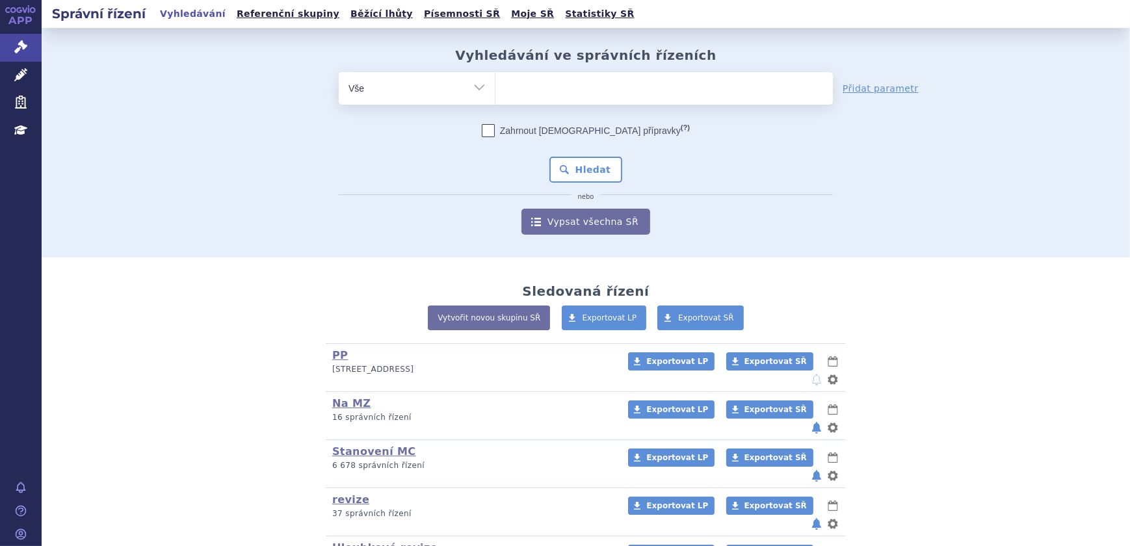
click at [518, 85] on ul at bounding box center [663, 85] width 337 height 27
click at [495, 85] on select at bounding box center [495, 87] width 1 height 32
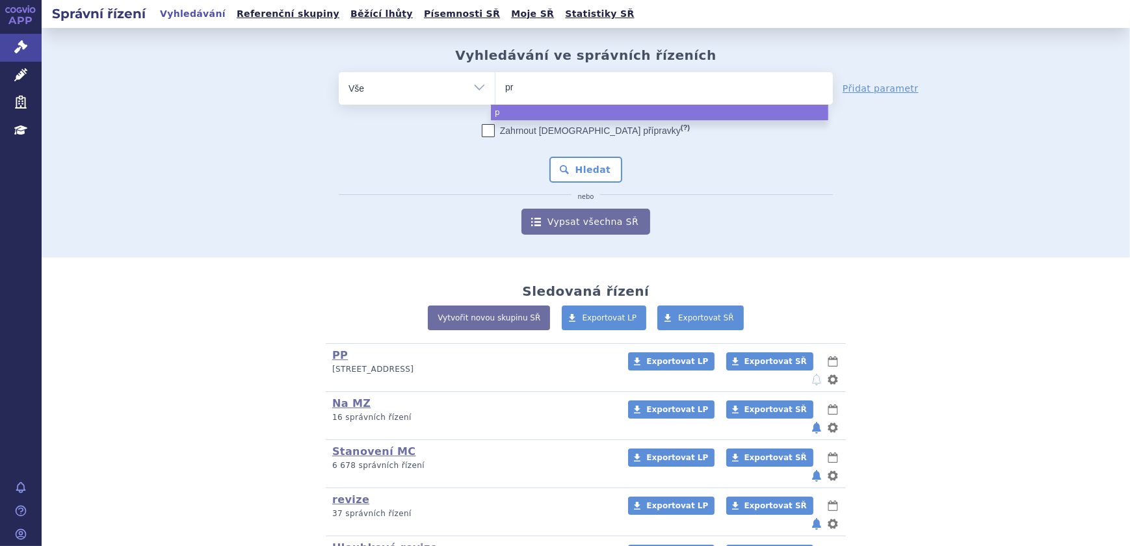
type input "pro"
type input "prop"
type input "propr"
type input "propra"
type input "propran"
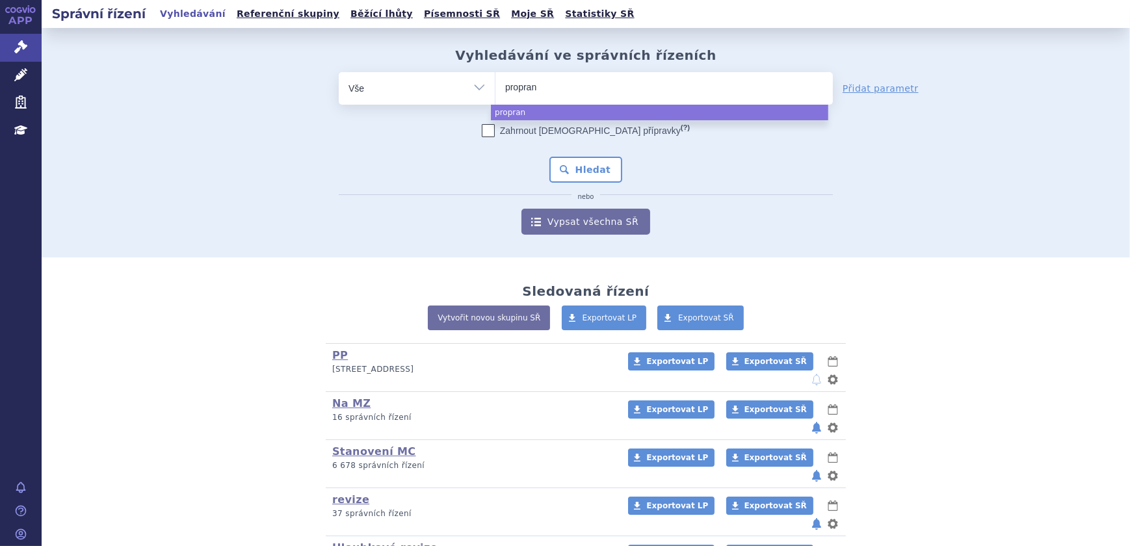
type input "proprano"
type input "propranol"
type input "propranolo"
type input "propranolol"
select select "propranolol"
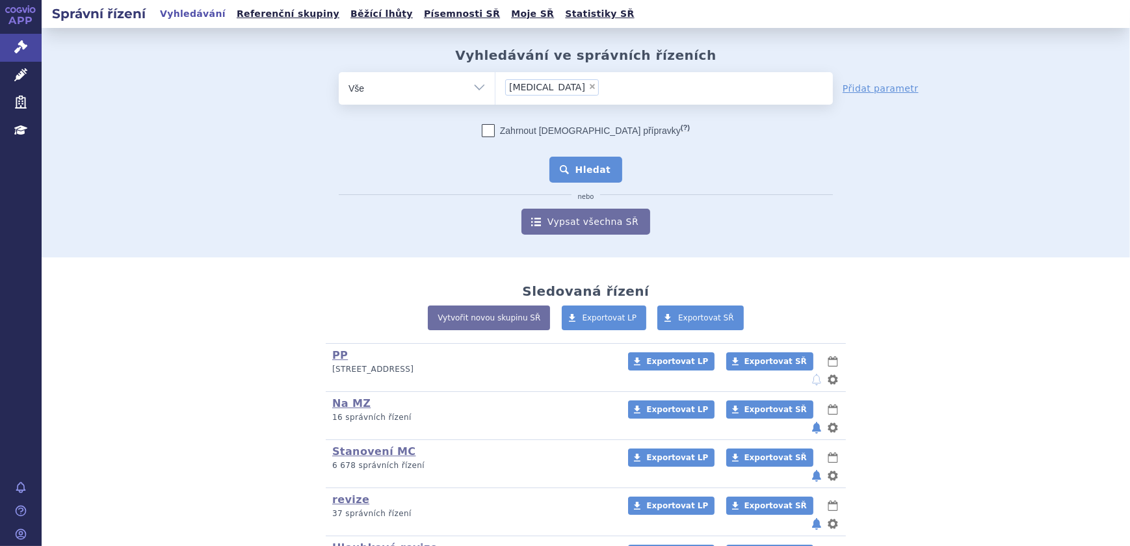
click at [574, 168] on button "Hledat" at bounding box center [585, 170] width 73 height 26
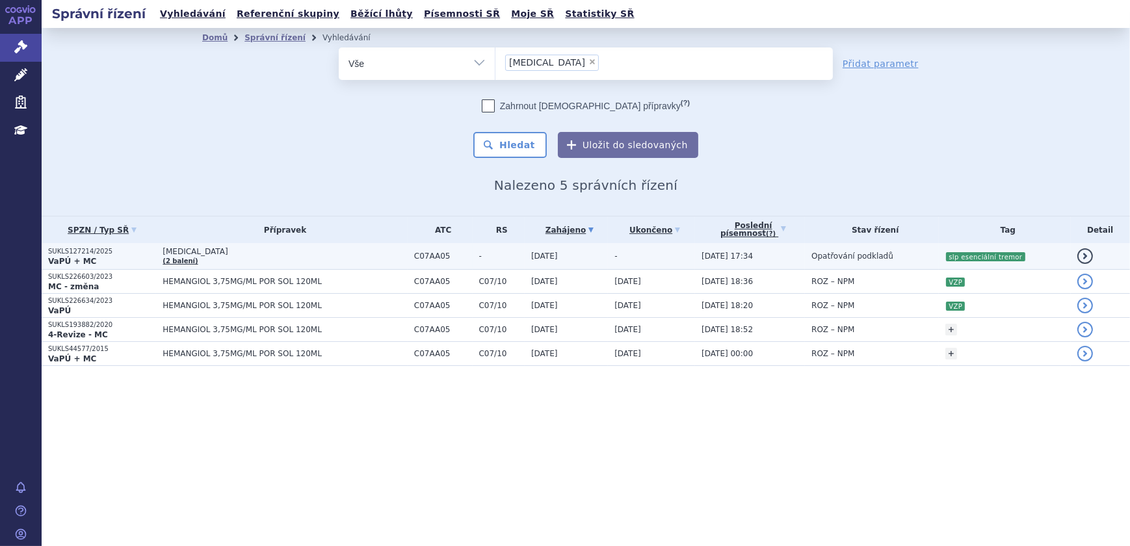
click at [248, 265] on td "[MEDICAL_DATA] (2 balení)" at bounding box center [281, 256] width 251 height 27
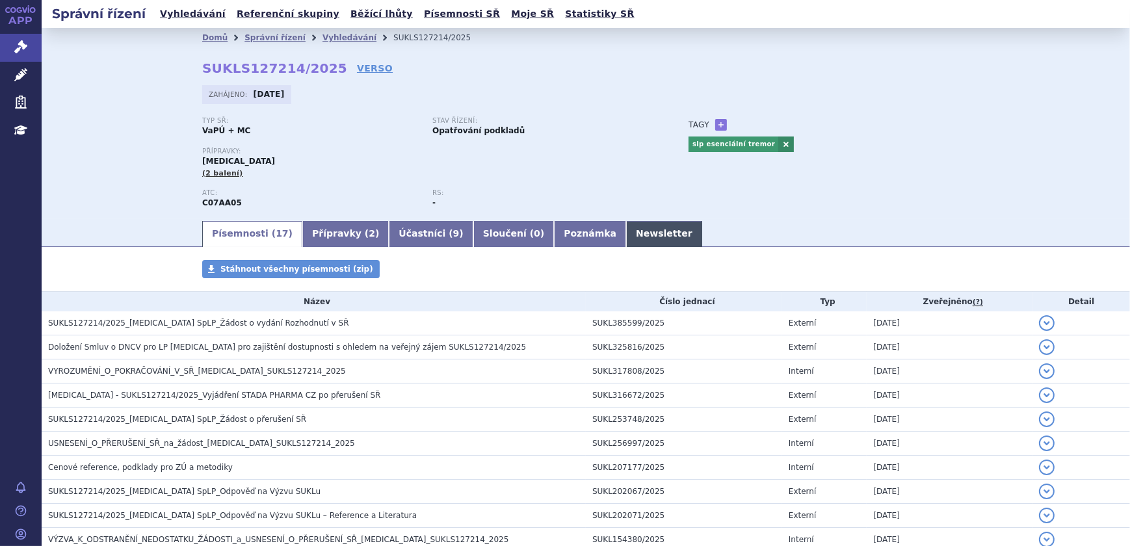
click at [626, 229] on link "Newsletter" at bounding box center [664, 234] width 76 height 26
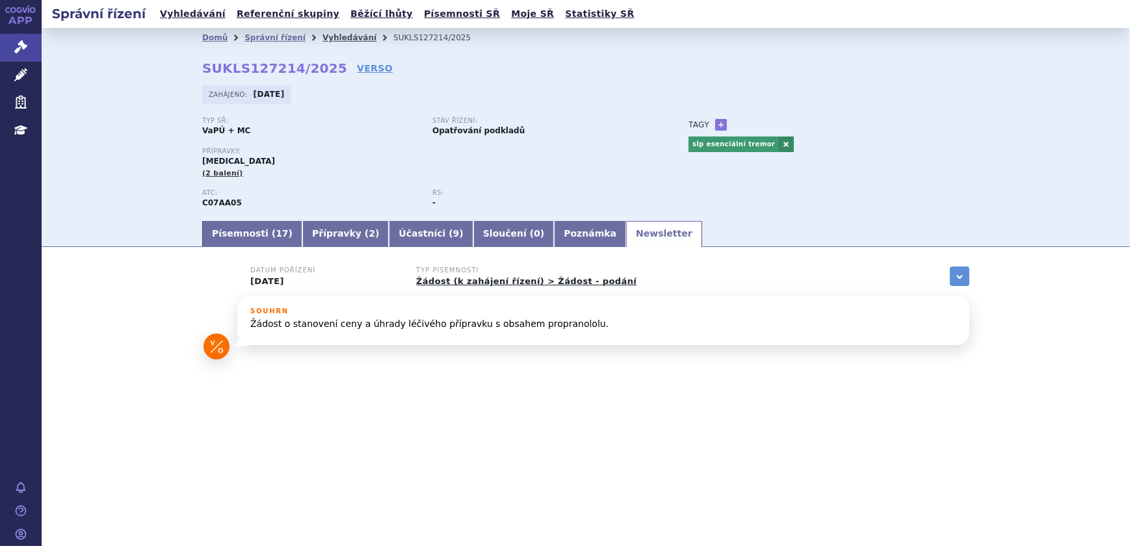
click at [325, 36] on link "Vyhledávání" at bounding box center [349, 37] width 54 height 9
